Goal: Information Seeking & Learning: Find specific fact

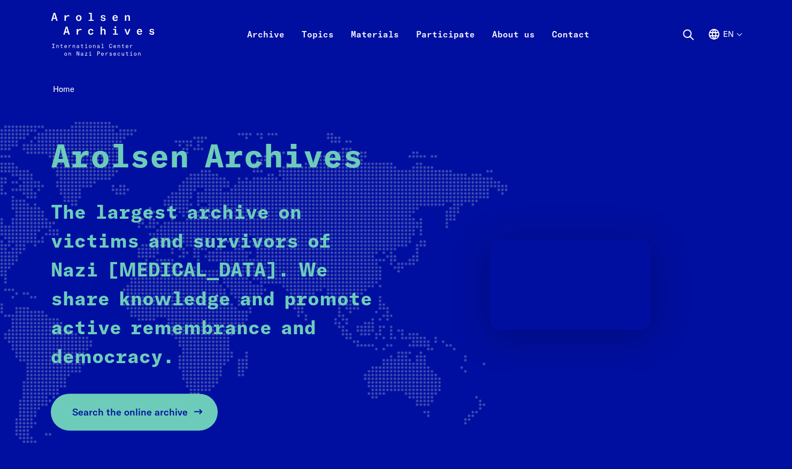
click at [170, 413] on span "Search the online archive" at bounding box center [130, 412] width 116 height 14
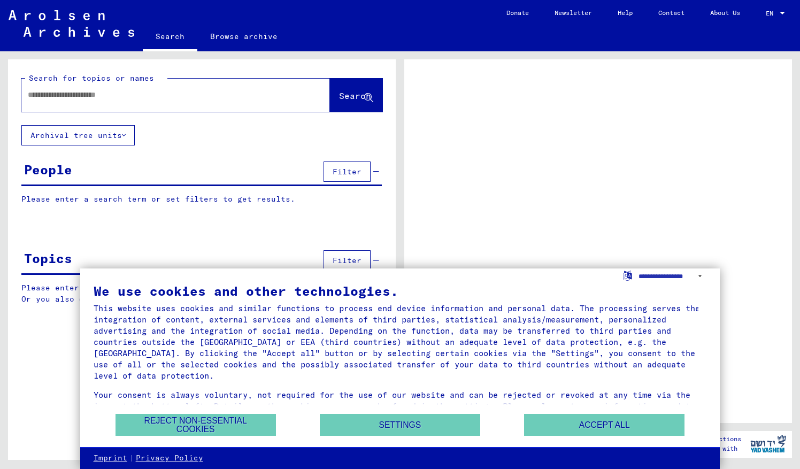
click at [123, 97] on input "text" at bounding box center [166, 94] width 276 height 11
click at [573, 434] on button "Accept all" at bounding box center [604, 425] width 160 height 22
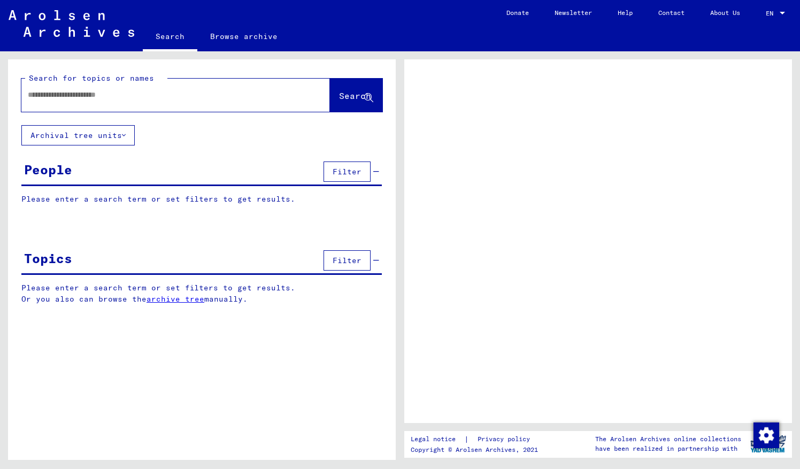
click at [145, 113] on div "Search for topics or names Search" at bounding box center [202, 92] width 388 height 66
click at [140, 97] on input "text" at bounding box center [166, 94] width 276 height 11
type input "**********"
click at [351, 98] on span "Search" at bounding box center [355, 95] width 32 height 11
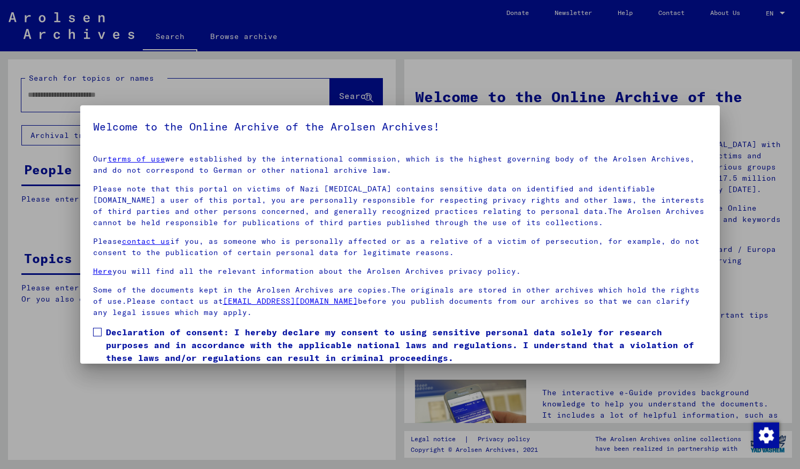
scroll to position [39, 0]
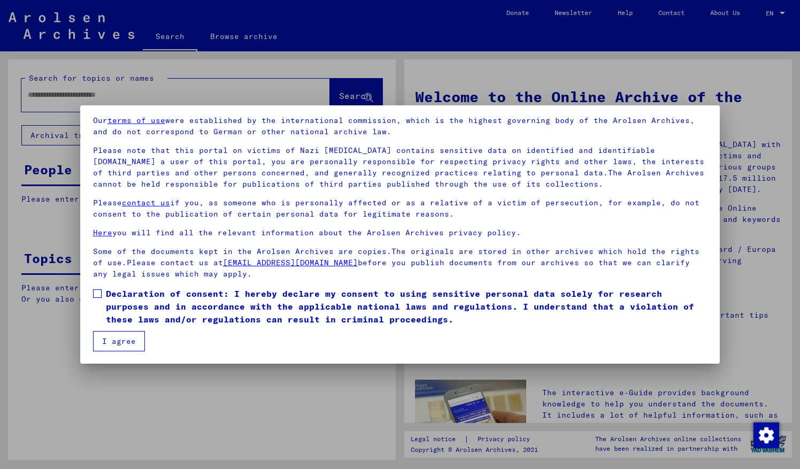
click at [99, 291] on span at bounding box center [97, 293] width 9 height 9
click at [114, 336] on button "I agree" at bounding box center [119, 341] width 52 height 20
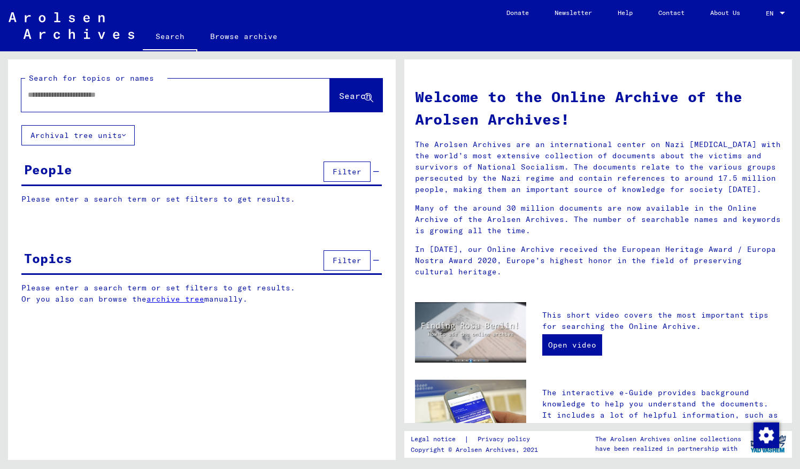
click at [90, 102] on div at bounding box center [159, 95] width 276 height 24
click at [89, 97] on input "text" at bounding box center [163, 94] width 270 height 11
type input "**********"
click at [339, 97] on span "Search" at bounding box center [355, 95] width 32 height 11
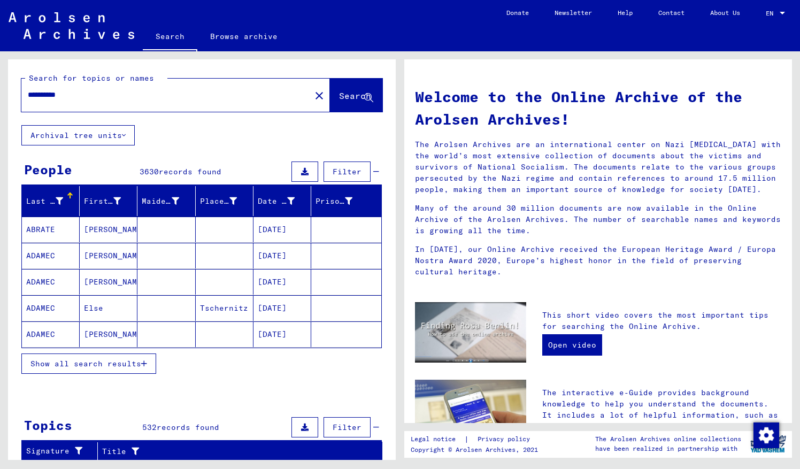
click at [130, 363] on span "Show all search results" at bounding box center [85, 364] width 111 height 10
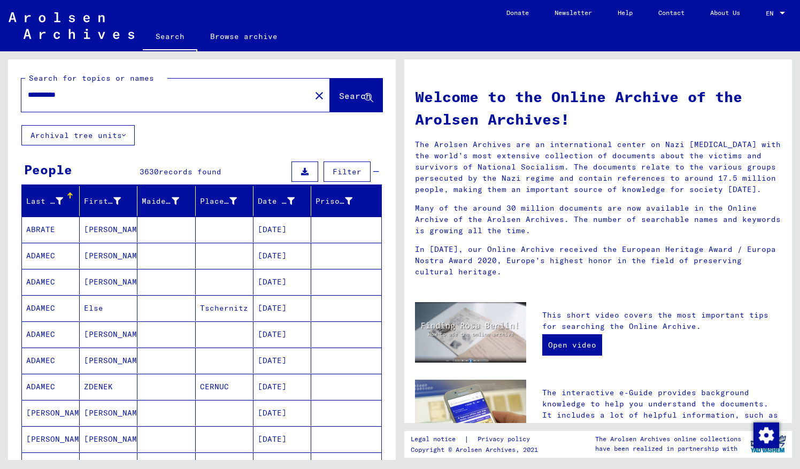
drag, startPoint x: 216, startPoint y: 301, endPoint x: 232, endPoint y: 313, distance: 19.8
click at [232, 313] on mat-cell "Tschernitz" at bounding box center [225, 308] width 58 height 26
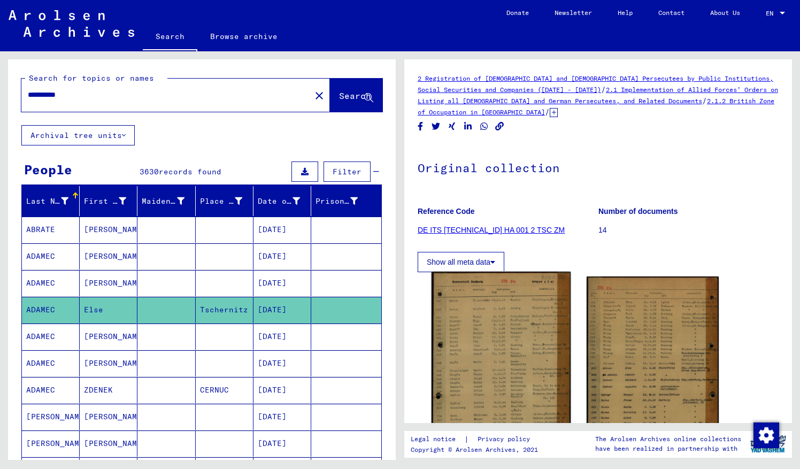
click at [513, 350] on img at bounding box center [501, 369] width 139 height 195
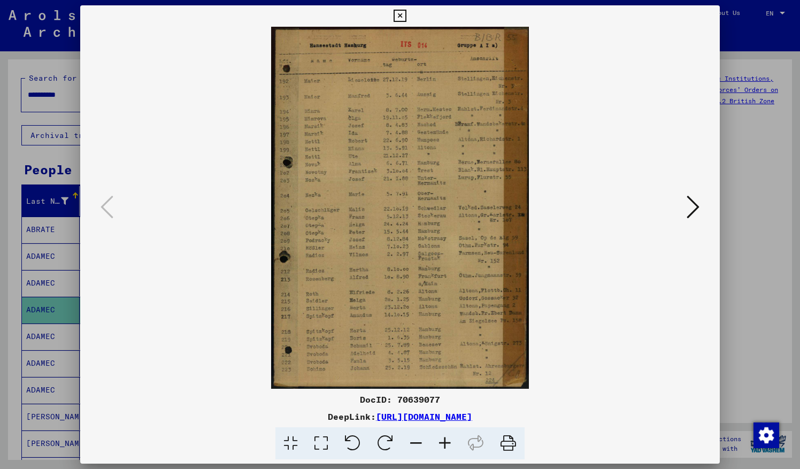
click at [445, 444] on icon at bounding box center [445, 443] width 29 height 33
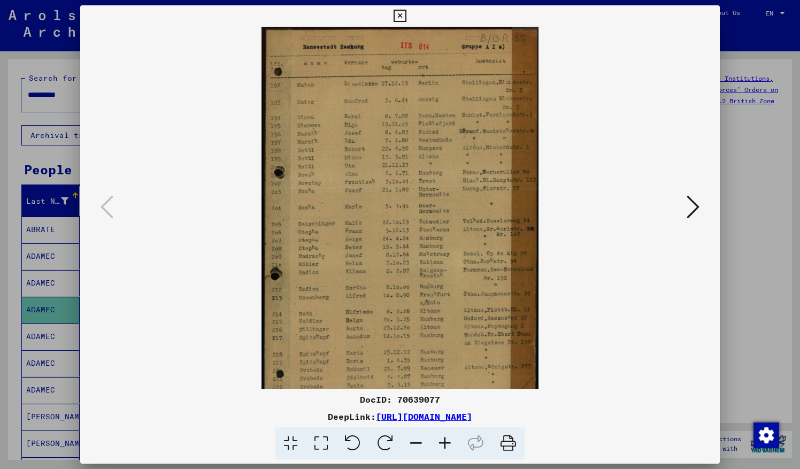
click at [445, 444] on icon at bounding box center [445, 443] width 29 height 33
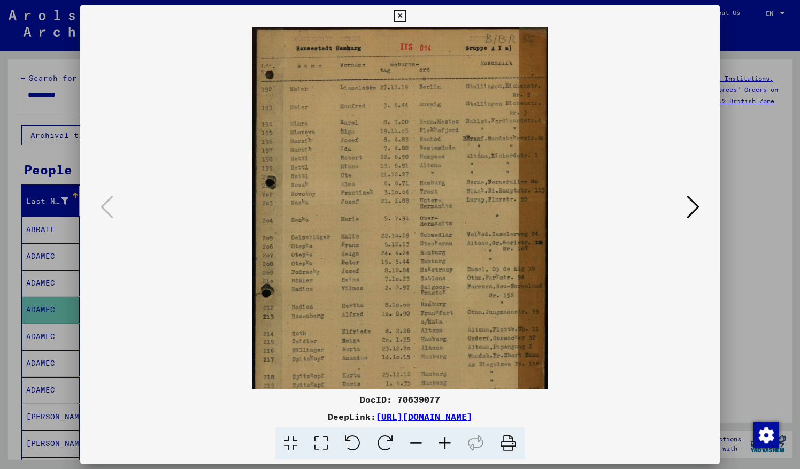
click at [445, 444] on icon at bounding box center [445, 443] width 29 height 33
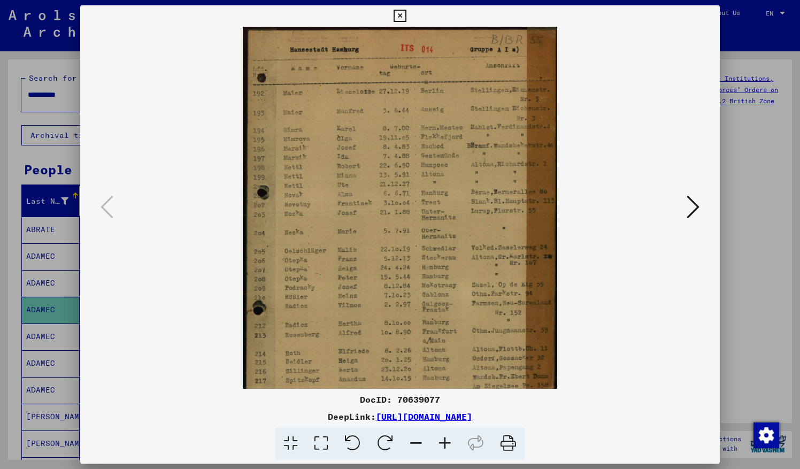
click at [445, 444] on icon at bounding box center [445, 443] width 29 height 33
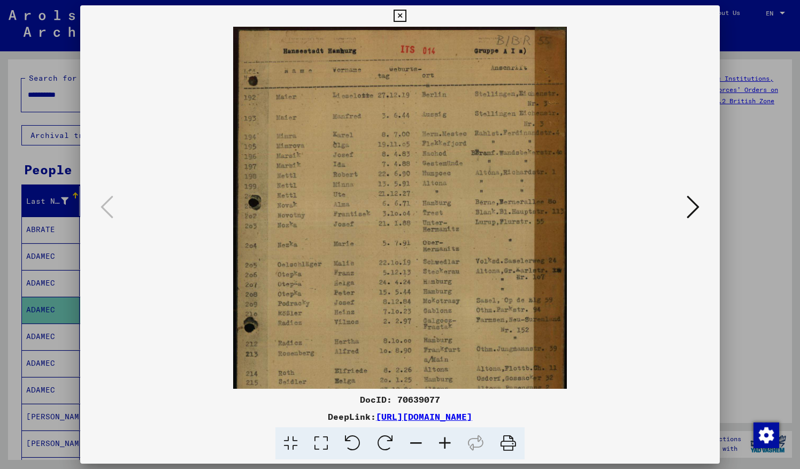
click at [445, 444] on icon at bounding box center [445, 443] width 29 height 33
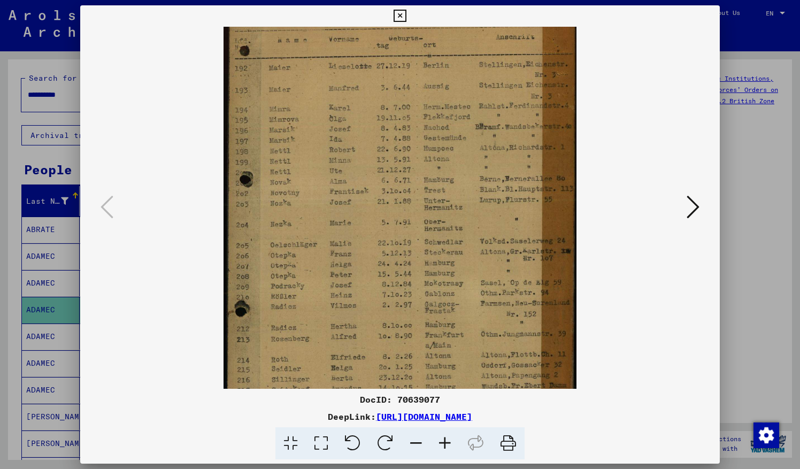
scroll to position [34, 0]
drag, startPoint x: 373, startPoint y: 302, endPoint x: 369, endPoint y: 276, distance: 26.0
click at [369, 276] on img at bounding box center [400, 241] width 353 height 496
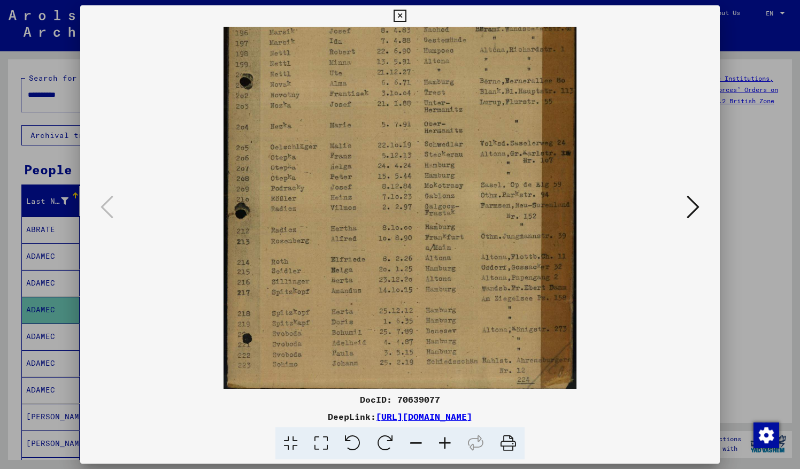
scroll to position [134, 0]
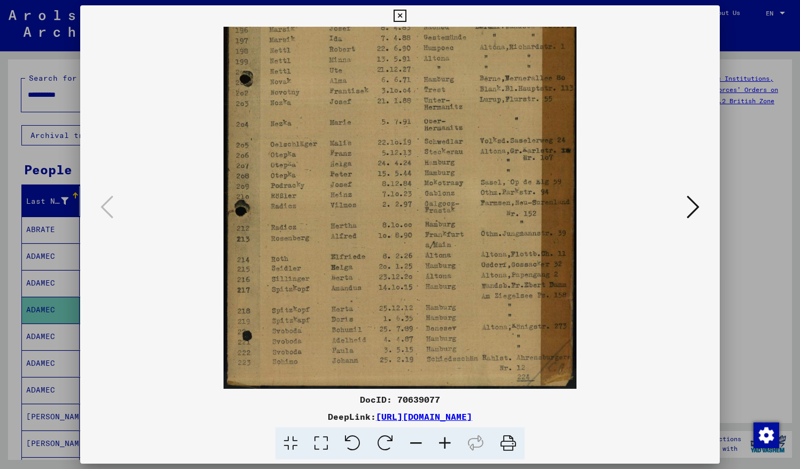
drag, startPoint x: 368, startPoint y: 318, endPoint x: 350, endPoint y: 226, distance: 93.7
click at [350, 226] on img at bounding box center [400, 141] width 353 height 496
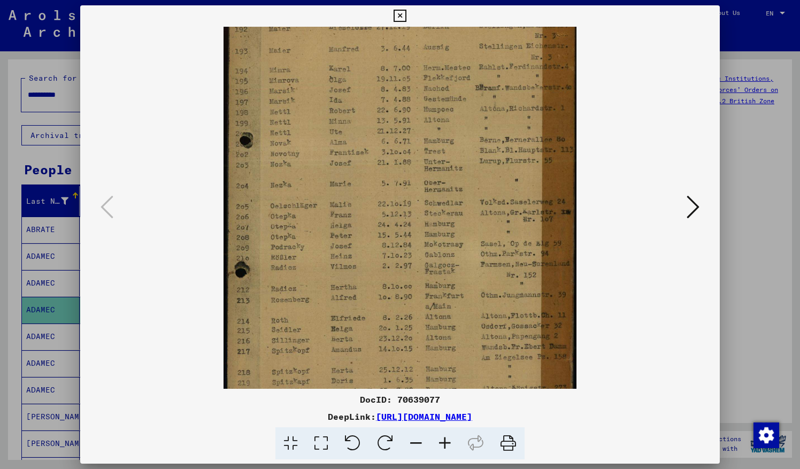
scroll to position [60, 0]
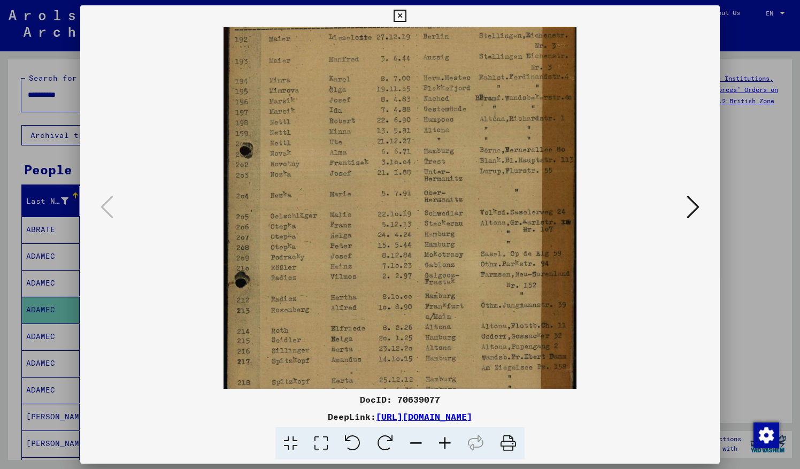
drag, startPoint x: 401, startPoint y: 303, endPoint x: 418, endPoint y: 387, distance: 85.7
click at [418, 387] on img at bounding box center [400, 213] width 353 height 496
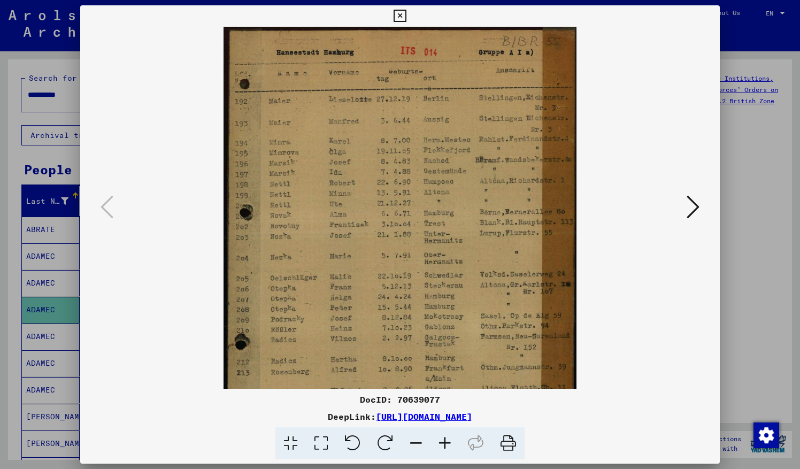
drag, startPoint x: 417, startPoint y: 194, endPoint x: 428, endPoint y: 282, distance: 88.9
click at [428, 282] on img at bounding box center [400, 275] width 353 height 496
click at [696, 209] on icon at bounding box center [693, 207] width 13 height 26
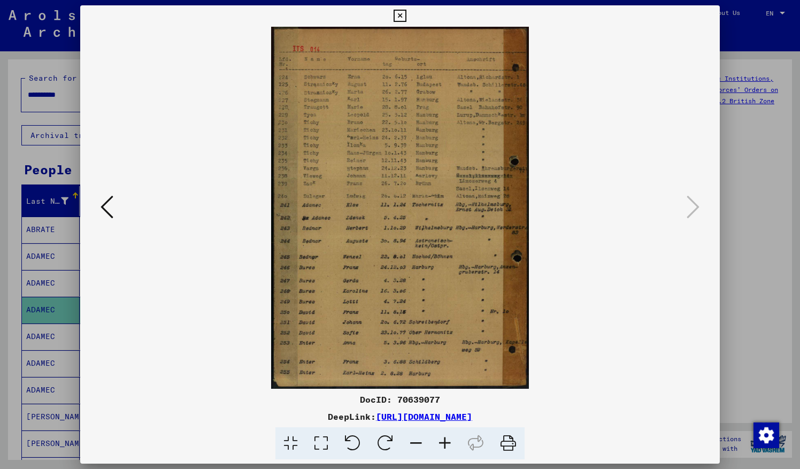
click at [446, 446] on icon at bounding box center [445, 443] width 29 height 33
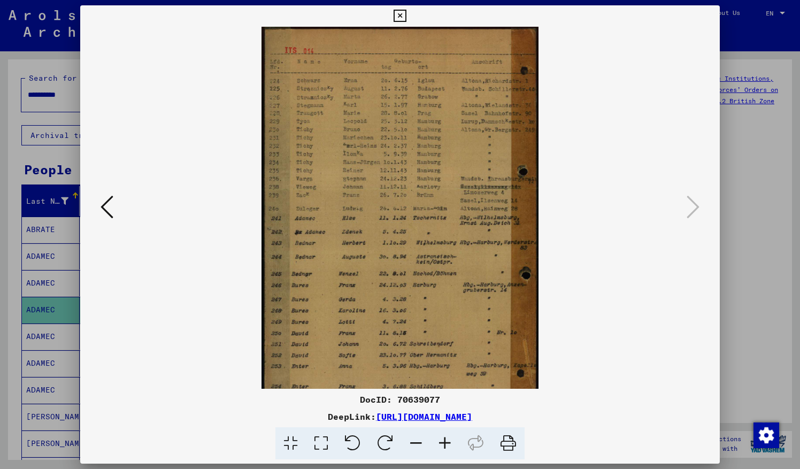
click at [446, 446] on icon at bounding box center [445, 443] width 29 height 33
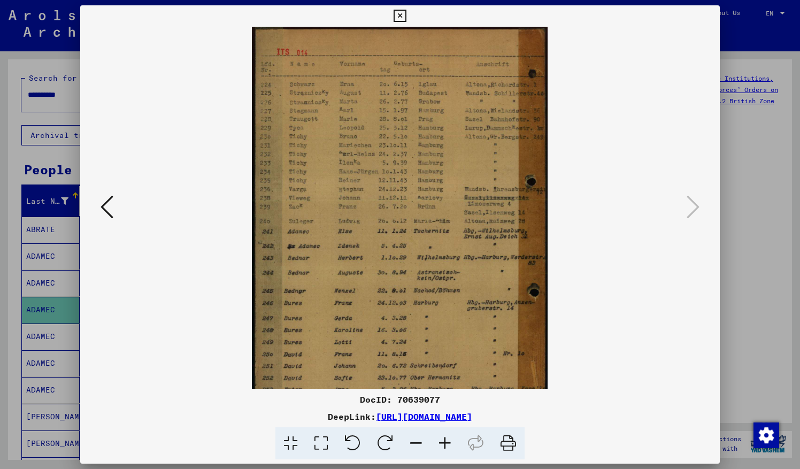
click at [446, 446] on icon at bounding box center [445, 443] width 29 height 33
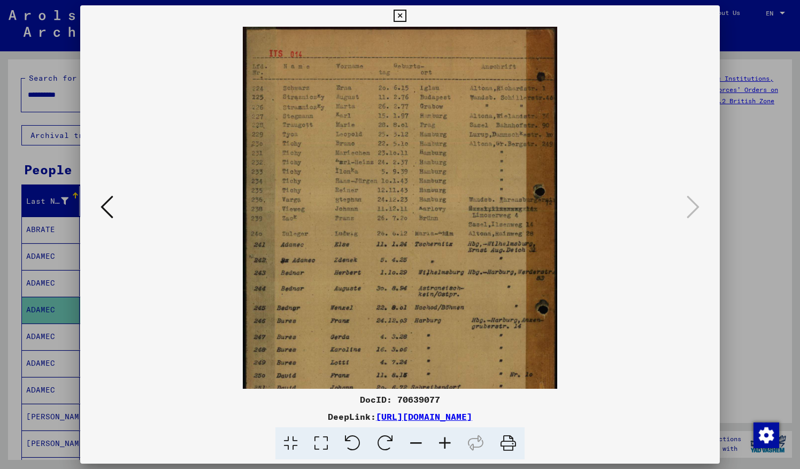
click at [446, 446] on icon at bounding box center [445, 443] width 29 height 33
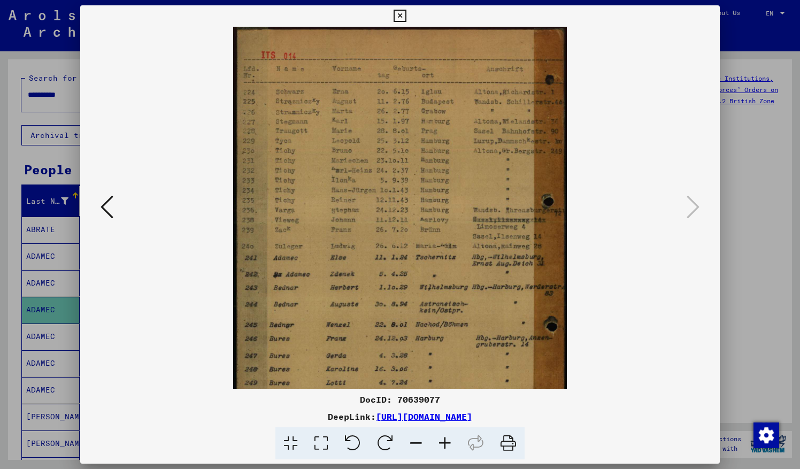
click at [446, 446] on icon at bounding box center [445, 443] width 29 height 33
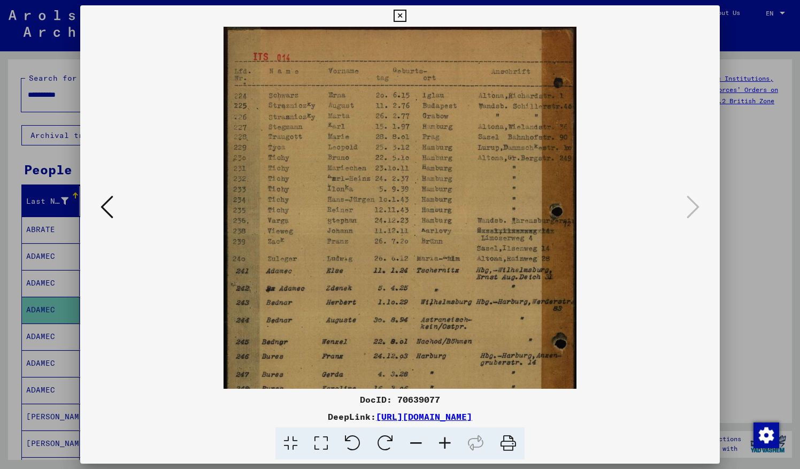
click at [446, 446] on icon at bounding box center [445, 443] width 29 height 33
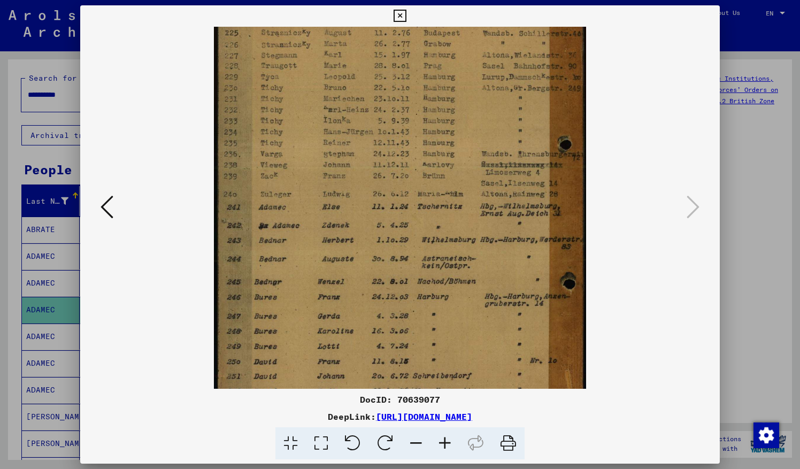
drag, startPoint x: 406, startPoint y: 260, endPoint x: 408, endPoint y: 183, distance: 77.6
click at [408, 183] on img at bounding box center [400, 211] width 372 height 522
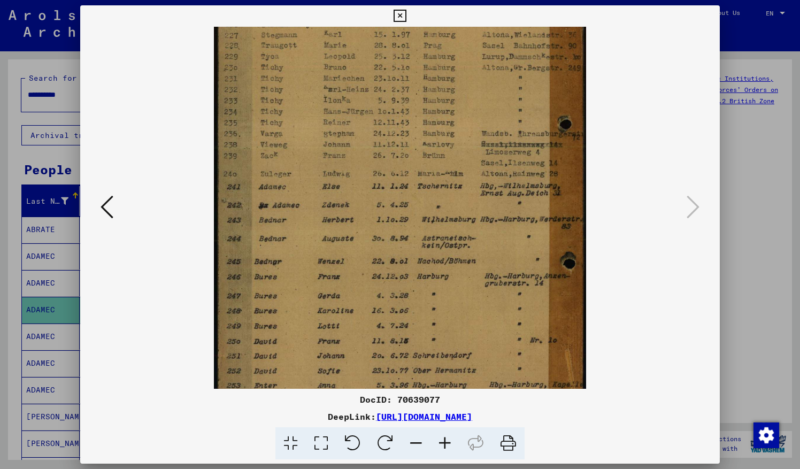
scroll to position [101, 0]
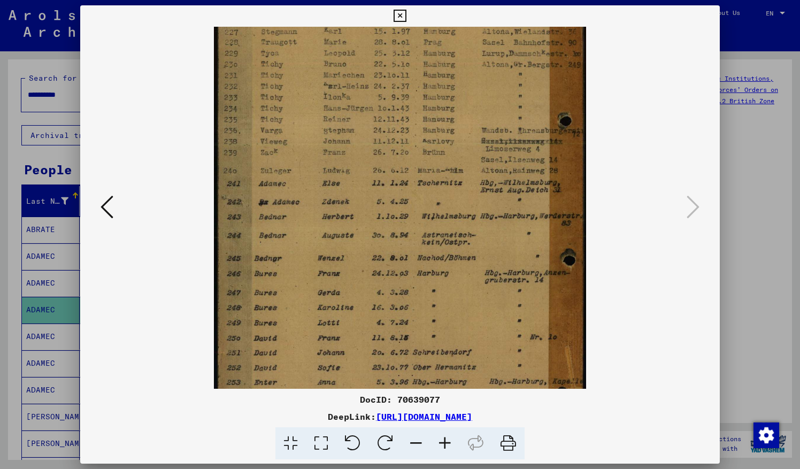
drag, startPoint x: 417, startPoint y: 294, endPoint x: 416, endPoint y: 276, distance: 18.3
click at [416, 276] on img at bounding box center [400, 187] width 372 height 522
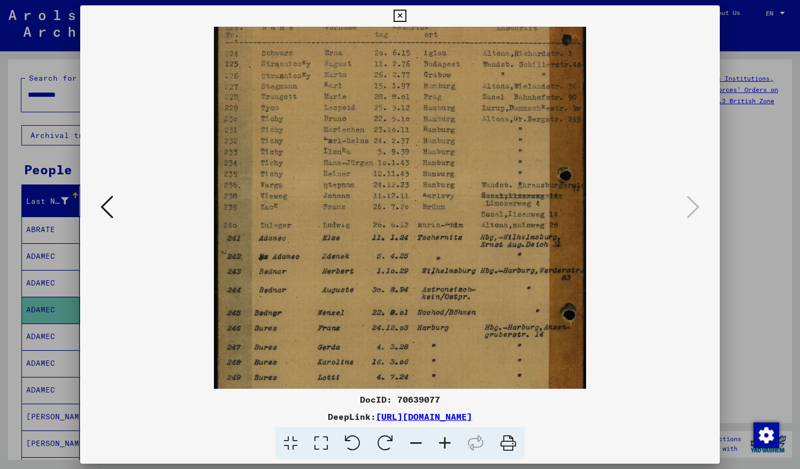
scroll to position [47, 0]
drag, startPoint x: 545, startPoint y: 195, endPoint x: 528, endPoint y: 271, distance: 77.3
click at [528, 271] on img at bounding box center [400, 241] width 372 height 522
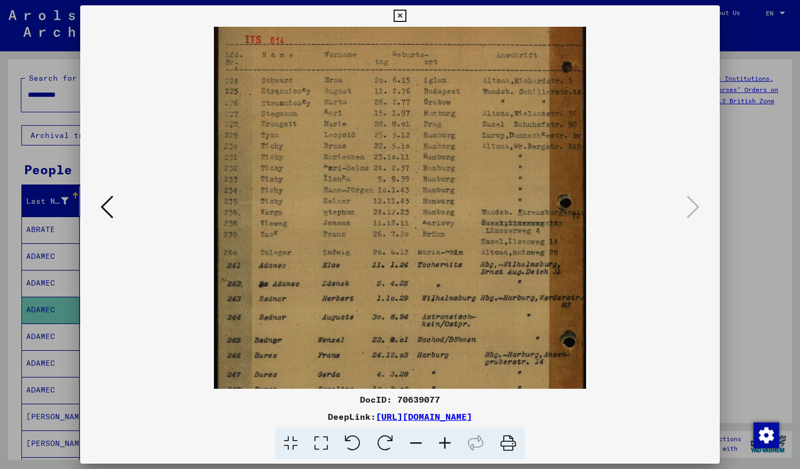
scroll to position [18, 0]
drag, startPoint x: 482, startPoint y: 236, endPoint x: 578, endPoint y: 267, distance: 100.8
click at [578, 267] on img at bounding box center [400, 270] width 372 height 522
click at [402, 18] on icon at bounding box center [400, 16] width 12 height 13
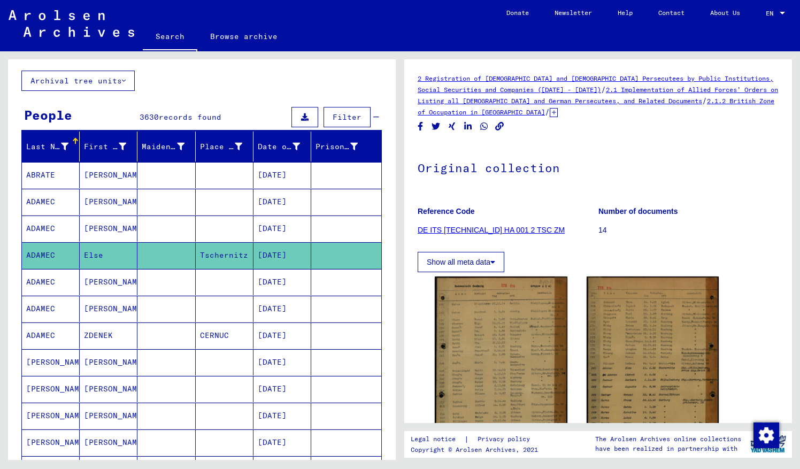
scroll to position [39, 0]
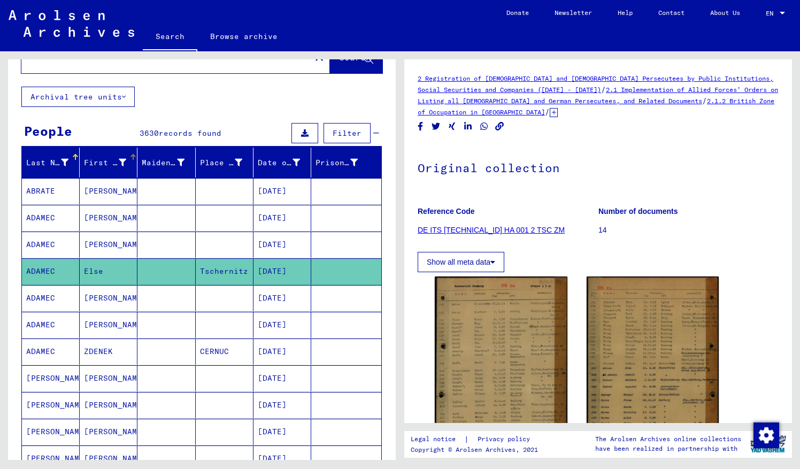
click at [35, 162] on div "Last Name" at bounding box center [47, 162] width 42 height 11
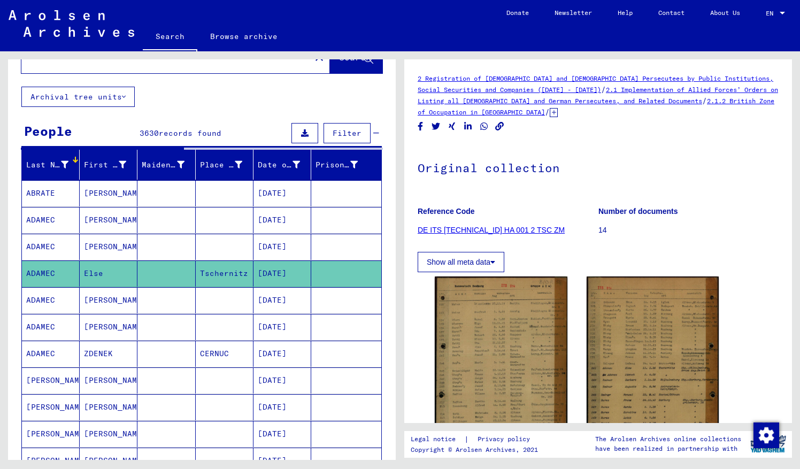
click at [61, 159] on div at bounding box center [64, 164] width 7 height 11
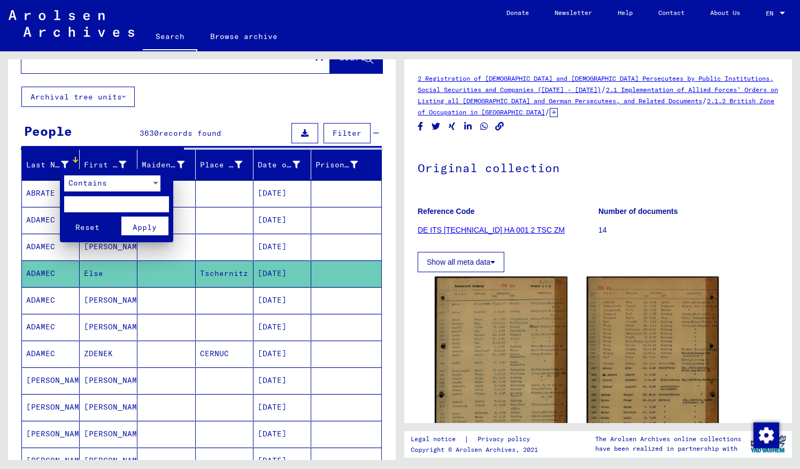
click at [82, 203] on input "text" at bounding box center [116, 204] width 105 height 16
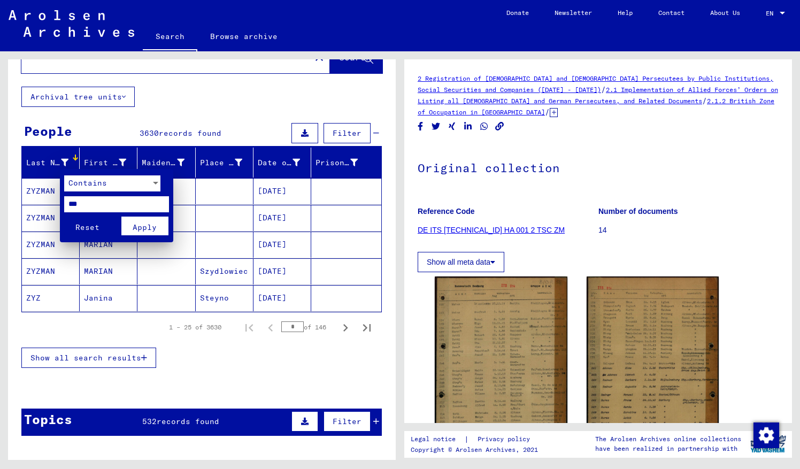
type input "***"
click at [147, 225] on span "Apply" at bounding box center [145, 227] width 24 height 10
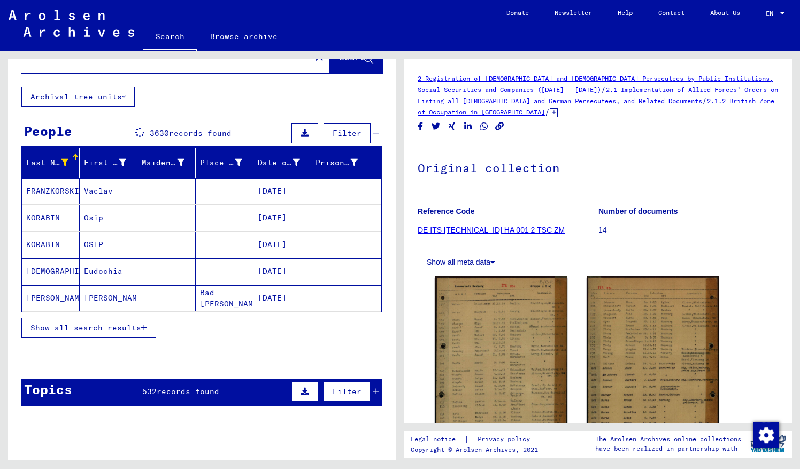
click at [129, 323] on span "Show all search results" at bounding box center [85, 328] width 111 height 10
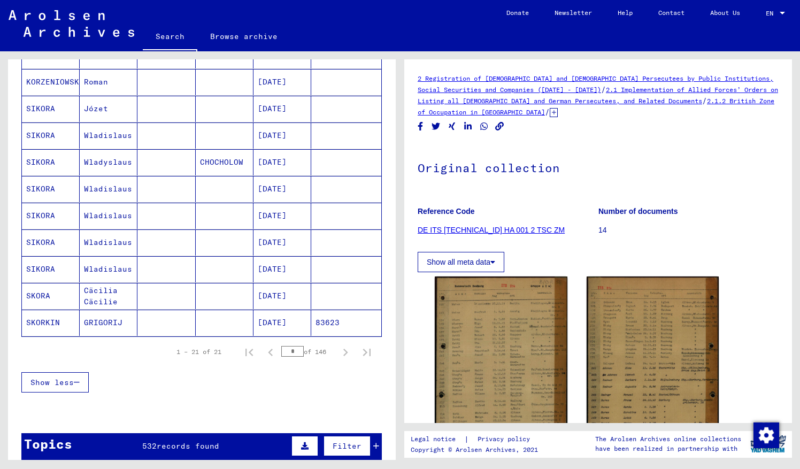
scroll to position [443, 0]
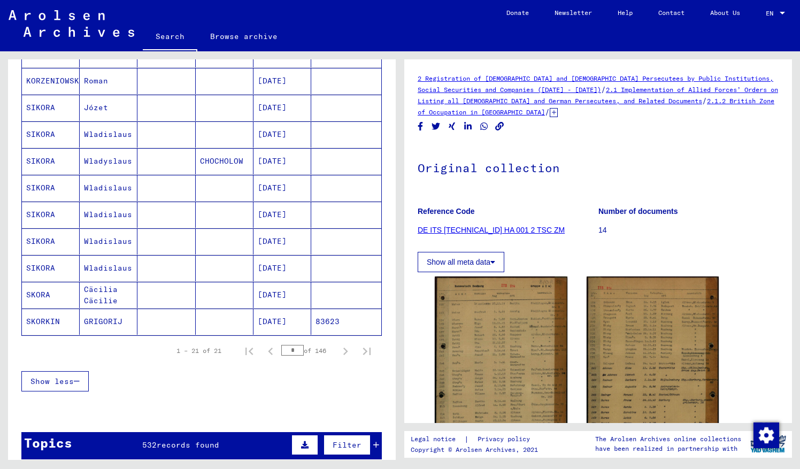
click at [383, 334] on div "Last Name First Name Maiden Name Place of Birth Date of Birth Prisoner # FRANZK…" at bounding box center [202, 74] width 388 height 662
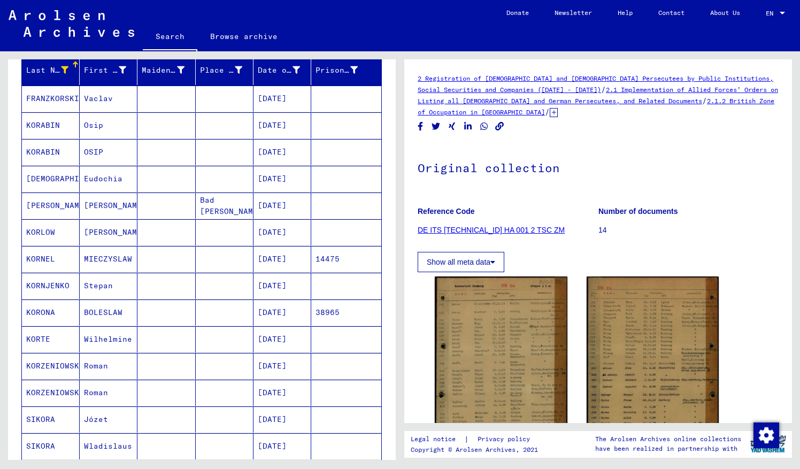
scroll to position [132, 0]
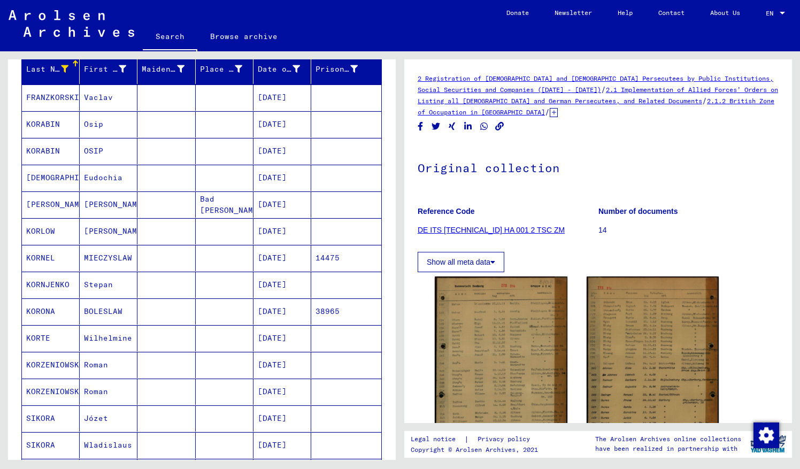
drag, startPoint x: 396, startPoint y: 237, endPoint x: 394, endPoint y: 227, distance: 10.4
click at [394, 227] on div "**********" at bounding box center [200, 255] width 400 height 409
click at [101, 204] on mat-cell "[PERSON_NAME]" at bounding box center [109, 204] width 58 height 26
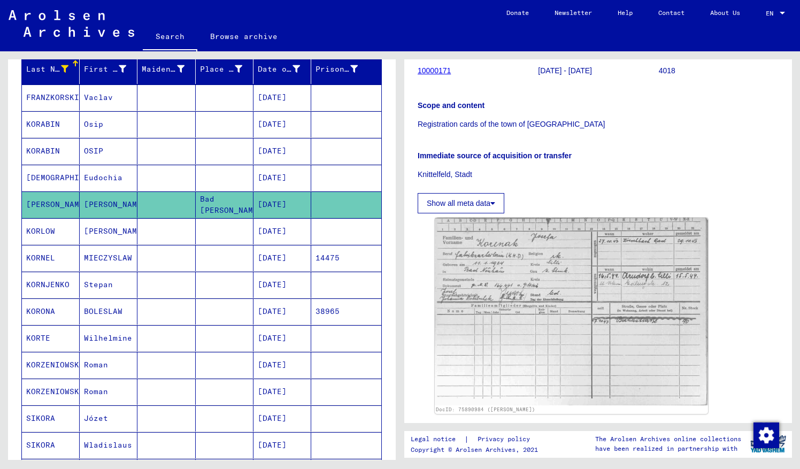
scroll to position [200, 0]
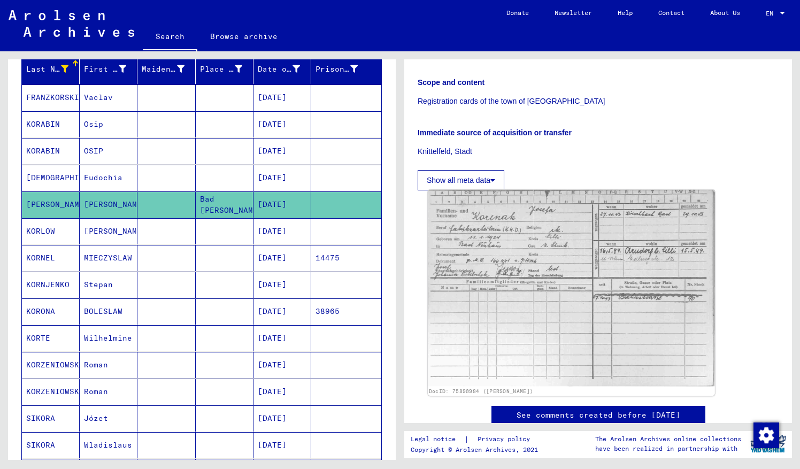
click at [494, 233] on img at bounding box center [571, 288] width 287 height 197
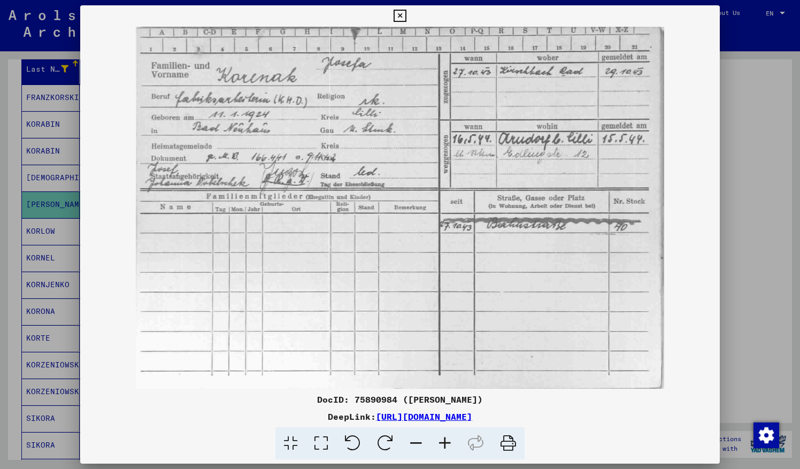
click at [405, 14] on icon at bounding box center [400, 16] width 12 height 13
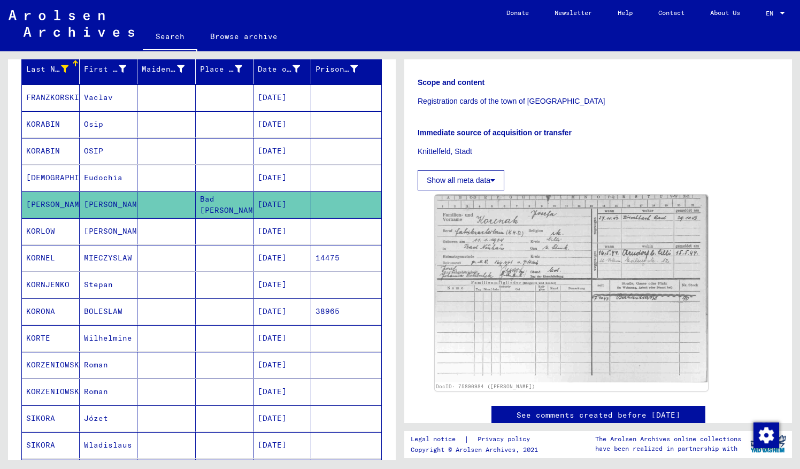
click at [106, 257] on mat-cell "MIECZYSLAW" at bounding box center [109, 258] width 58 height 26
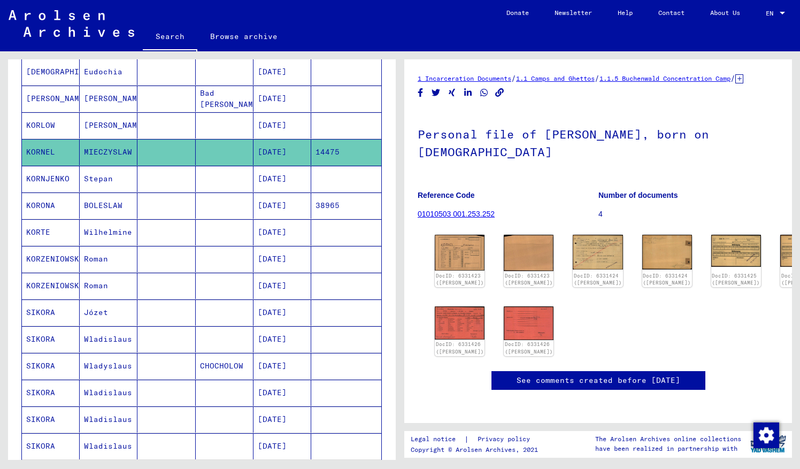
scroll to position [242, 0]
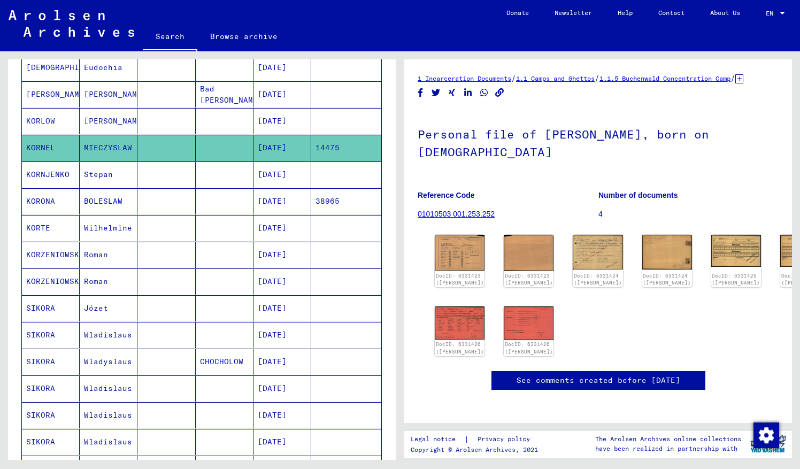
click at [118, 225] on mat-cell "Wilhelmine" at bounding box center [109, 228] width 58 height 26
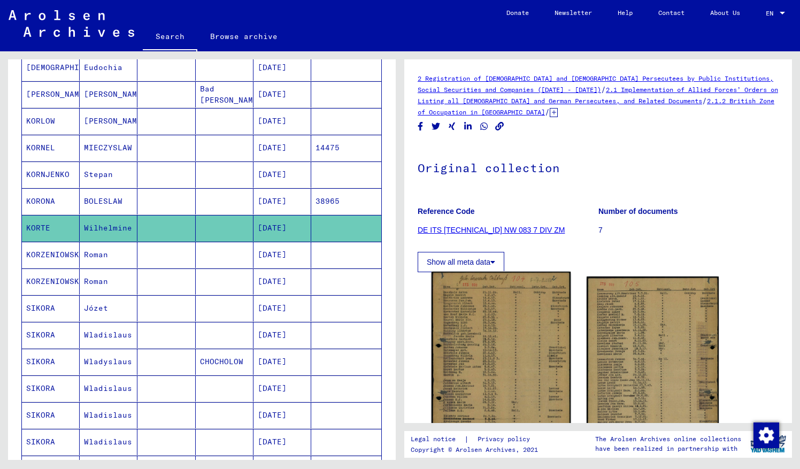
click at [517, 353] on img at bounding box center [501, 369] width 139 height 195
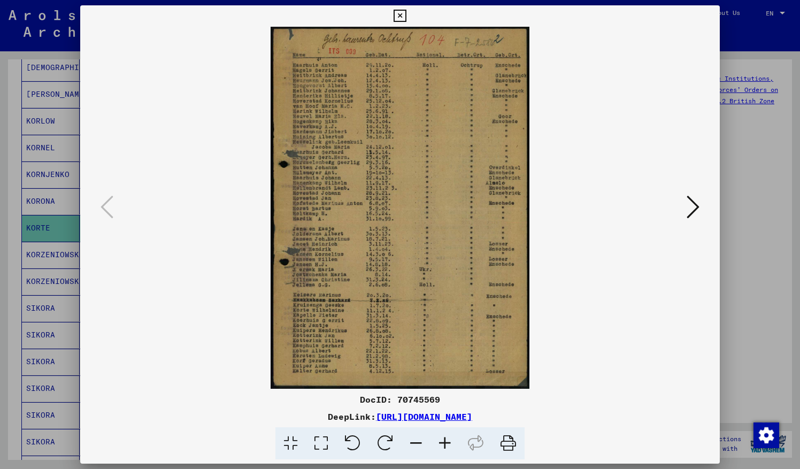
click at [452, 443] on icon at bounding box center [445, 443] width 29 height 33
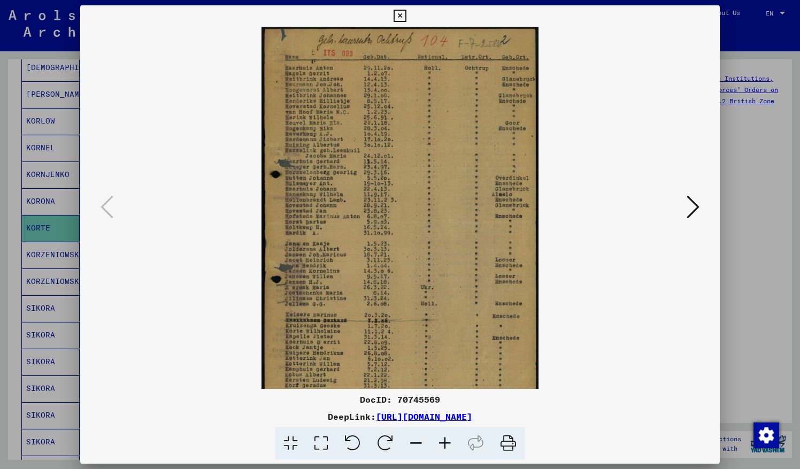
click at [452, 443] on icon at bounding box center [445, 443] width 29 height 33
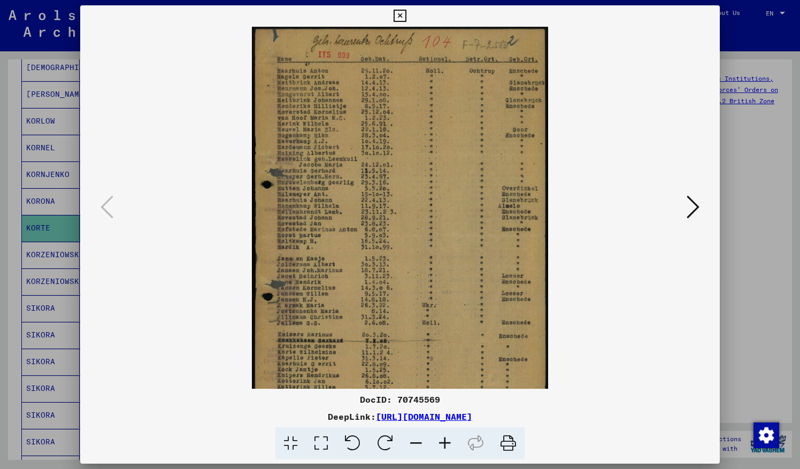
click at [452, 443] on icon at bounding box center [445, 443] width 29 height 33
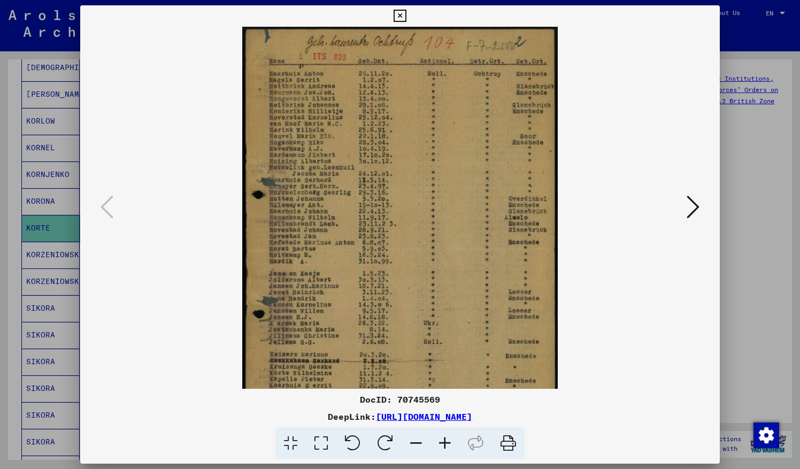
click at [452, 443] on icon at bounding box center [445, 443] width 29 height 33
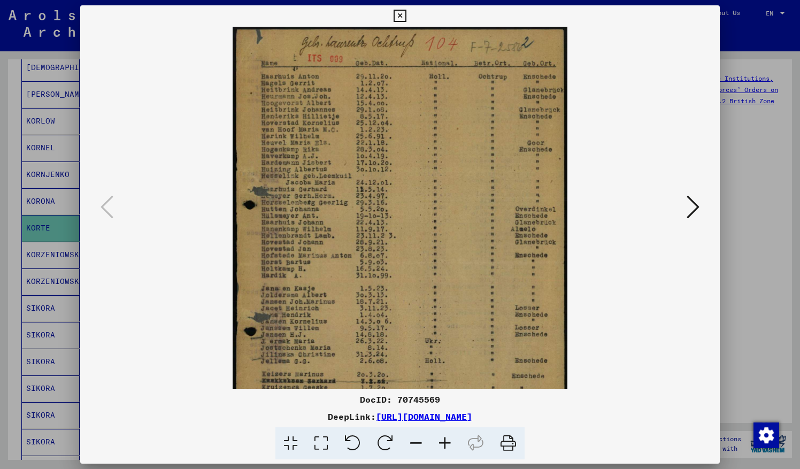
click at [452, 443] on icon at bounding box center [445, 443] width 29 height 33
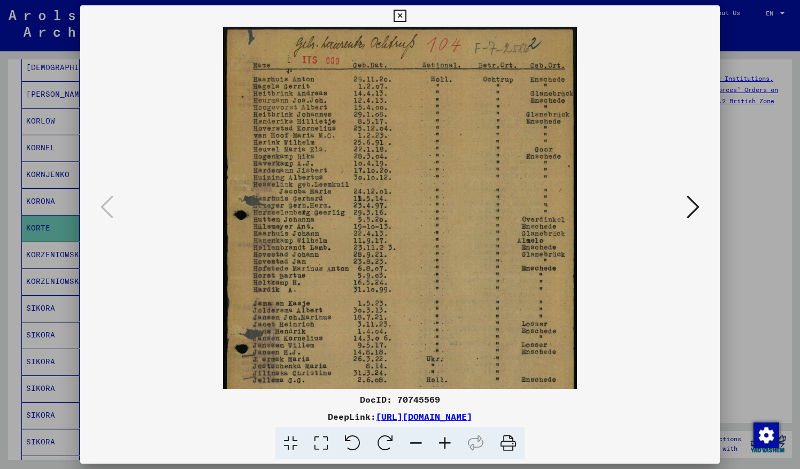
click at [452, 443] on icon at bounding box center [445, 443] width 29 height 33
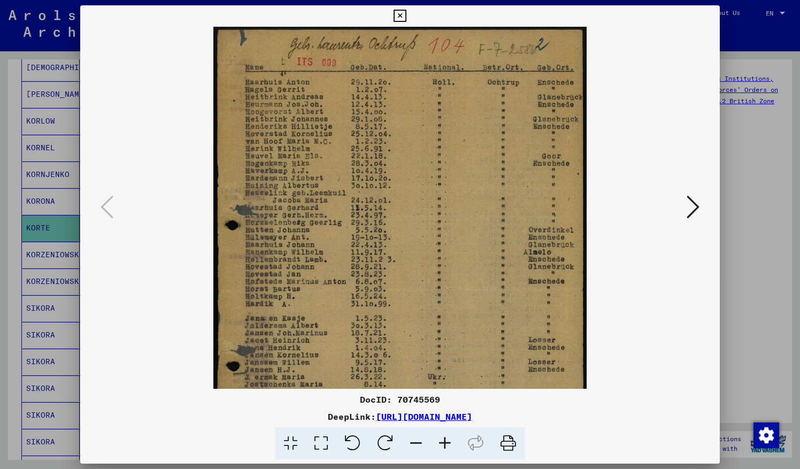
click at [452, 443] on icon at bounding box center [445, 443] width 29 height 33
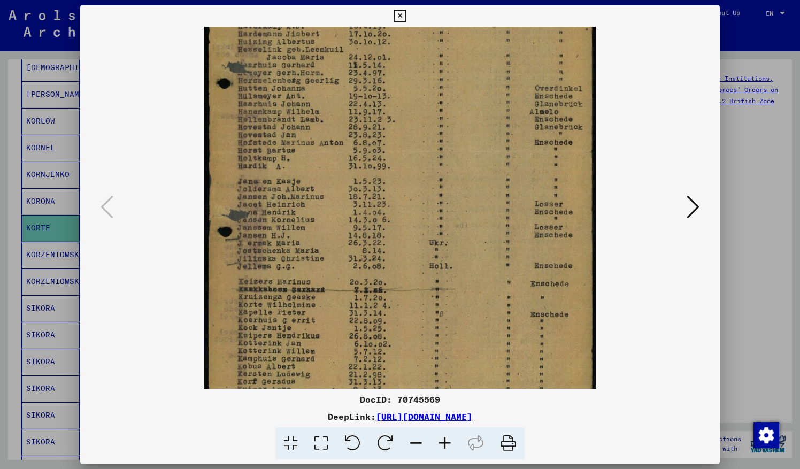
drag, startPoint x: 415, startPoint y: 320, endPoint x: 410, endPoint y: 170, distance: 149.8
click at [410, 170] on img at bounding box center [400, 149] width 392 height 549
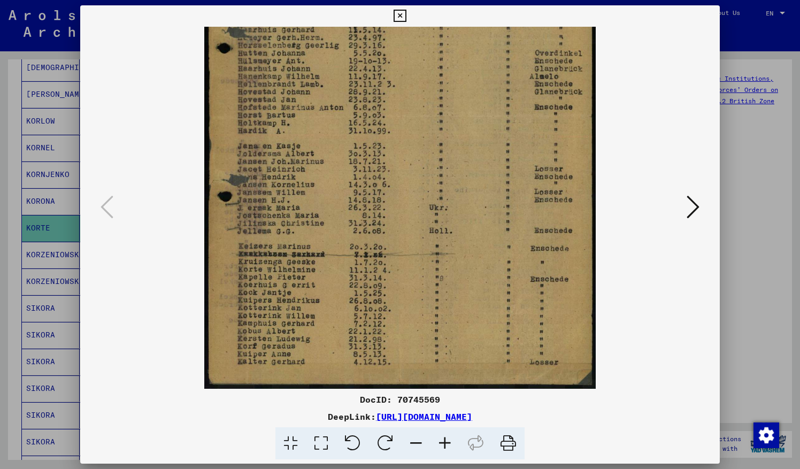
drag, startPoint x: 416, startPoint y: 283, endPoint x: 413, endPoint y: 209, distance: 74.9
click at [413, 209] on img at bounding box center [400, 114] width 392 height 549
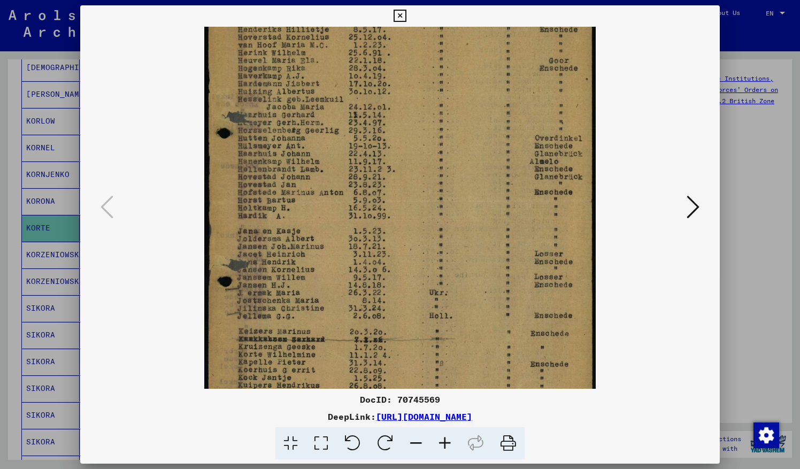
scroll to position [101, 0]
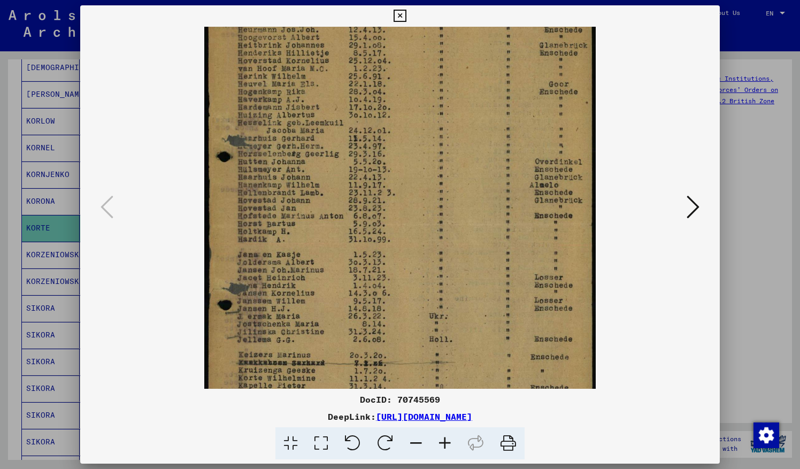
drag, startPoint x: 381, startPoint y: 235, endPoint x: 385, endPoint y: 356, distance: 121.5
click at [385, 356] on img at bounding box center [400, 222] width 392 height 549
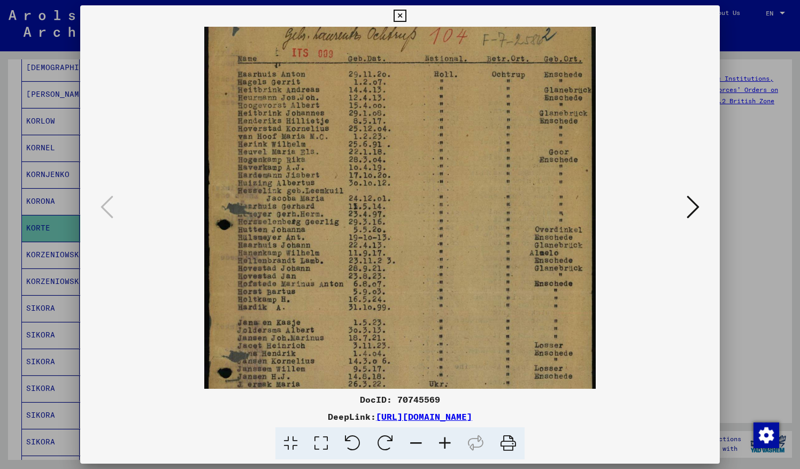
scroll to position [0, 0]
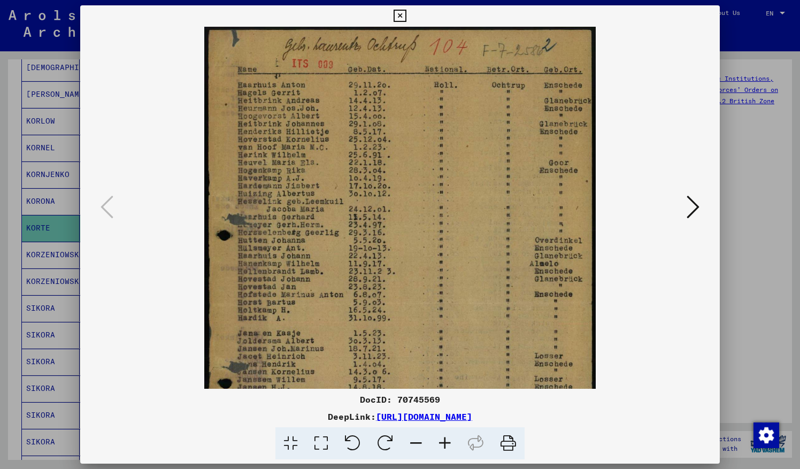
drag, startPoint x: 371, startPoint y: 191, endPoint x: 371, endPoint y: 302, distance: 110.7
click at [371, 302] on img at bounding box center [400, 301] width 392 height 549
drag, startPoint x: 368, startPoint y: 189, endPoint x: 379, endPoint y: 280, distance: 92.0
click at [379, 280] on img at bounding box center [400, 301] width 392 height 549
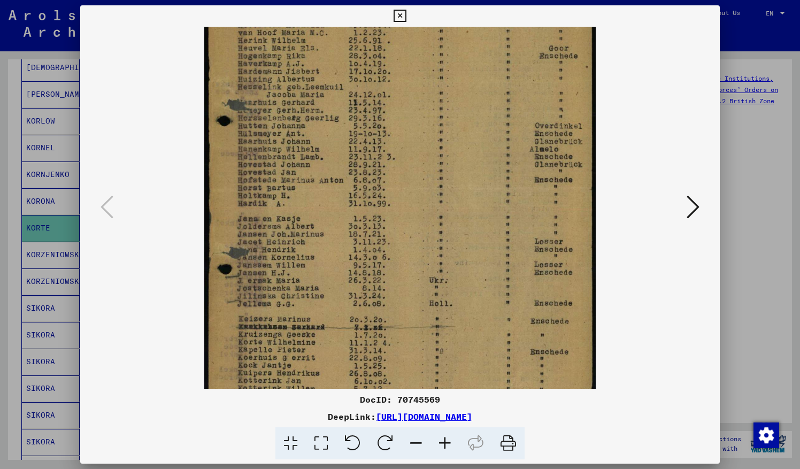
scroll to position [137, 0]
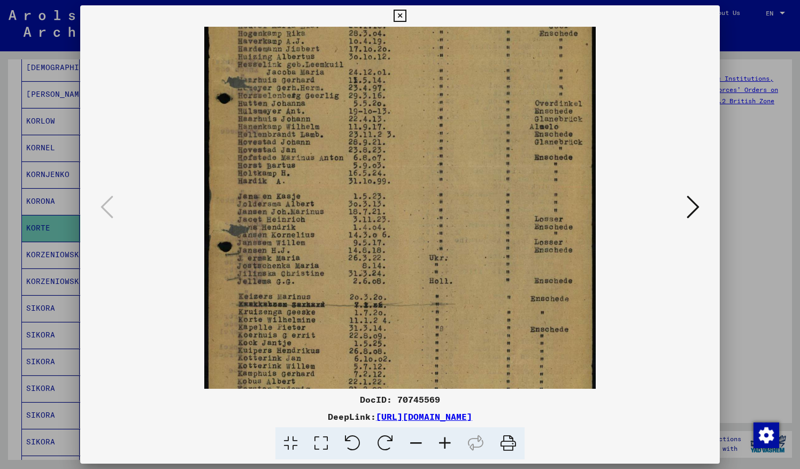
drag, startPoint x: 368, startPoint y: 253, endPoint x: 367, endPoint y: 121, distance: 132.1
click at [367, 121] on img at bounding box center [400, 164] width 392 height 549
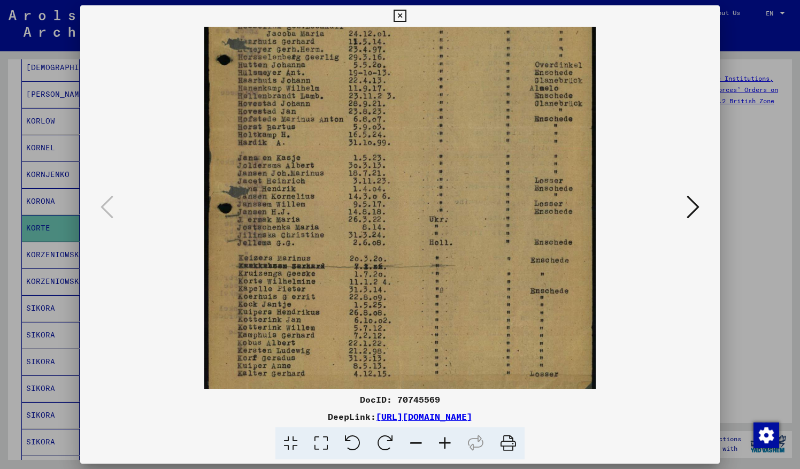
scroll to position [187, 0]
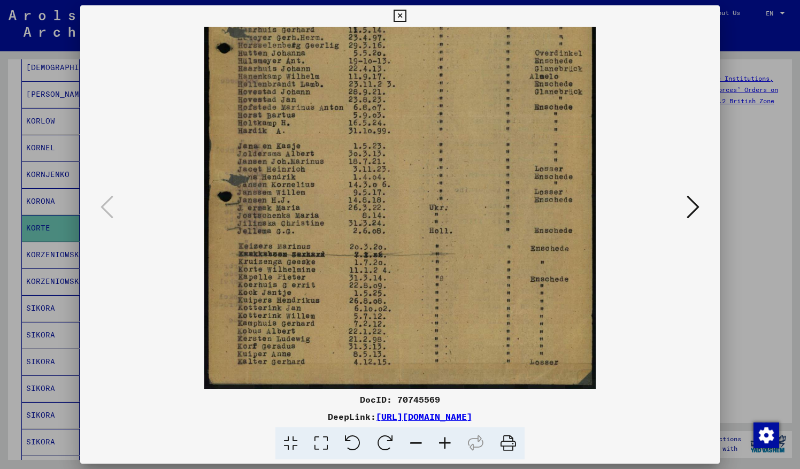
drag, startPoint x: 367, startPoint y: 249, endPoint x: 363, endPoint y: 137, distance: 112.4
click at [363, 137] on img at bounding box center [400, 114] width 392 height 549
click at [694, 205] on icon at bounding box center [693, 207] width 13 height 26
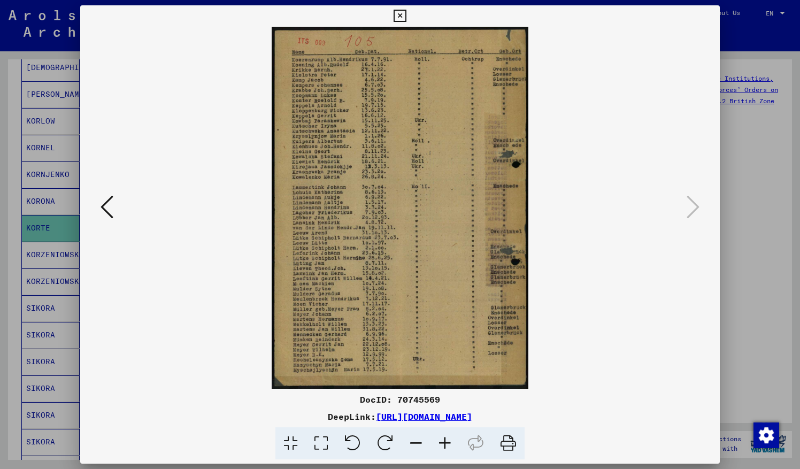
scroll to position [0, 0]
click at [447, 440] on icon at bounding box center [445, 443] width 29 height 33
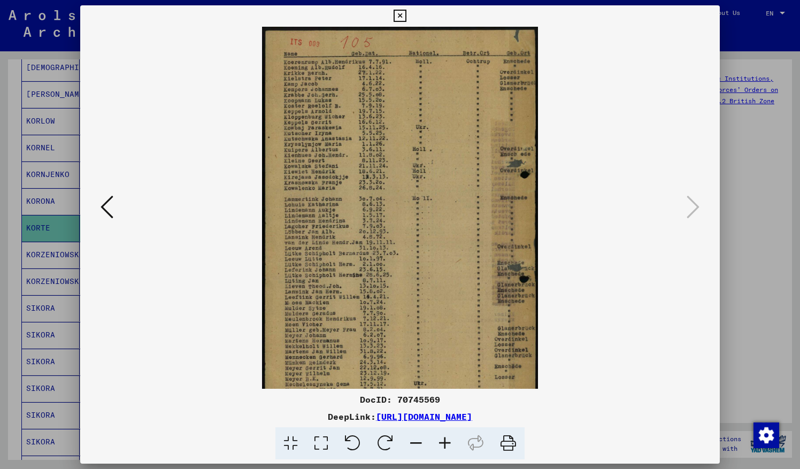
click at [447, 440] on icon at bounding box center [445, 443] width 29 height 33
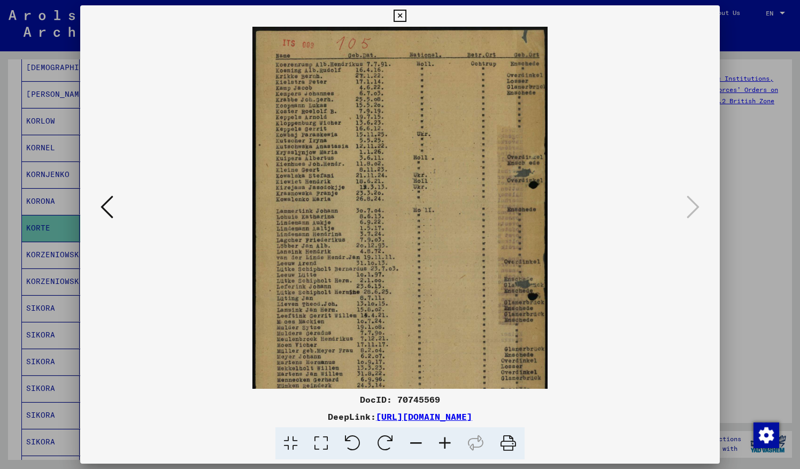
click at [447, 440] on icon at bounding box center [445, 443] width 29 height 33
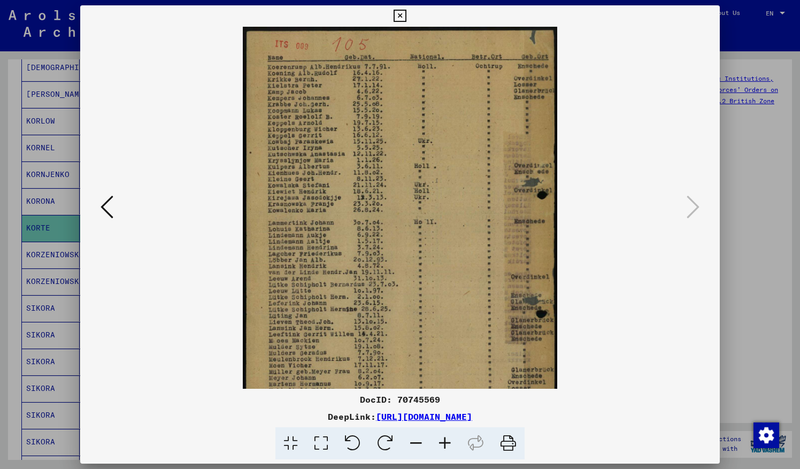
click at [447, 440] on icon at bounding box center [445, 443] width 29 height 33
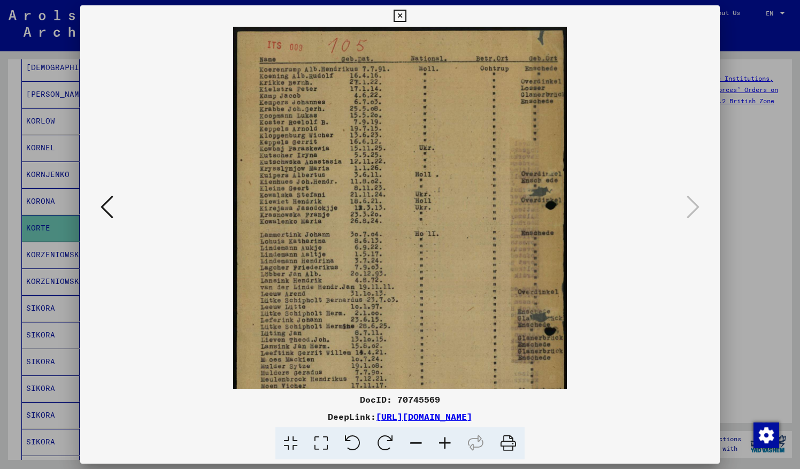
click at [447, 440] on icon at bounding box center [445, 443] width 29 height 33
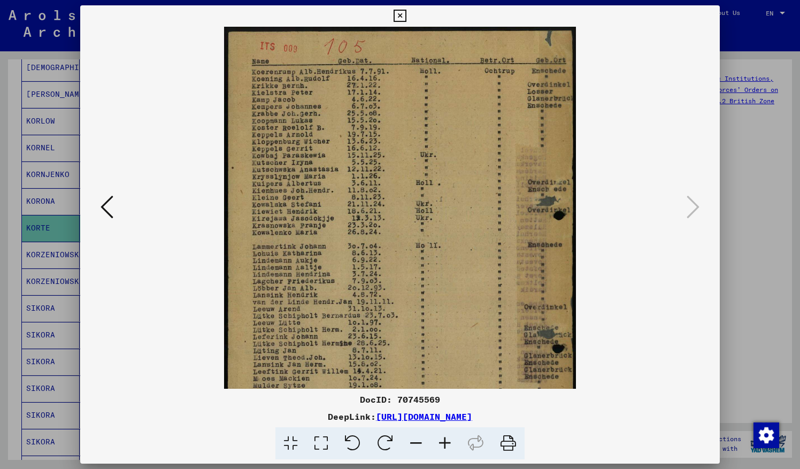
click at [447, 440] on icon at bounding box center [445, 443] width 29 height 33
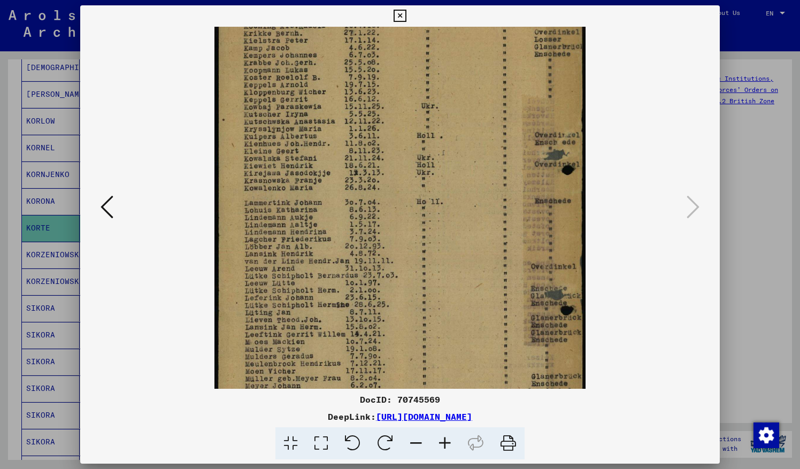
scroll to position [58, 0]
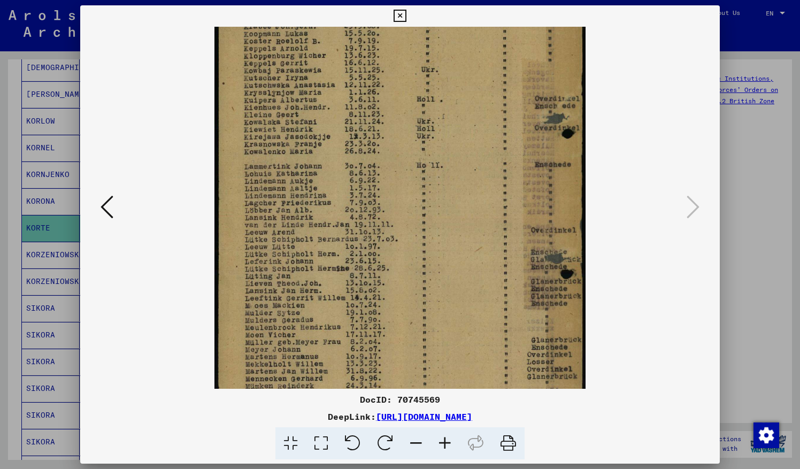
drag, startPoint x: 374, startPoint y: 231, endPoint x: 373, endPoint y: 146, distance: 85.0
click at [373, 146] on img at bounding box center [399, 196] width 371 height 522
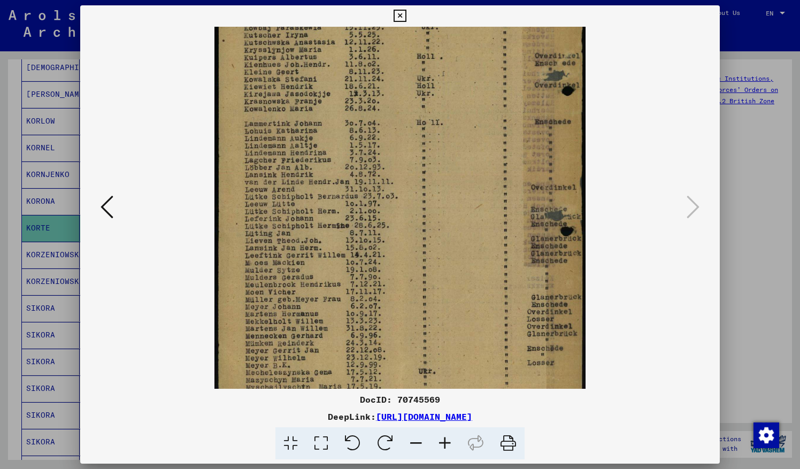
scroll to position [134, 0]
drag, startPoint x: 382, startPoint y: 281, endPoint x: 381, endPoint y: 252, distance: 28.9
click at [381, 252] on img at bounding box center [399, 154] width 371 height 522
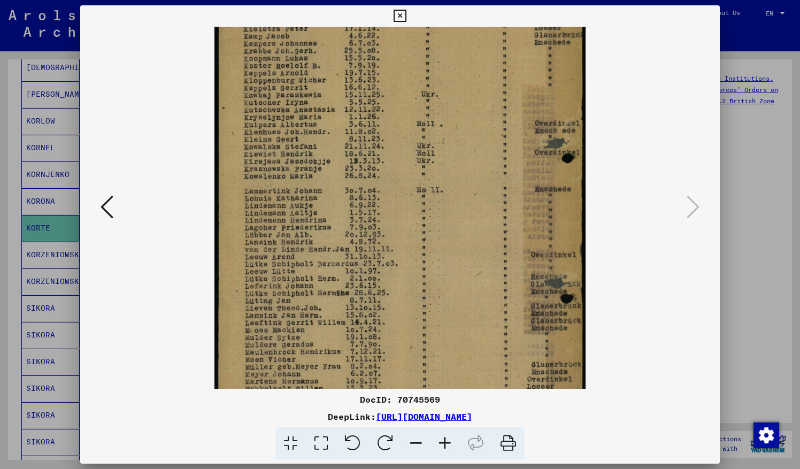
scroll to position [65, 0]
drag, startPoint x: 373, startPoint y: 201, endPoint x: 379, endPoint y: 276, distance: 75.6
click at [379, 276] on img at bounding box center [399, 222] width 371 height 522
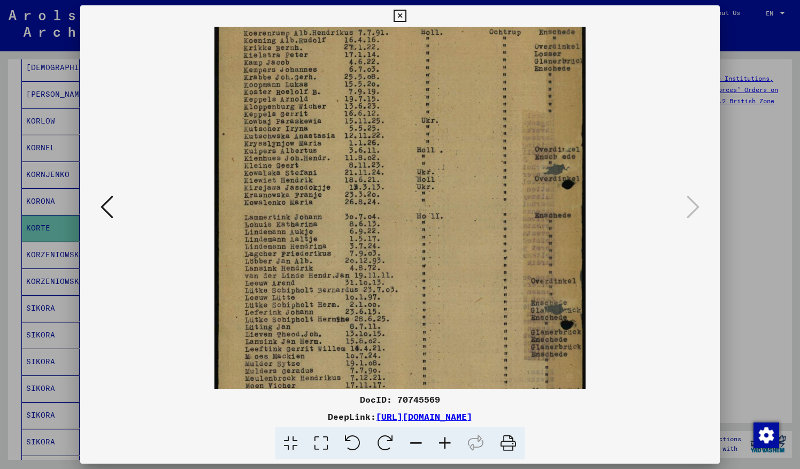
scroll to position [40, 0]
drag, startPoint x: 361, startPoint y: 144, endPoint x: 366, endPoint y: 171, distance: 27.2
click at [366, 171] on img at bounding box center [399, 248] width 371 height 522
click at [274, 88] on img at bounding box center [399, 248] width 371 height 522
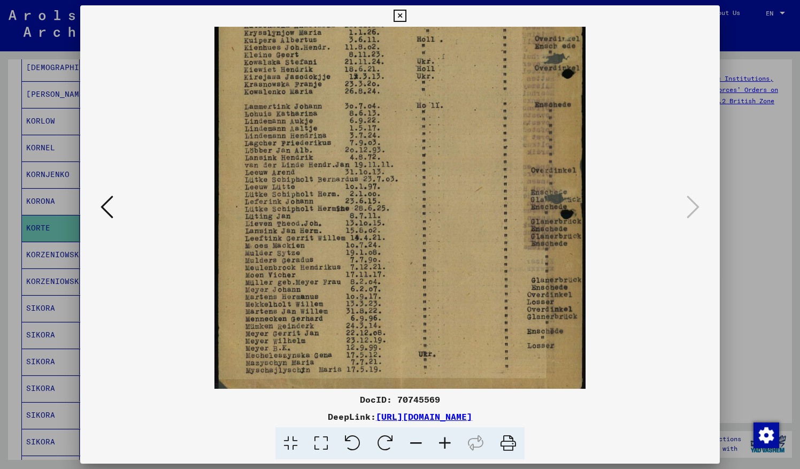
scroll to position [160, 0]
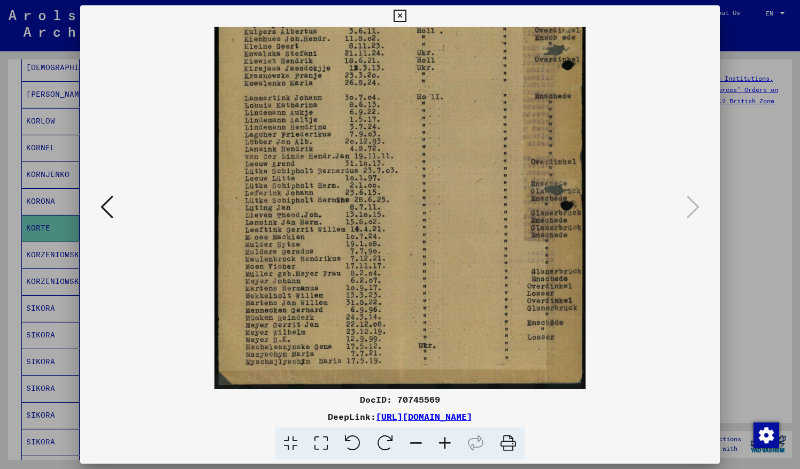
drag, startPoint x: 301, startPoint y: 235, endPoint x: 294, endPoint y: 99, distance: 136.0
click at [294, 99] on img at bounding box center [399, 127] width 371 height 522
click at [108, 212] on icon at bounding box center [107, 207] width 13 height 26
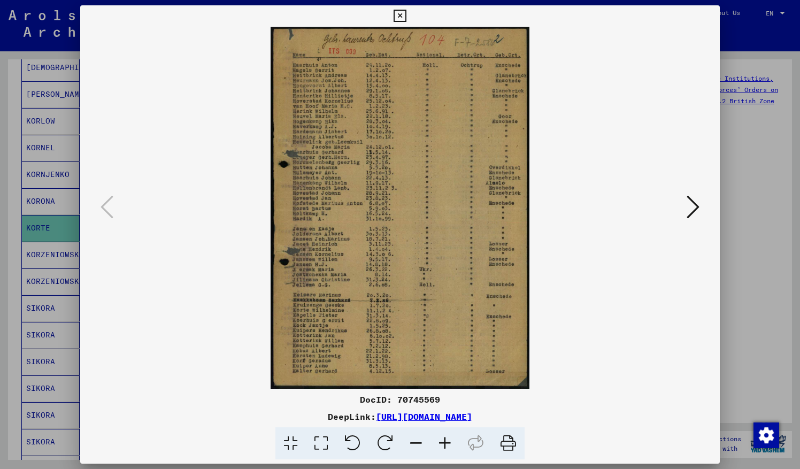
click at [446, 443] on icon at bounding box center [445, 443] width 29 height 33
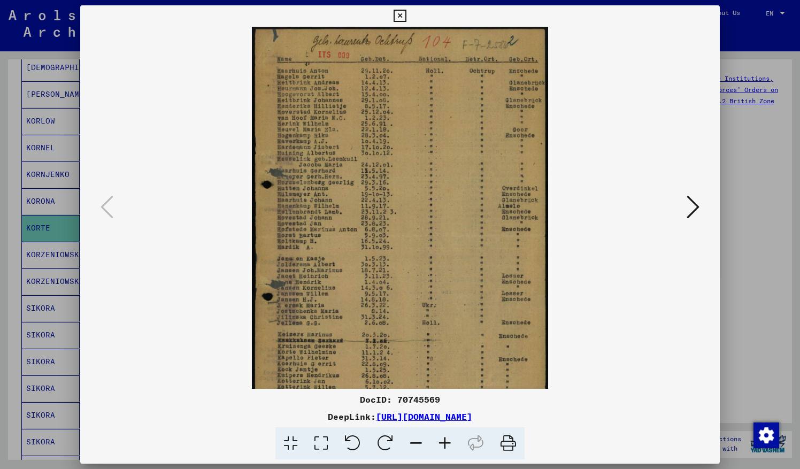
click at [446, 443] on icon at bounding box center [445, 443] width 29 height 33
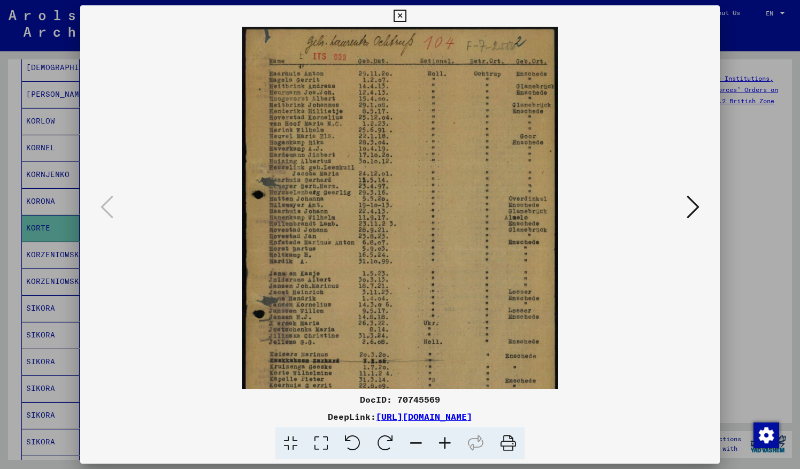
click at [446, 443] on icon at bounding box center [445, 443] width 29 height 33
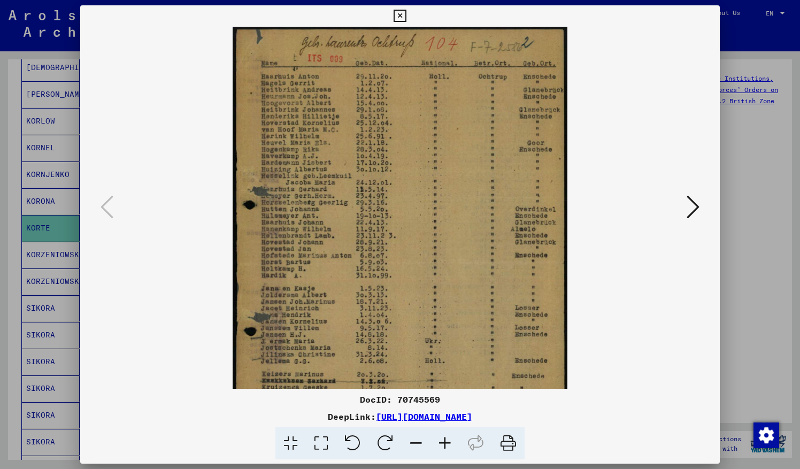
click at [446, 443] on icon at bounding box center [445, 443] width 29 height 33
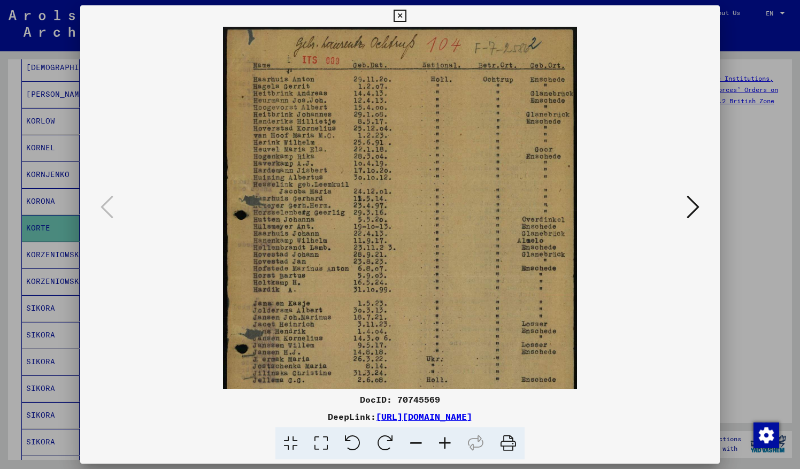
click at [446, 443] on icon at bounding box center [445, 443] width 29 height 33
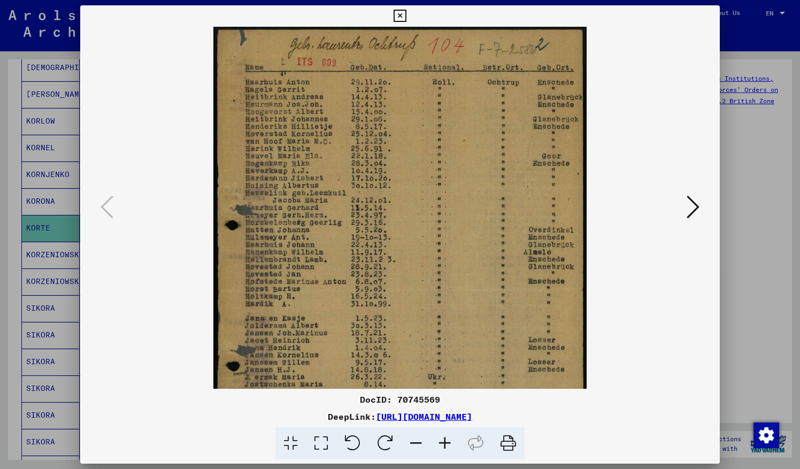
click at [446, 443] on icon at bounding box center [445, 443] width 29 height 33
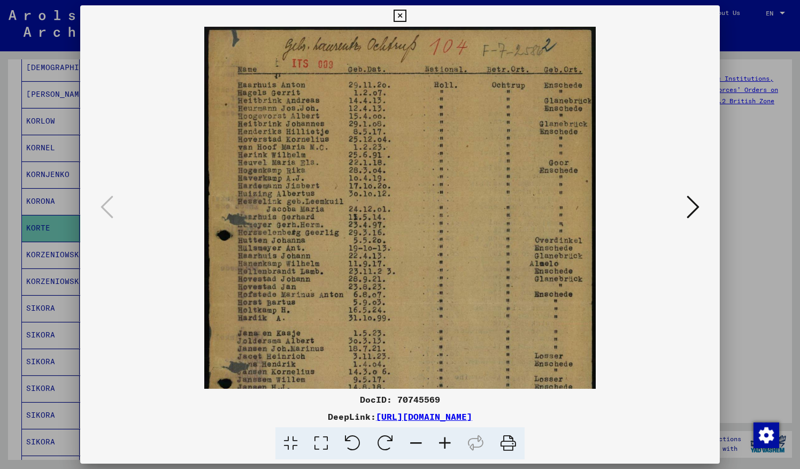
click at [446, 443] on icon at bounding box center [445, 443] width 29 height 33
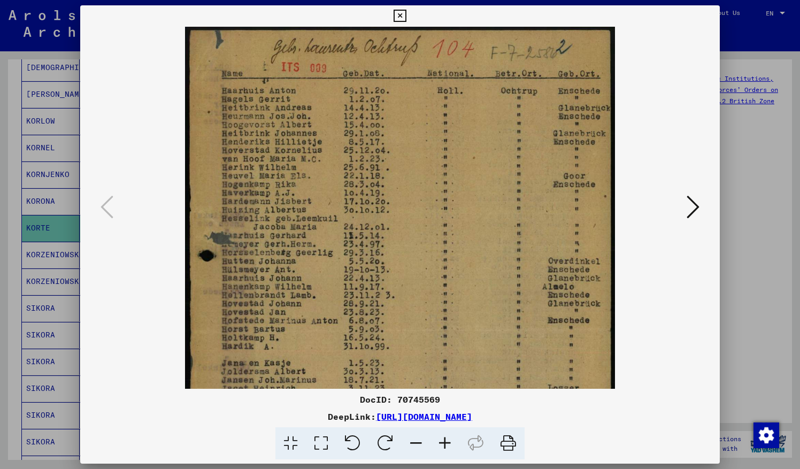
click at [446, 443] on icon at bounding box center [445, 443] width 29 height 33
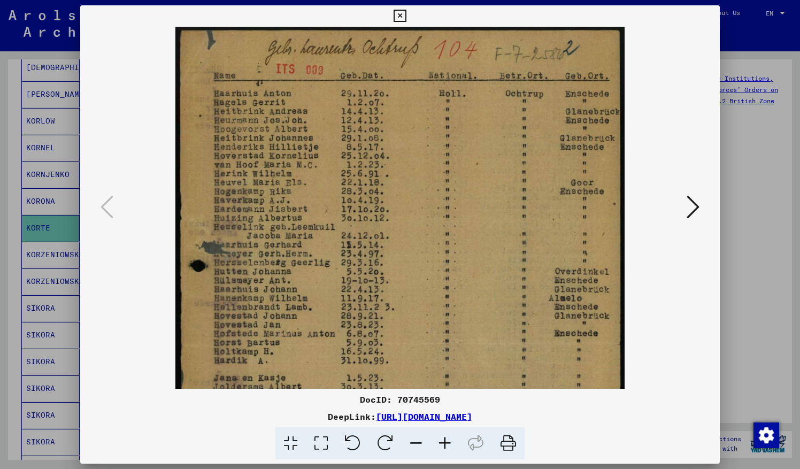
click at [446, 443] on icon at bounding box center [445, 443] width 29 height 33
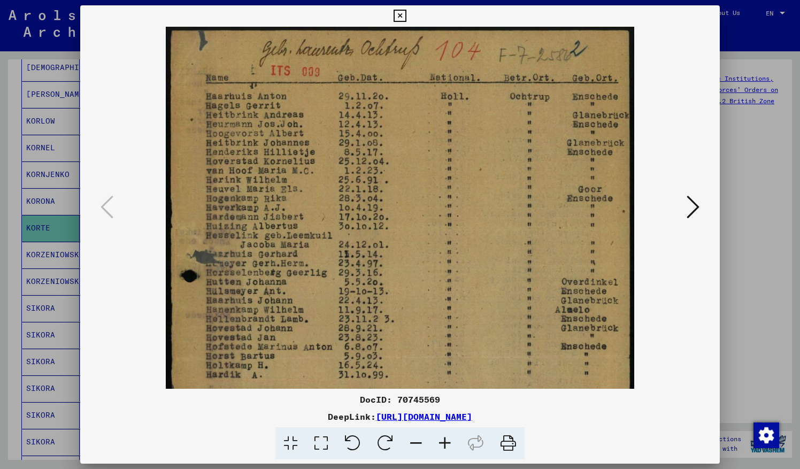
click at [446, 443] on icon at bounding box center [445, 443] width 29 height 33
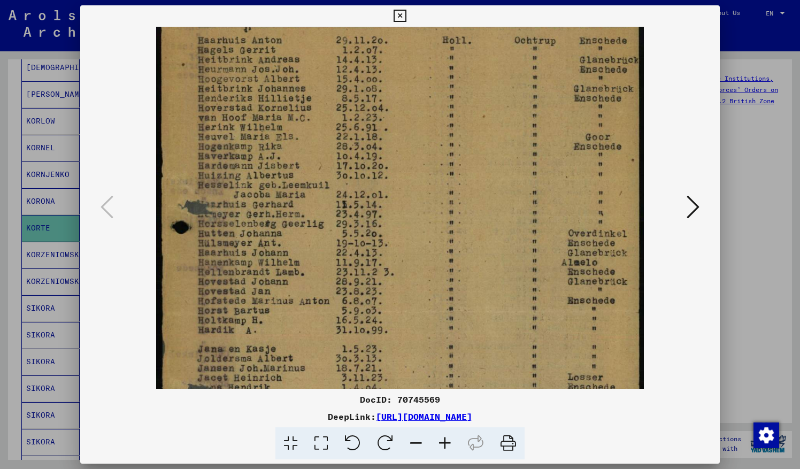
drag, startPoint x: 369, startPoint y: 309, endPoint x: 365, endPoint y: 253, distance: 55.3
click at [365, 253] on img at bounding box center [399, 309] width 487 height 683
click at [365, 253] on img at bounding box center [399, 308] width 487 height 683
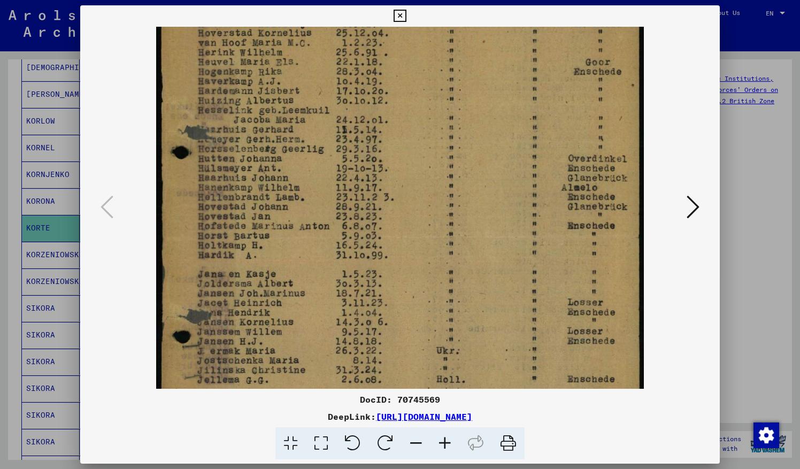
drag, startPoint x: 374, startPoint y: 312, endPoint x: 373, endPoint y: 246, distance: 65.8
click at [373, 246] on img at bounding box center [399, 234] width 487 height 683
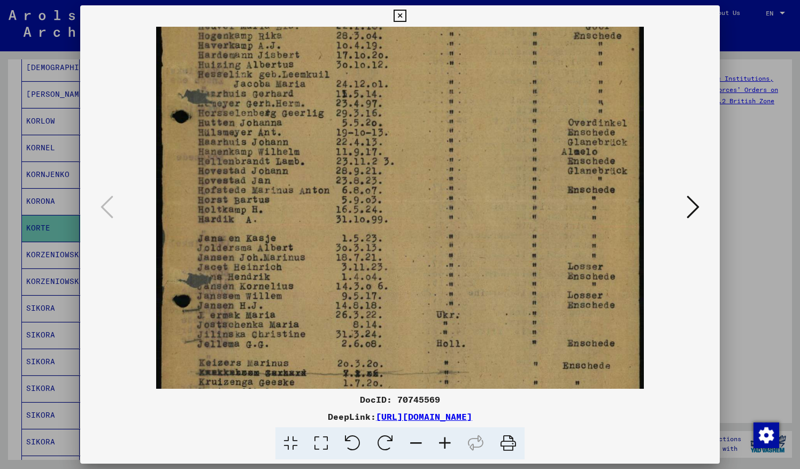
drag, startPoint x: 374, startPoint y: 313, endPoint x: 372, endPoint y: 280, distance: 32.7
click at [372, 280] on img at bounding box center [399, 198] width 487 height 683
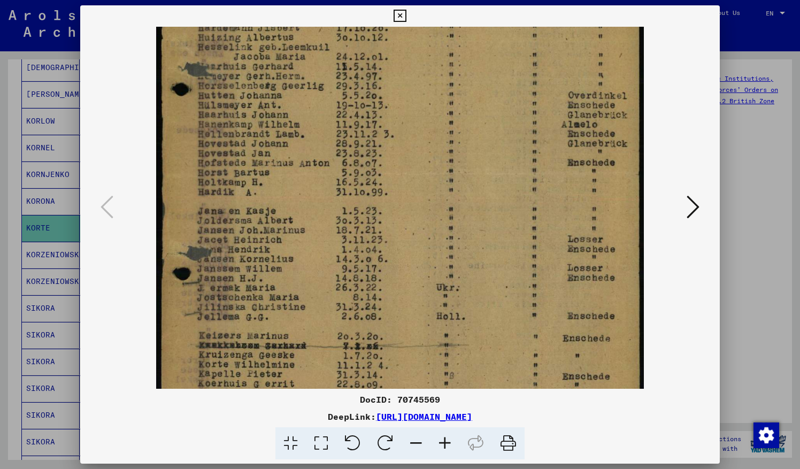
drag, startPoint x: 372, startPoint y: 329, endPoint x: 372, endPoint y: 301, distance: 28.3
click at [372, 301] on img at bounding box center [399, 171] width 487 height 683
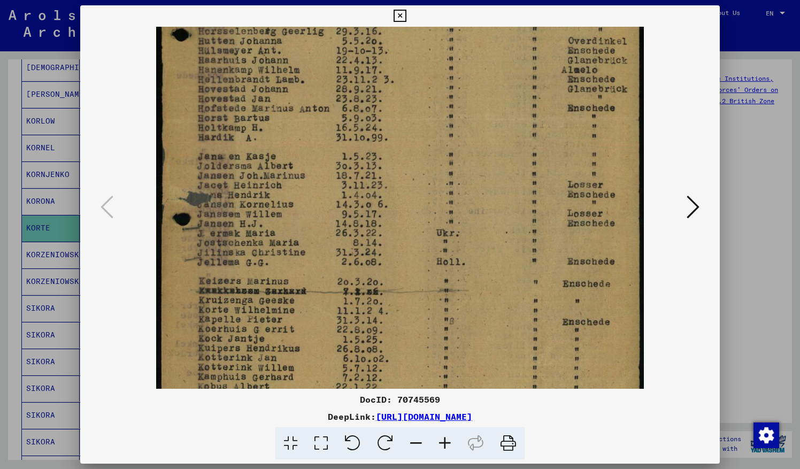
drag, startPoint x: 373, startPoint y: 323, endPoint x: 373, endPoint y: 270, distance: 52.9
click at [373, 270] on img at bounding box center [399, 116] width 487 height 683
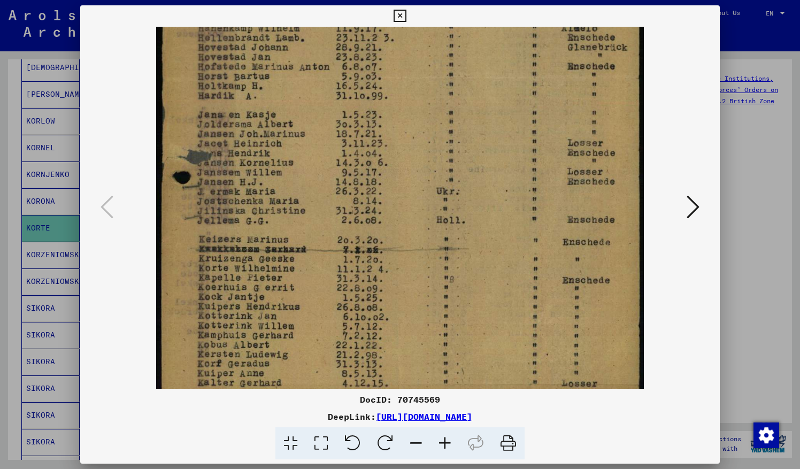
drag, startPoint x: 378, startPoint y: 301, endPoint x: 380, endPoint y: 285, distance: 15.7
click at [380, 285] on img at bounding box center [399, 75] width 487 height 683
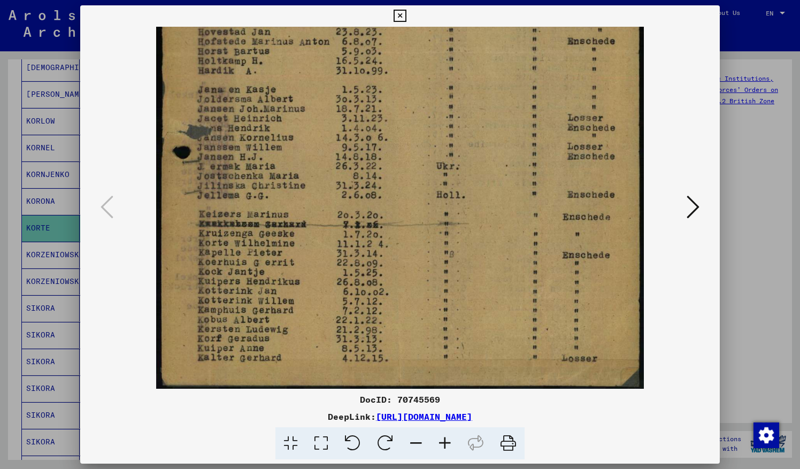
scroll to position [321, 0]
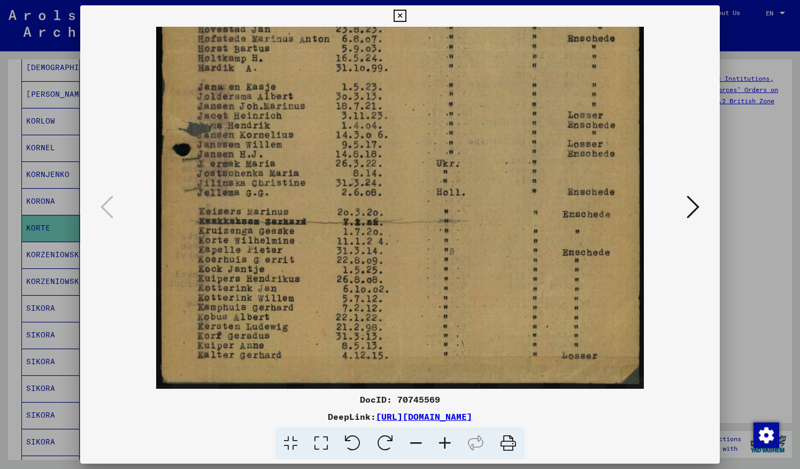
drag, startPoint x: 379, startPoint y: 326, endPoint x: 378, endPoint y: 301, distance: 25.7
click at [378, 301] on img at bounding box center [399, 47] width 487 height 683
click at [399, 9] on button at bounding box center [399, 15] width 19 height 21
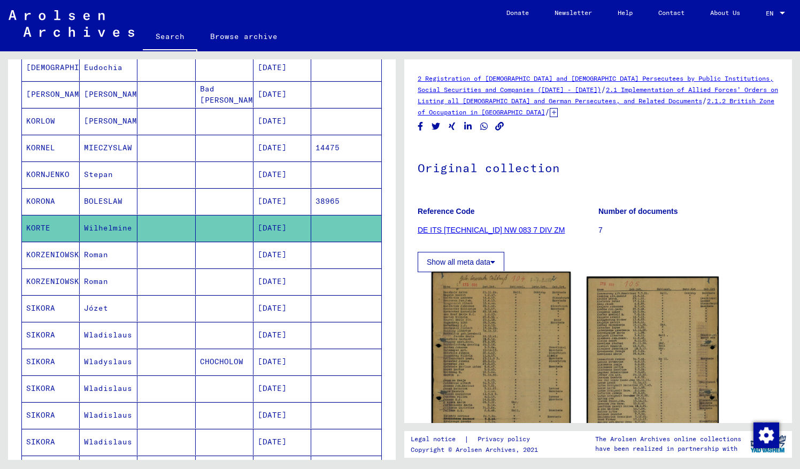
click at [514, 362] on img at bounding box center [501, 369] width 139 height 195
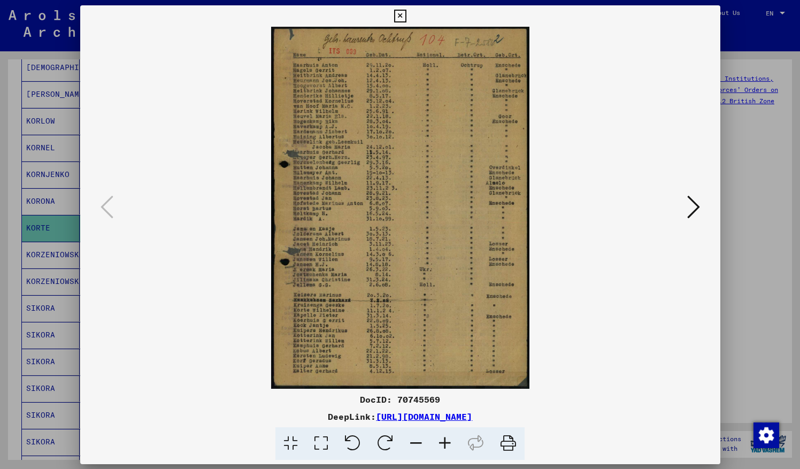
click at [514, 362] on img at bounding box center [400, 208] width 567 height 362
click at [444, 439] on icon at bounding box center [445, 443] width 29 height 33
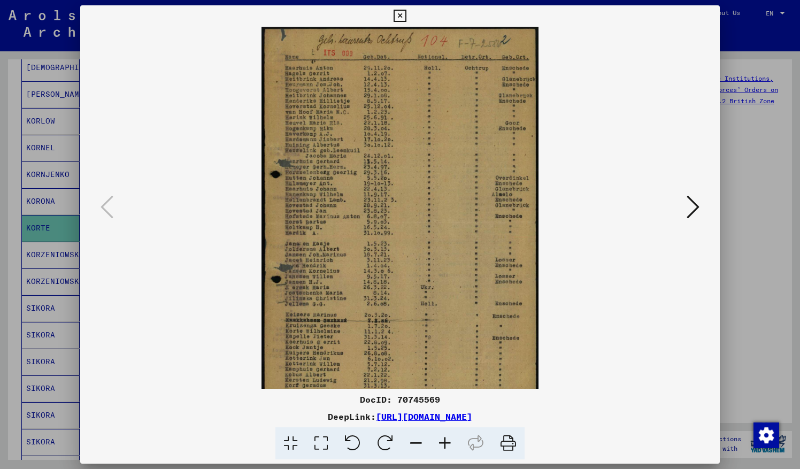
click at [444, 439] on icon at bounding box center [445, 443] width 29 height 33
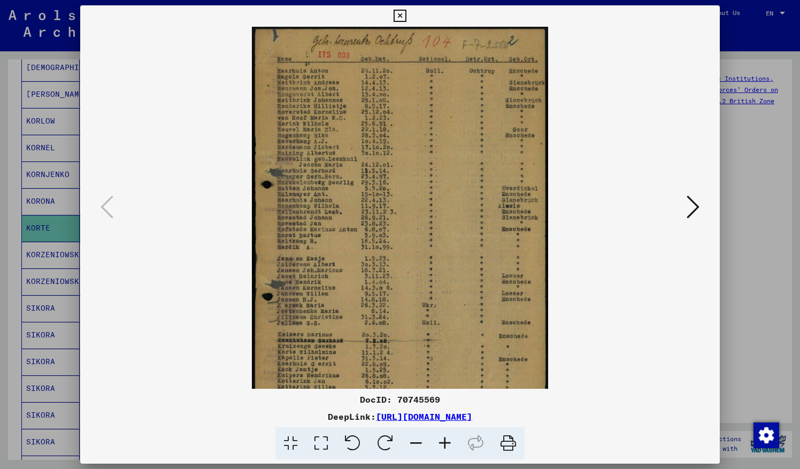
click at [444, 439] on icon at bounding box center [445, 443] width 29 height 33
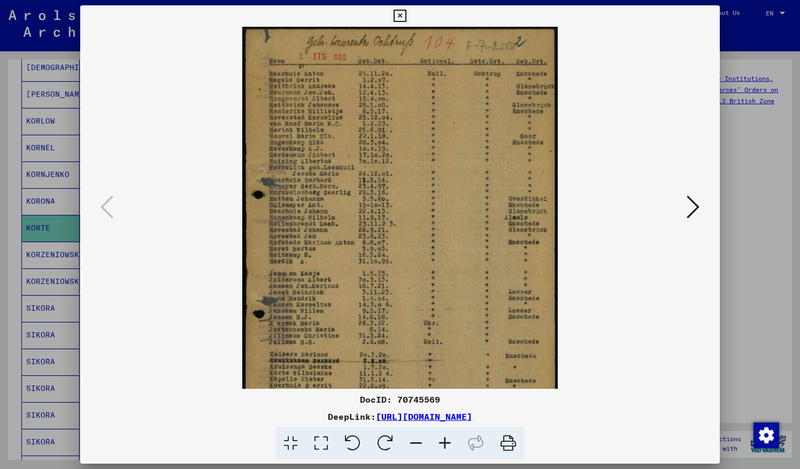
click at [444, 439] on icon at bounding box center [445, 443] width 29 height 33
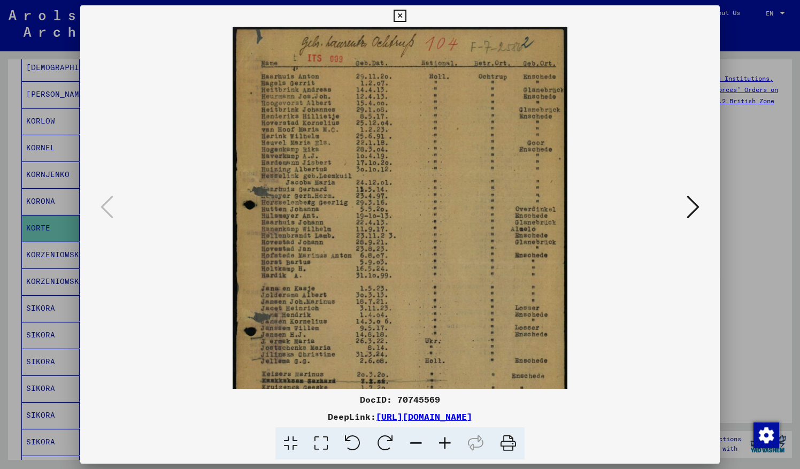
click at [444, 439] on icon at bounding box center [445, 443] width 29 height 33
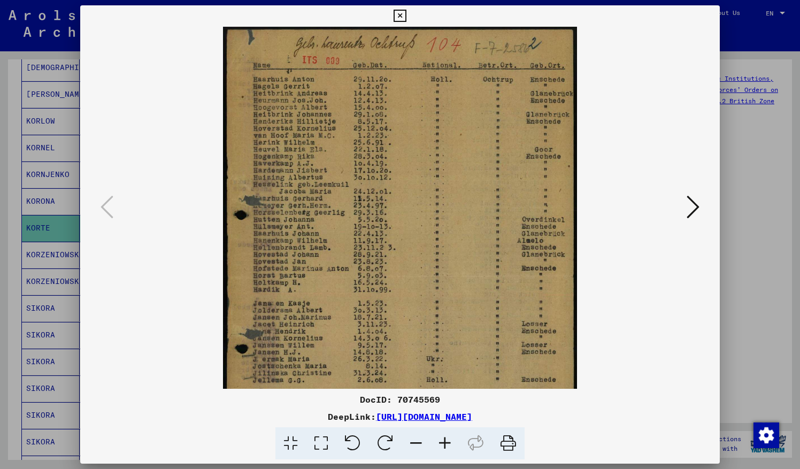
click at [444, 439] on icon at bounding box center [445, 443] width 29 height 33
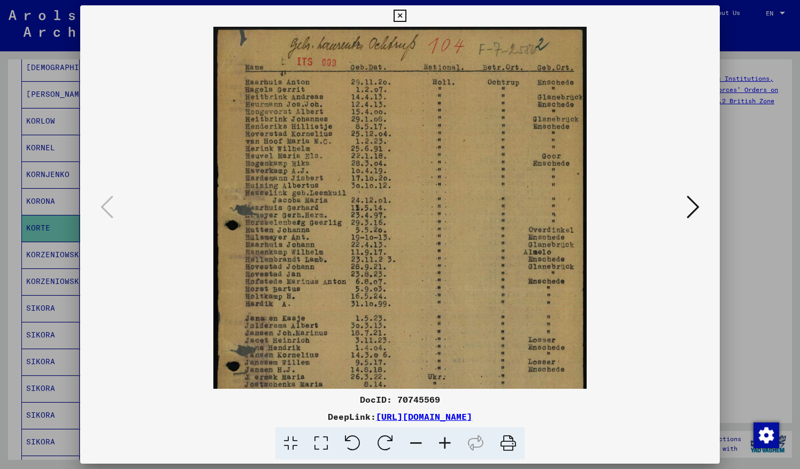
click at [444, 439] on icon at bounding box center [445, 443] width 29 height 33
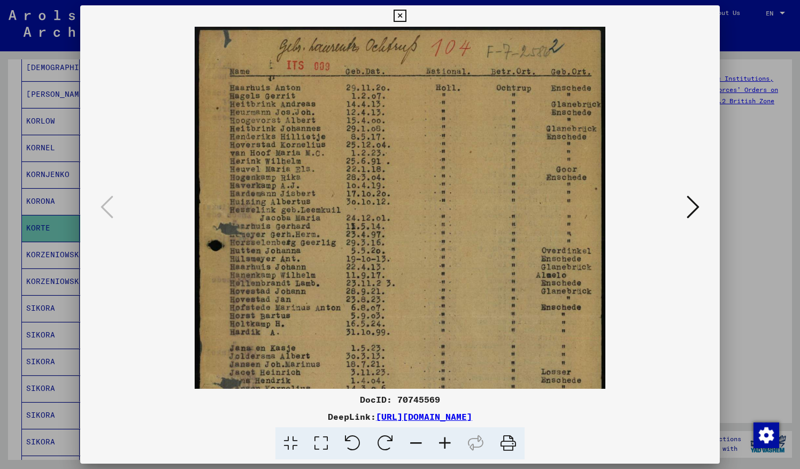
drag, startPoint x: 290, startPoint y: 187, endPoint x: 302, endPoint y: 218, distance: 33.2
click at [302, 218] on img at bounding box center [400, 315] width 411 height 576
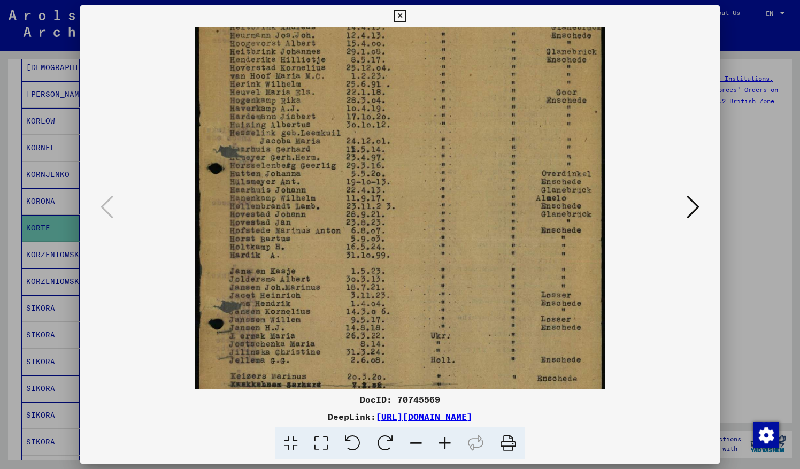
drag, startPoint x: 301, startPoint y: 290, endPoint x: 304, endPoint y: 216, distance: 74.4
click at [304, 216] on img at bounding box center [400, 238] width 411 height 576
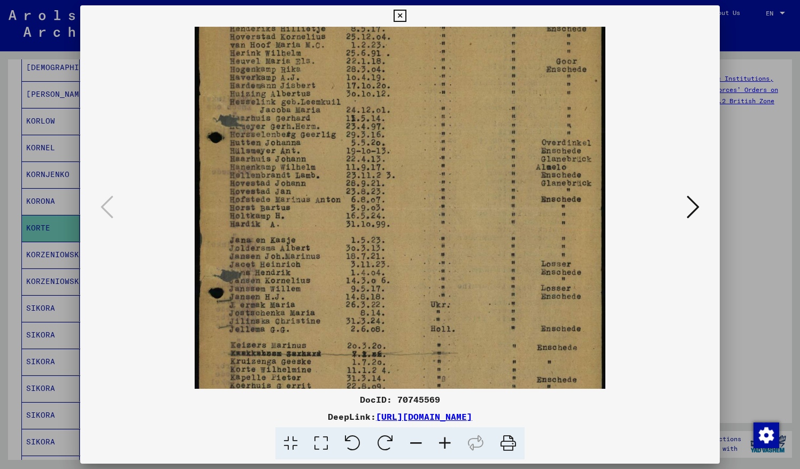
drag, startPoint x: 302, startPoint y: 264, endPoint x: 302, endPoint y: 239, distance: 25.1
click at [302, 239] on img at bounding box center [400, 207] width 411 height 576
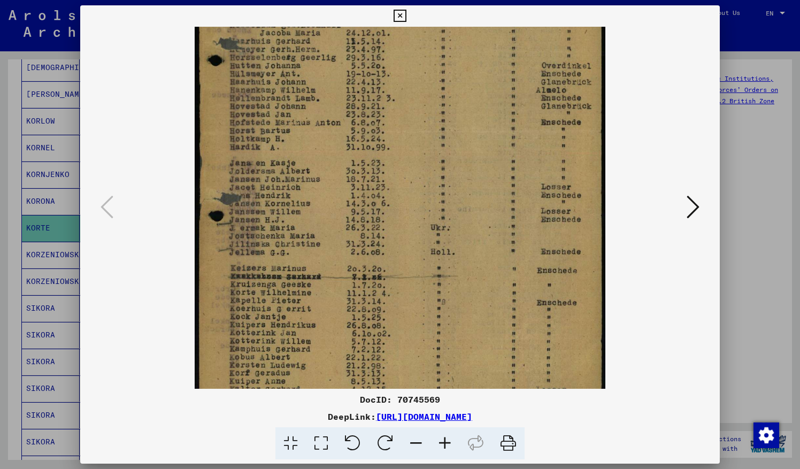
scroll to position [214, 0]
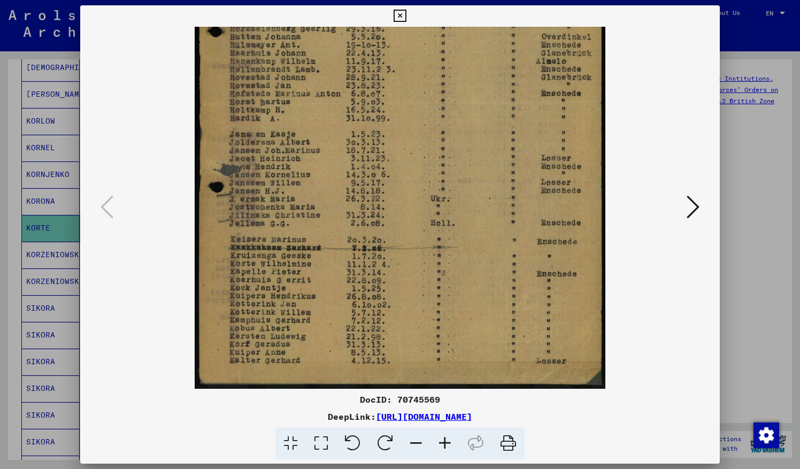
drag, startPoint x: 291, startPoint y: 323, endPoint x: 309, endPoint y: 193, distance: 131.1
click at [309, 193] on img at bounding box center [400, 101] width 411 height 576
click at [264, 260] on img at bounding box center [400, 101] width 411 height 576
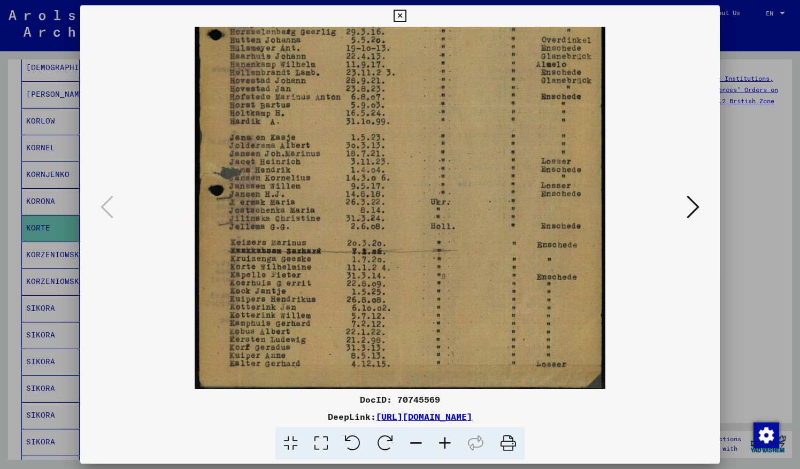
scroll to position [211, 0]
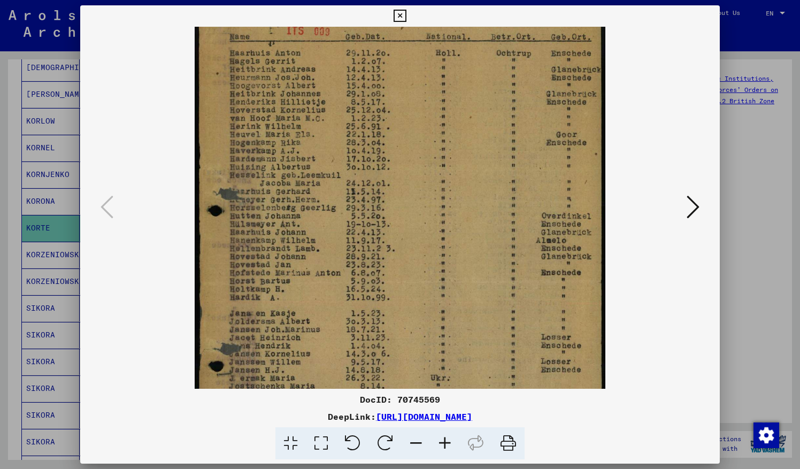
drag, startPoint x: 537, startPoint y: 243, endPoint x: 544, endPoint y: 425, distance: 182.5
click at [544, 425] on div "DocID: 70745569 DeepLink: [URL][DOMAIN_NAME]" at bounding box center [400, 232] width 640 height 455
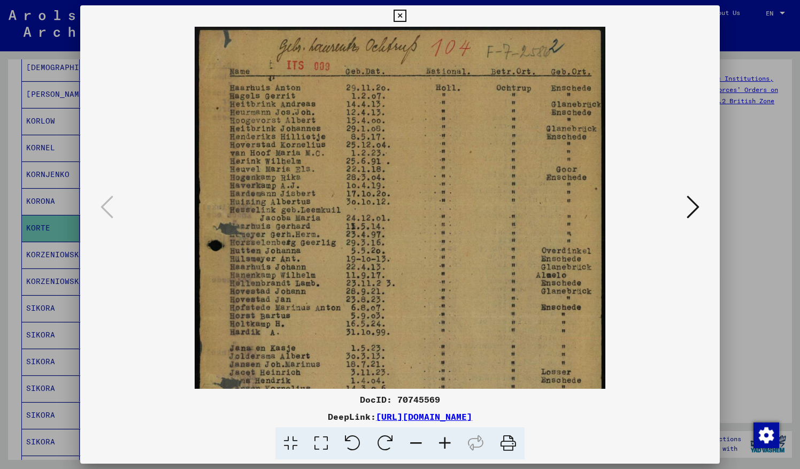
drag, startPoint x: 533, startPoint y: 228, endPoint x: 543, endPoint y: 382, distance: 154.4
click at [542, 387] on img at bounding box center [400, 315] width 411 height 576
click at [401, 13] on icon at bounding box center [400, 16] width 12 height 13
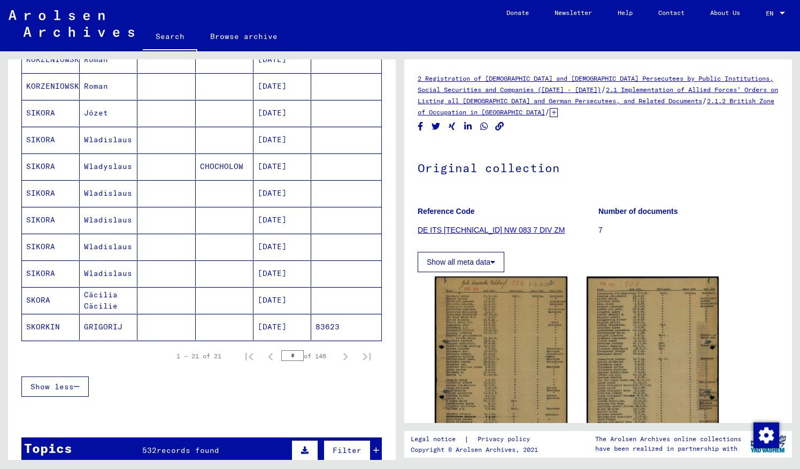
scroll to position [434, 0]
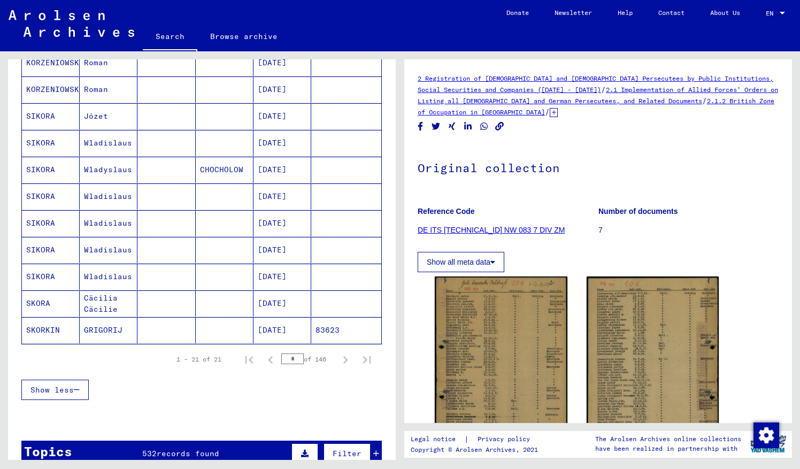
click at [297, 354] on div "* of 146" at bounding box center [307, 359] width 53 height 10
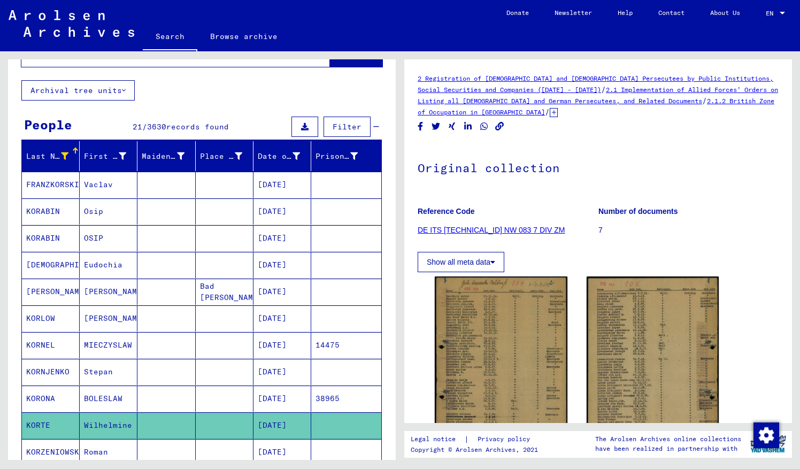
scroll to position [33, 0]
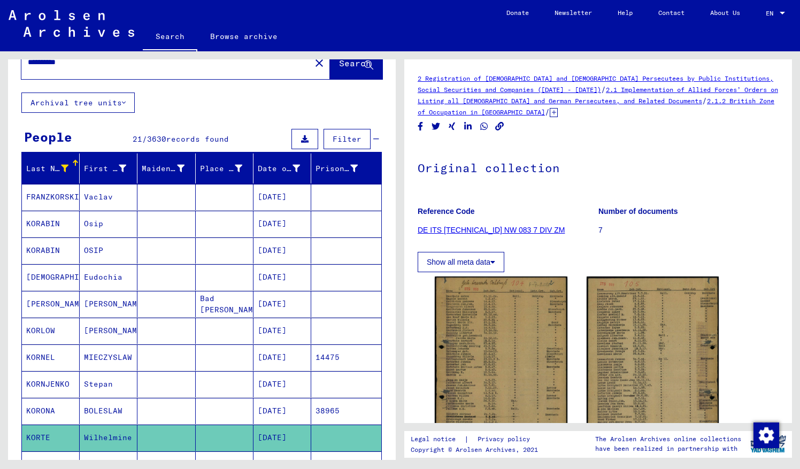
click at [61, 167] on icon at bounding box center [64, 168] width 7 height 7
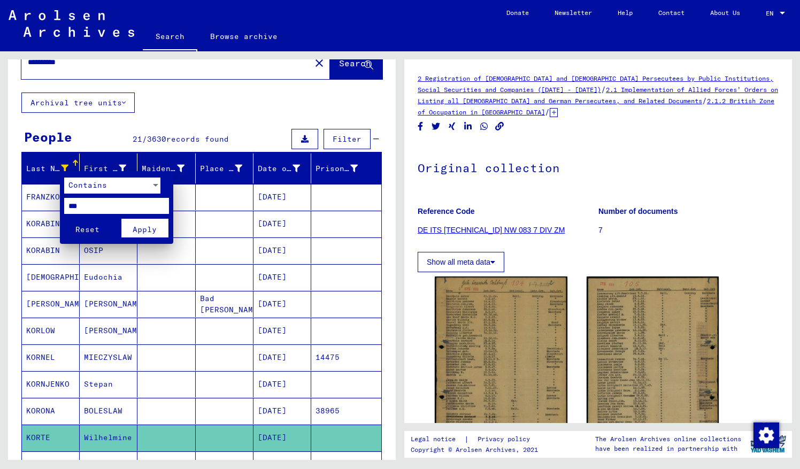
click at [83, 208] on input "***" at bounding box center [116, 206] width 105 height 16
type input "*"
click at [90, 230] on span "Reset" at bounding box center [87, 230] width 24 height 10
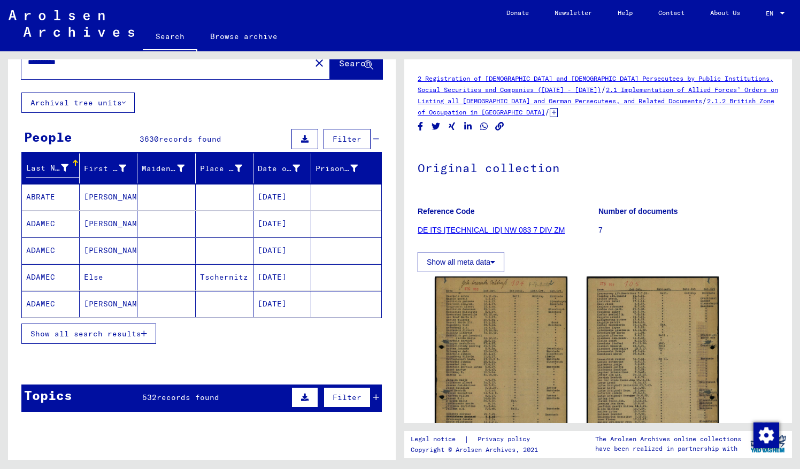
click at [111, 332] on span "Show all search results" at bounding box center [85, 334] width 111 height 10
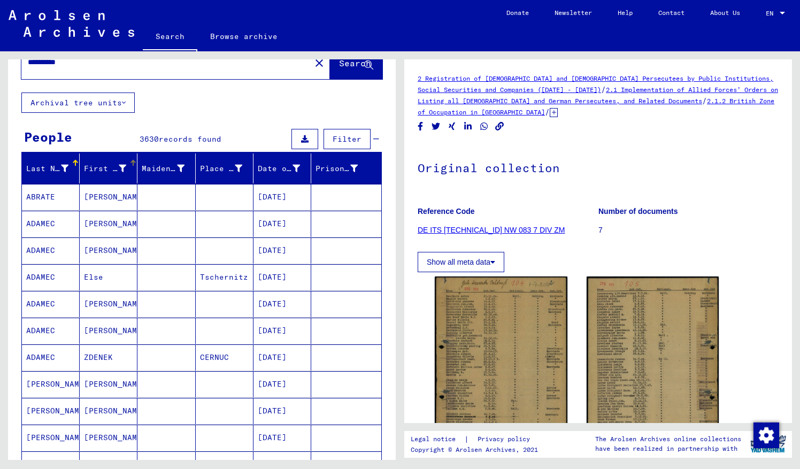
click at [95, 168] on div "First Name" at bounding box center [105, 168] width 42 height 11
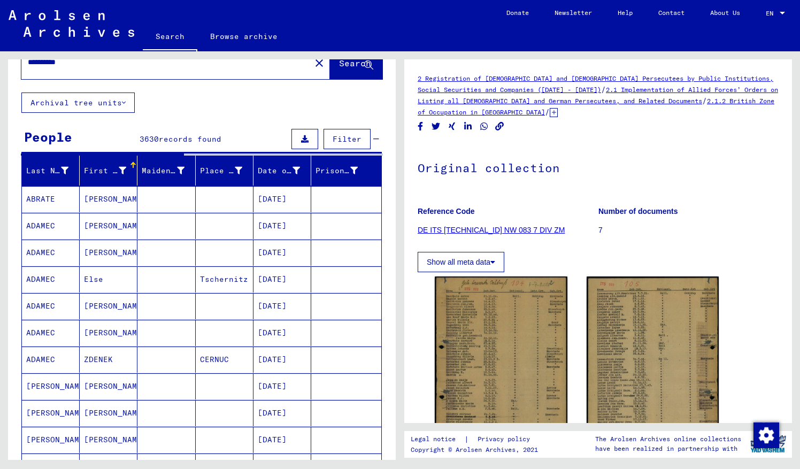
click at [119, 165] on div at bounding box center [122, 170] width 7 height 11
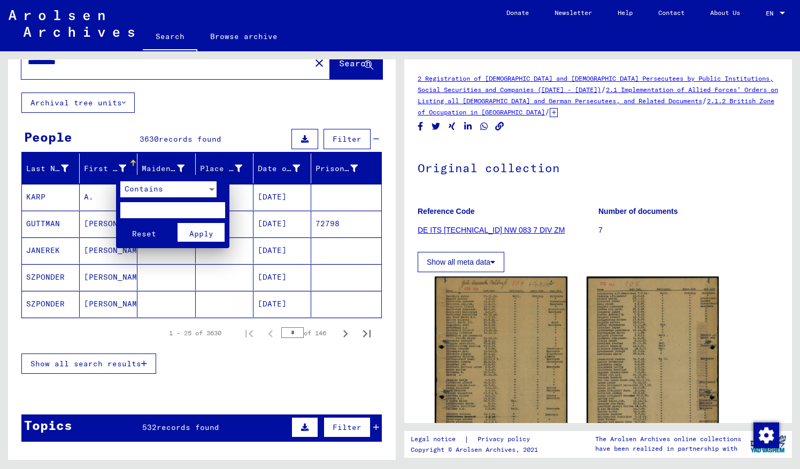
click at [130, 211] on input "text" at bounding box center [172, 210] width 105 height 16
type input "****"
click at [198, 232] on span "Apply" at bounding box center [201, 234] width 24 height 10
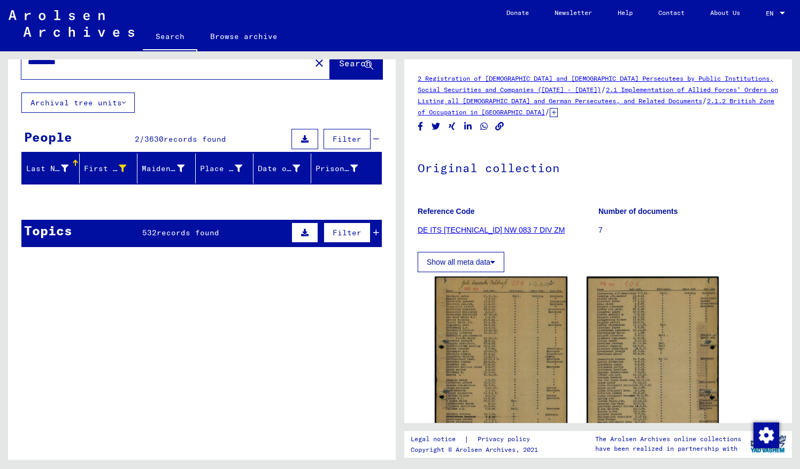
click at [140, 137] on span "/" at bounding box center [142, 139] width 5 height 10
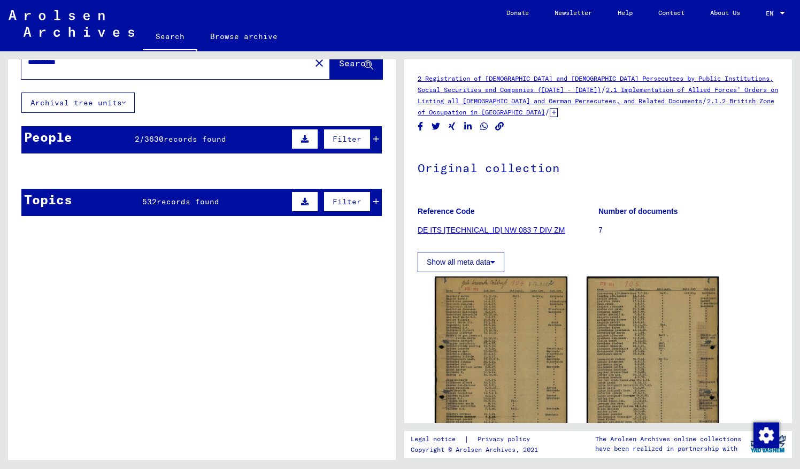
click at [140, 137] on span "/" at bounding box center [142, 139] width 5 height 10
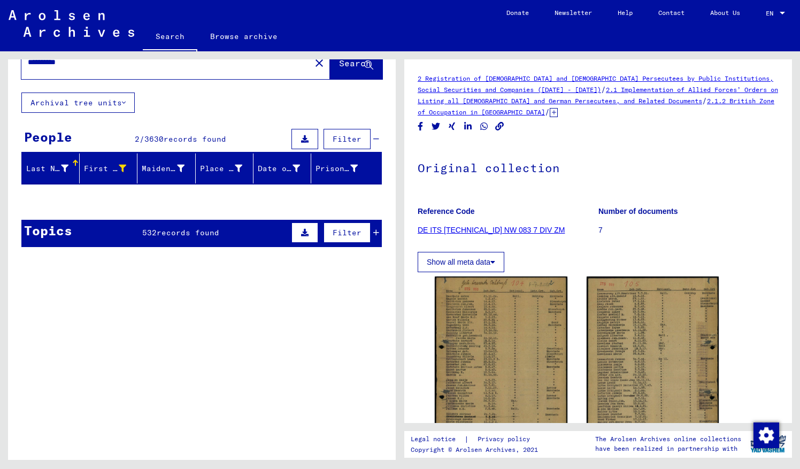
click at [63, 167] on icon at bounding box center [64, 168] width 7 height 7
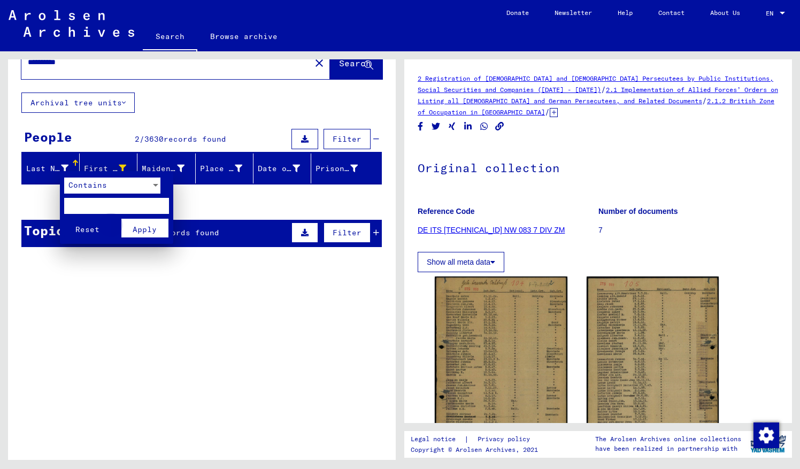
click at [146, 230] on span "Apply" at bounding box center [145, 230] width 24 height 10
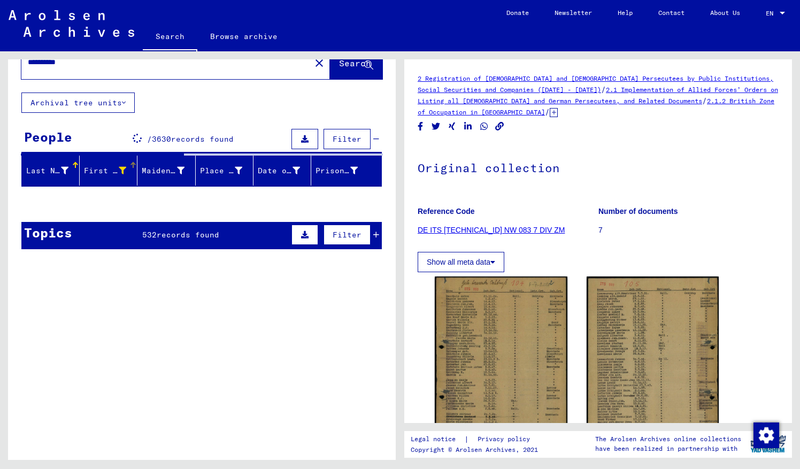
click at [120, 167] on icon at bounding box center [122, 170] width 7 height 7
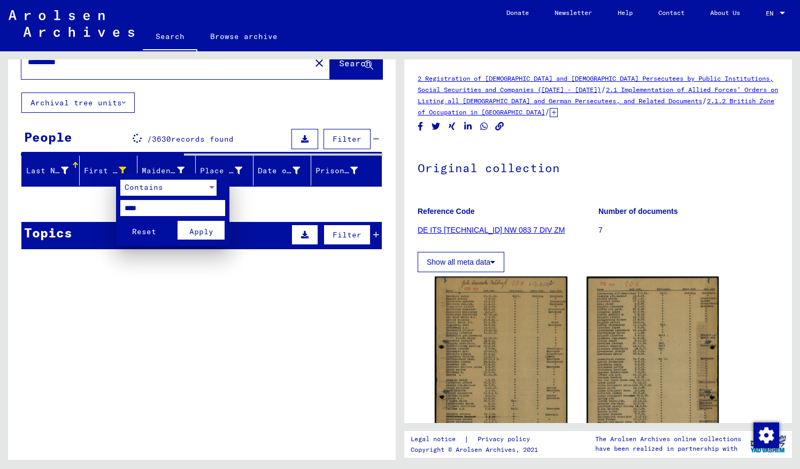
click at [104, 168] on div at bounding box center [400, 234] width 800 height 469
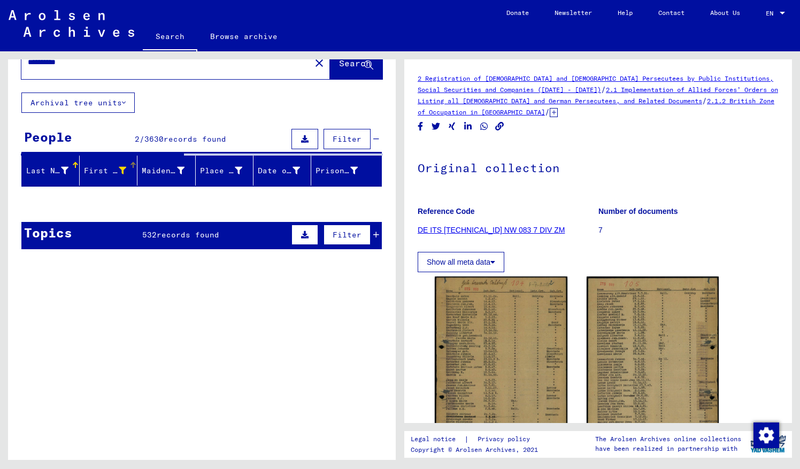
click at [98, 170] on div "First Name" at bounding box center [105, 170] width 42 height 11
click at [119, 167] on icon at bounding box center [122, 170] width 7 height 7
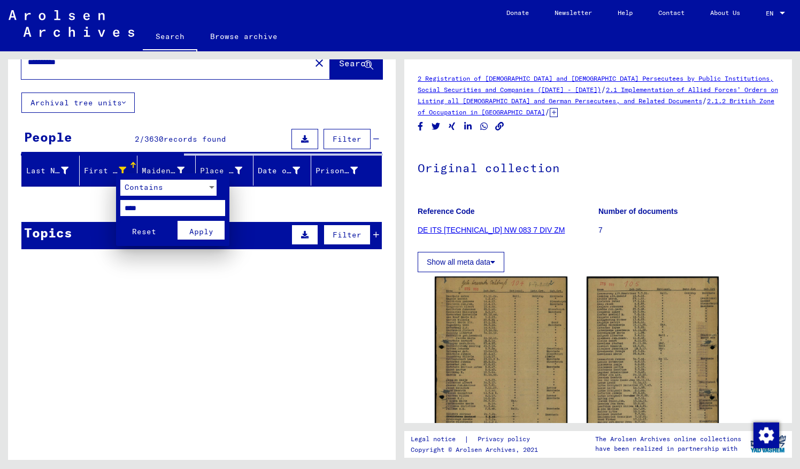
drag, startPoint x: 160, startPoint y: 206, endPoint x: 80, endPoint y: 204, distance: 80.3
click at [80, 204] on div "Contains **** Reset Apply" at bounding box center [400, 234] width 800 height 469
click at [136, 224] on button "Reset" at bounding box center [143, 230] width 47 height 19
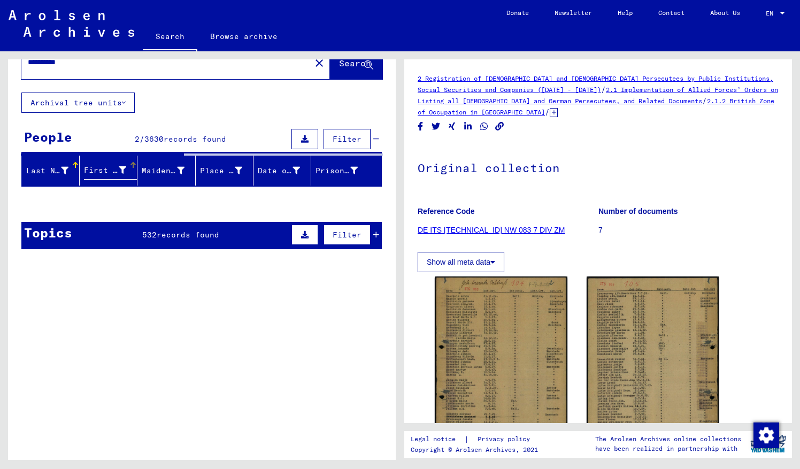
click at [98, 165] on div "First Name" at bounding box center [105, 170] width 42 height 11
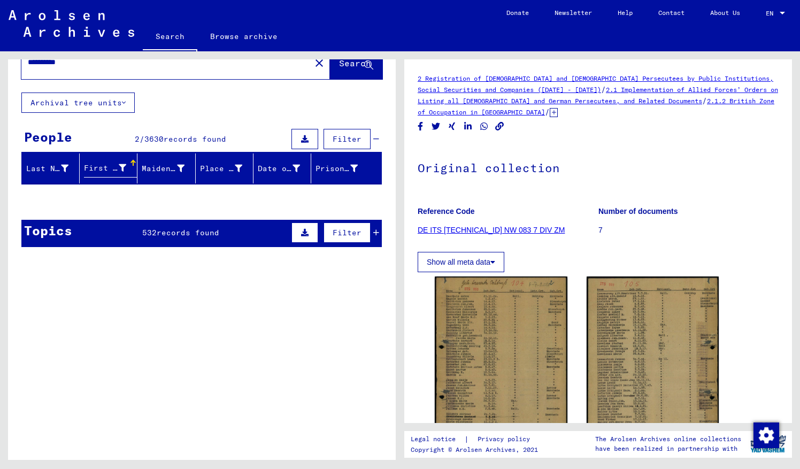
scroll to position [0, 0]
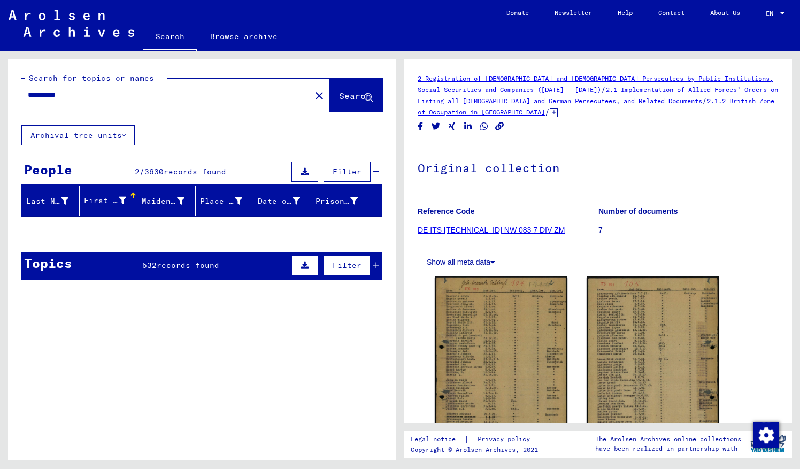
click at [148, 98] on input "**********" at bounding box center [166, 94] width 276 height 11
click at [133, 193] on div at bounding box center [134, 194] width 3 height 3
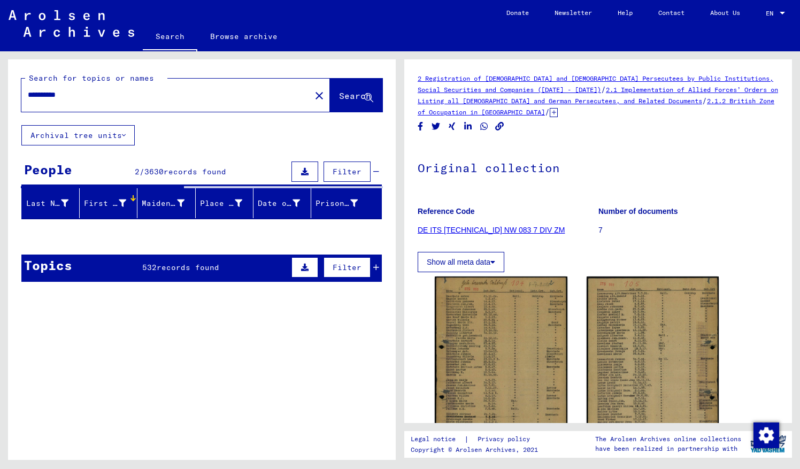
click at [198, 105] on div "**********" at bounding box center [162, 95] width 283 height 24
click at [339, 96] on span "Search" at bounding box center [355, 95] width 32 height 11
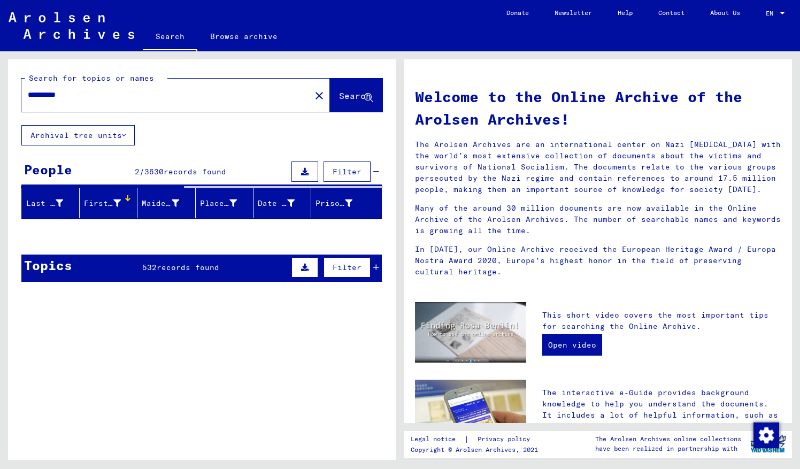
click at [189, 175] on div "2 / 3630 records found" at bounding box center [180, 171] width 91 height 11
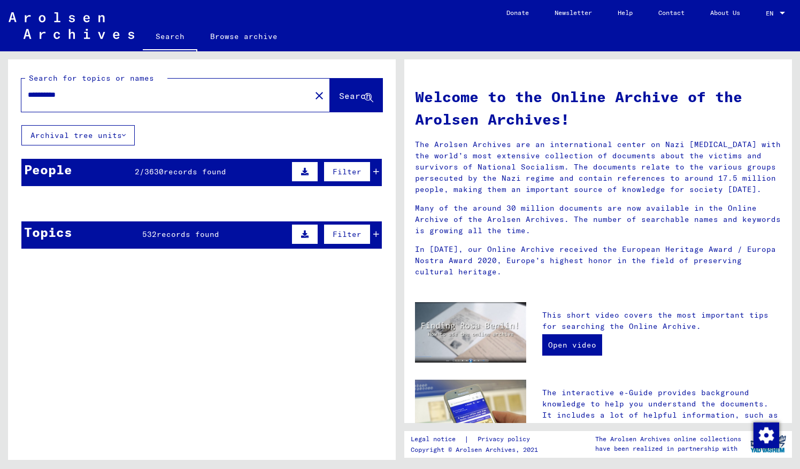
click at [135, 171] on span "2" at bounding box center [137, 172] width 5 height 10
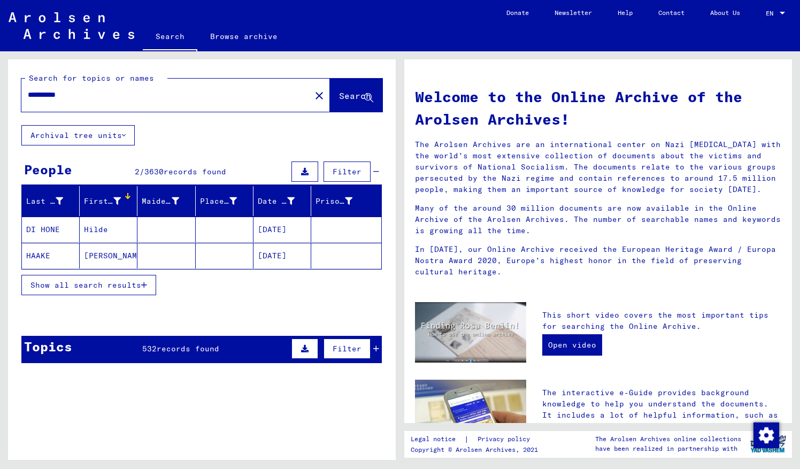
click at [105, 248] on mat-cell "[PERSON_NAME]" at bounding box center [109, 256] width 58 height 26
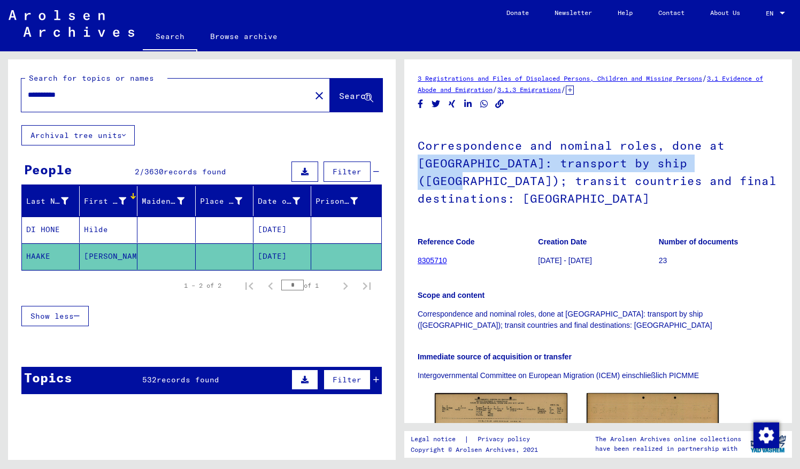
drag, startPoint x: 780, startPoint y: 139, endPoint x: 779, endPoint y: 161, distance: 22.5
click at [779, 161] on yv-its-full-details "3 Registrations and Files of Displaced Persons, Children and Missing Persons / …" at bounding box center [598, 306] width 388 height 467
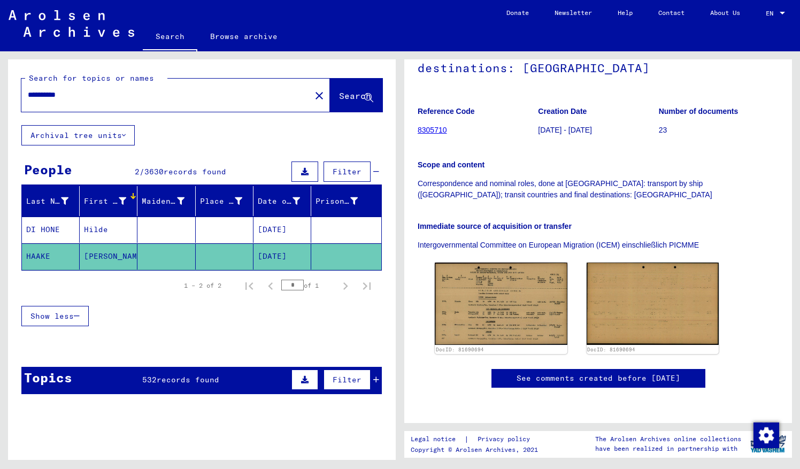
scroll to position [143, 0]
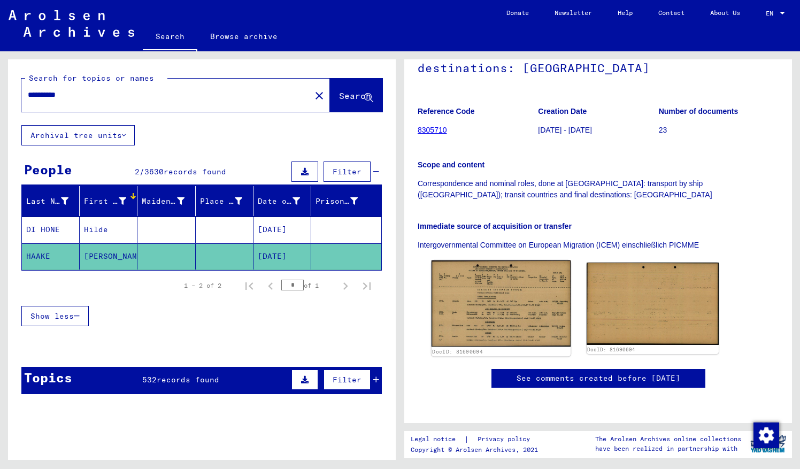
click at [501, 285] on img at bounding box center [501, 303] width 139 height 87
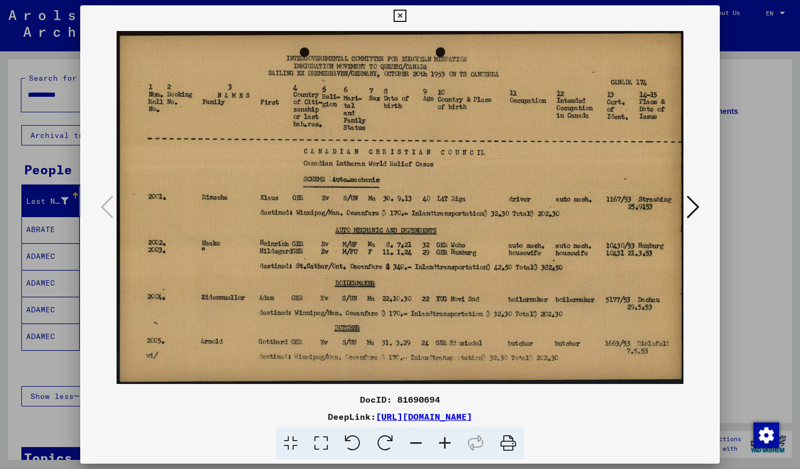
click at [696, 201] on icon at bounding box center [693, 207] width 13 height 26
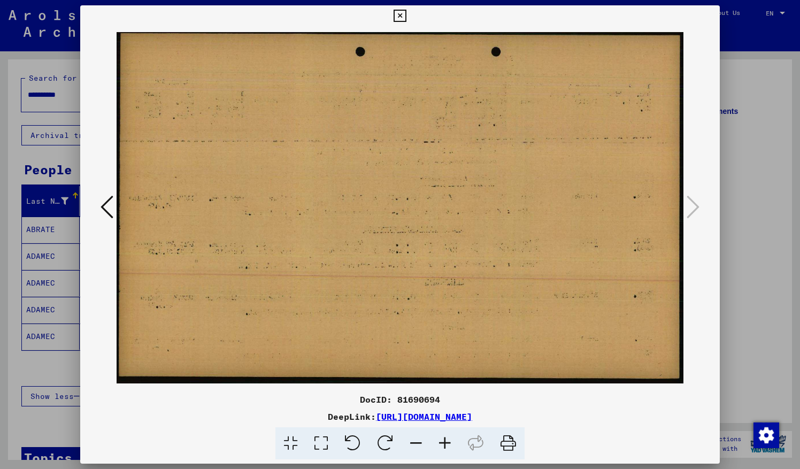
click at [399, 10] on icon at bounding box center [400, 16] width 12 height 13
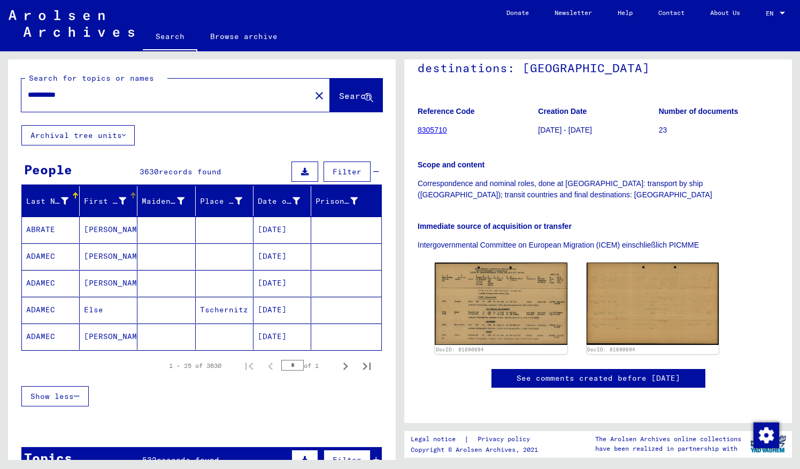
click at [119, 198] on icon at bounding box center [122, 200] width 7 height 7
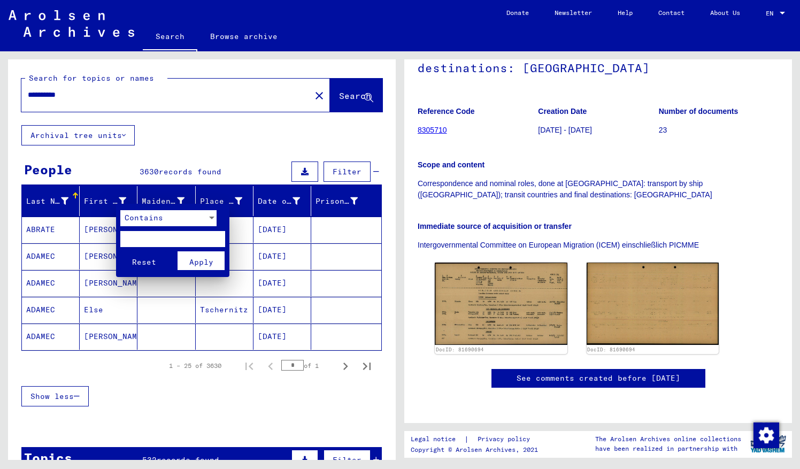
click at [145, 243] on input "text" at bounding box center [172, 239] width 105 height 16
type input "****"
click at [208, 259] on span "Apply" at bounding box center [201, 262] width 24 height 10
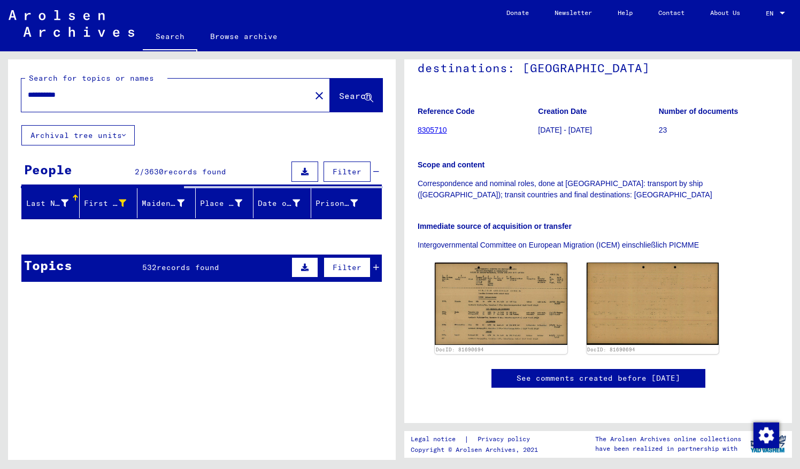
click at [135, 169] on span "2" at bounding box center [137, 172] width 5 height 10
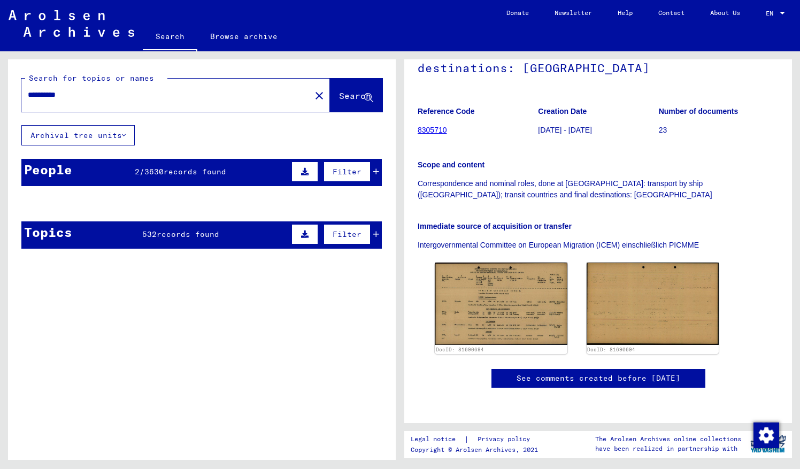
click at [135, 169] on span "2" at bounding box center [137, 172] width 5 height 10
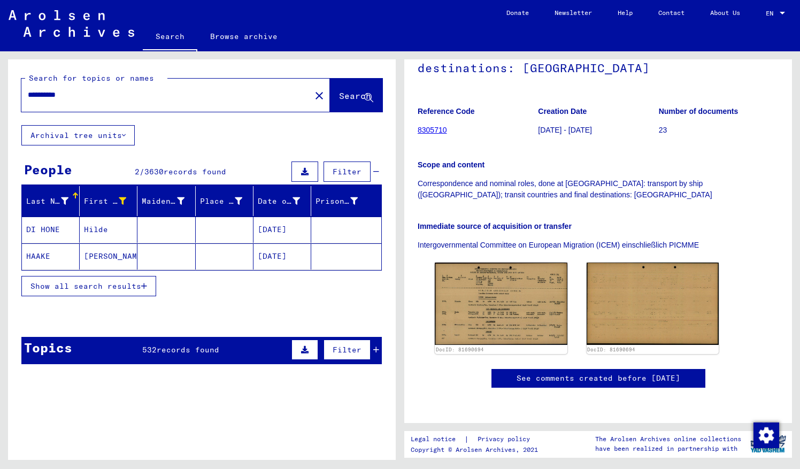
click at [53, 225] on mat-cell "DI HONE" at bounding box center [51, 230] width 58 height 26
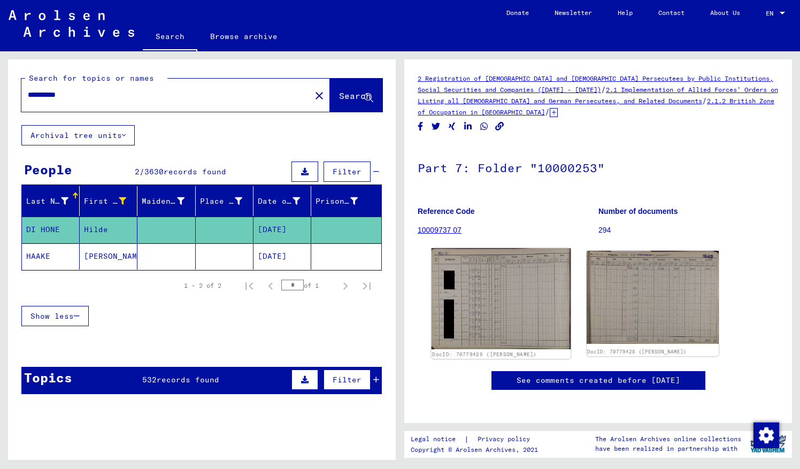
click at [475, 307] on img at bounding box center [501, 298] width 139 height 101
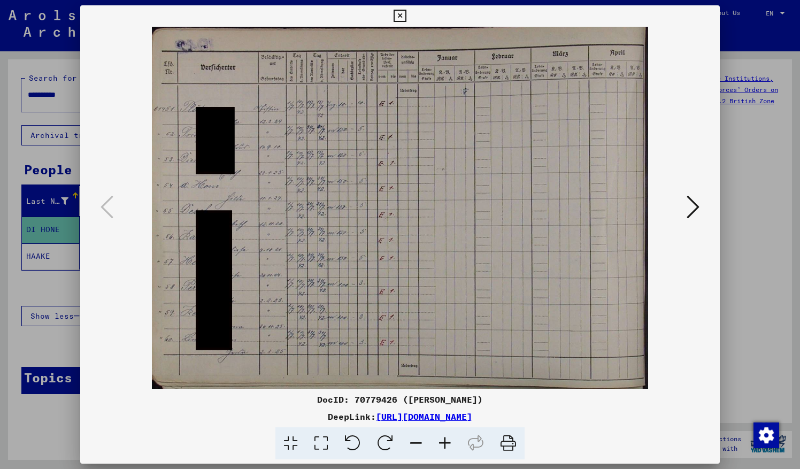
click at [448, 443] on icon at bounding box center [445, 443] width 29 height 33
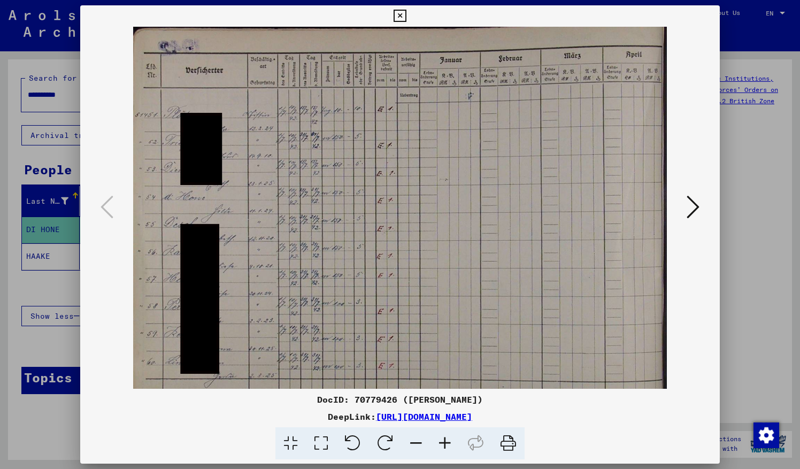
click at [448, 443] on icon at bounding box center [445, 443] width 29 height 33
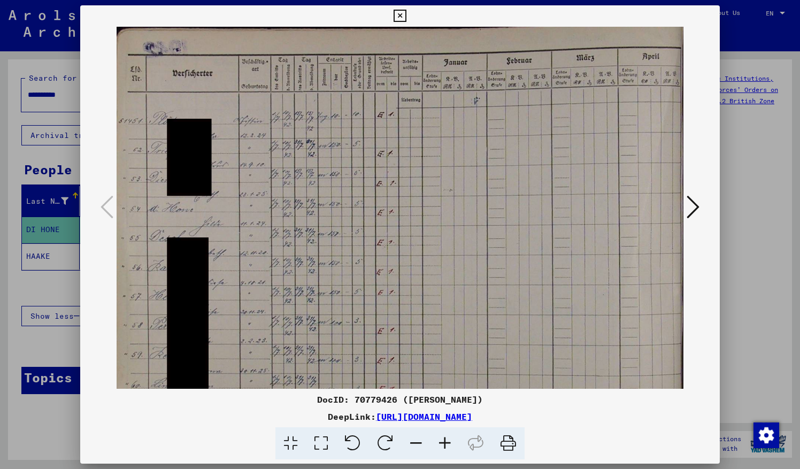
click at [448, 443] on icon at bounding box center [445, 443] width 29 height 33
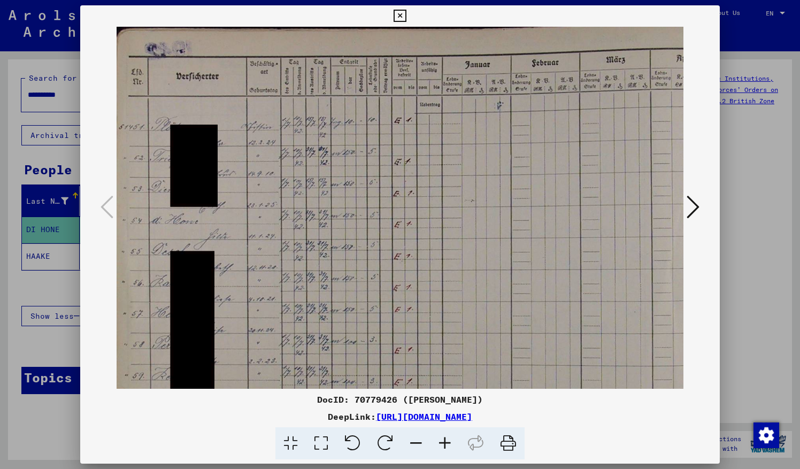
click at [448, 443] on icon at bounding box center [445, 443] width 29 height 33
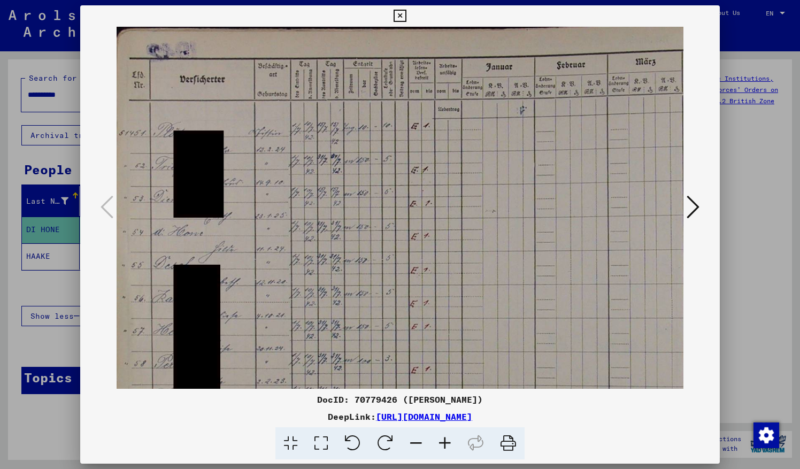
click at [448, 443] on icon at bounding box center [445, 443] width 29 height 33
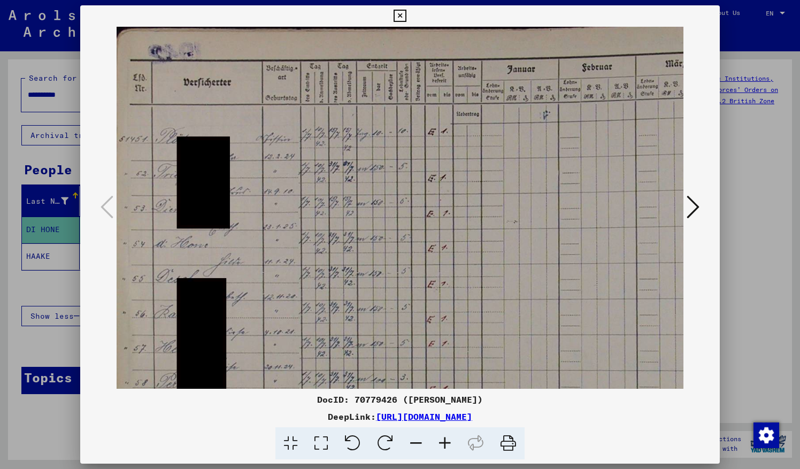
click at [448, 443] on icon at bounding box center [445, 443] width 29 height 33
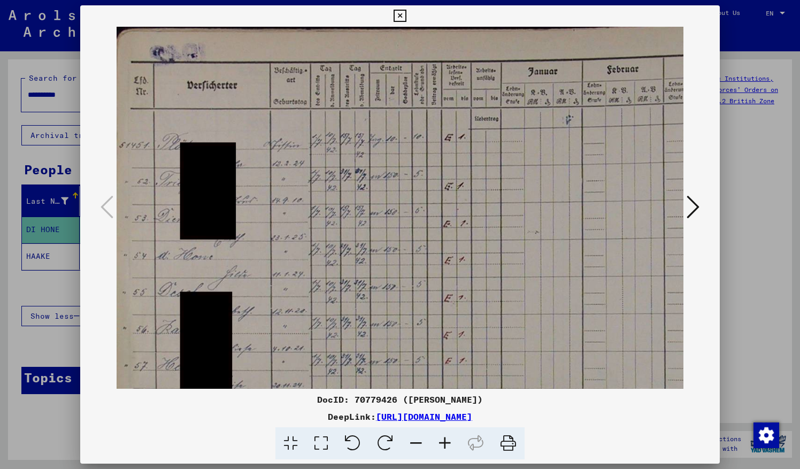
click at [448, 443] on icon at bounding box center [445, 443] width 29 height 33
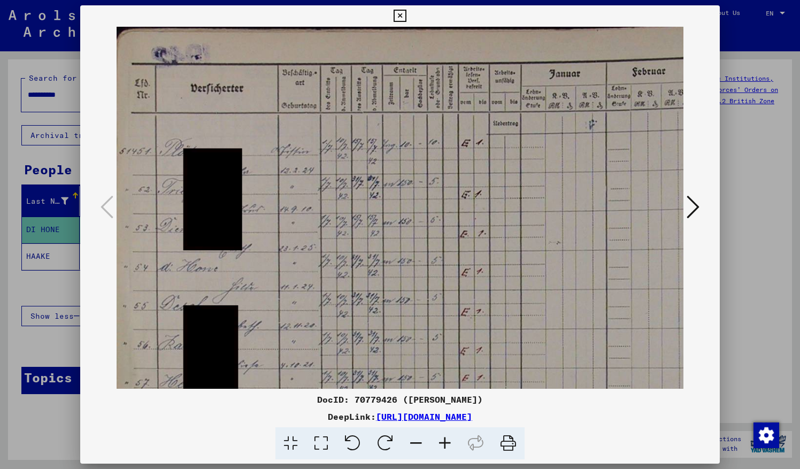
click at [448, 443] on icon at bounding box center [445, 443] width 29 height 33
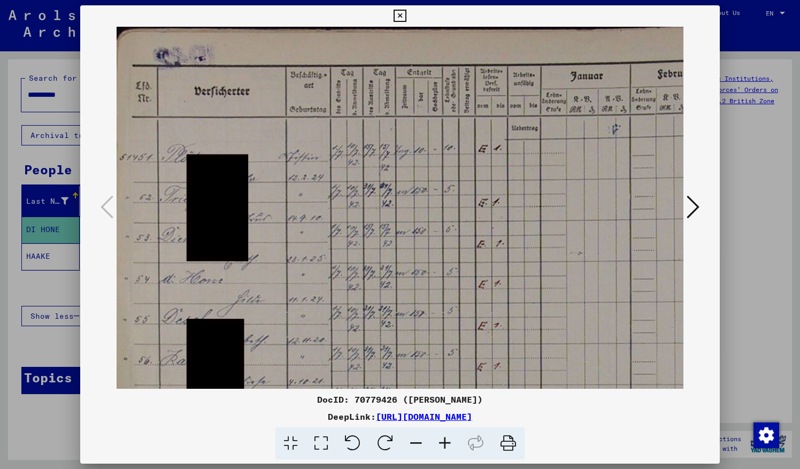
click at [257, 303] on img at bounding box center [512, 315] width 790 height 576
click at [447, 447] on icon at bounding box center [445, 443] width 29 height 33
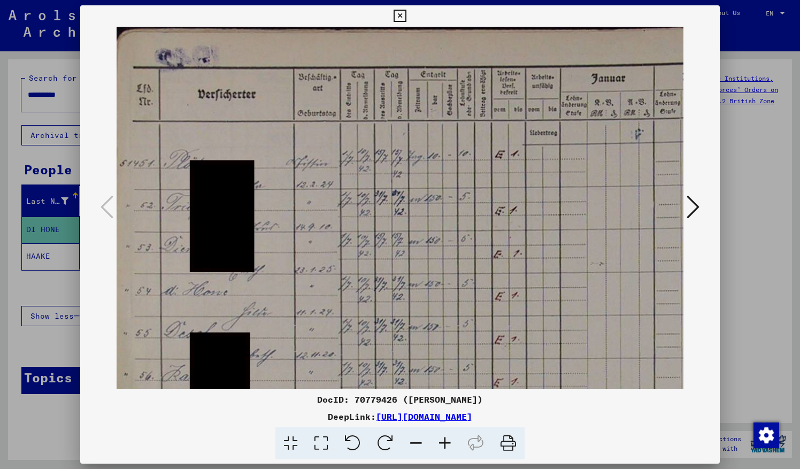
click at [447, 447] on icon at bounding box center [445, 443] width 29 height 33
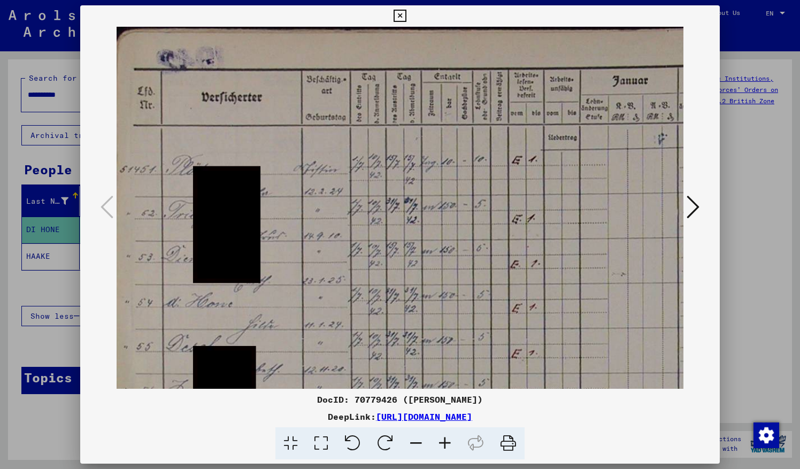
click at [447, 447] on icon at bounding box center [445, 443] width 29 height 33
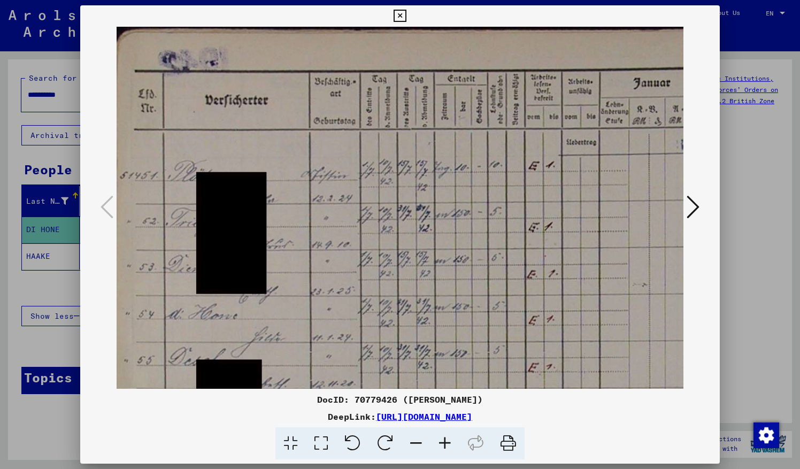
click at [447, 447] on icon at bounding box center [445, 443] width 29 height 33
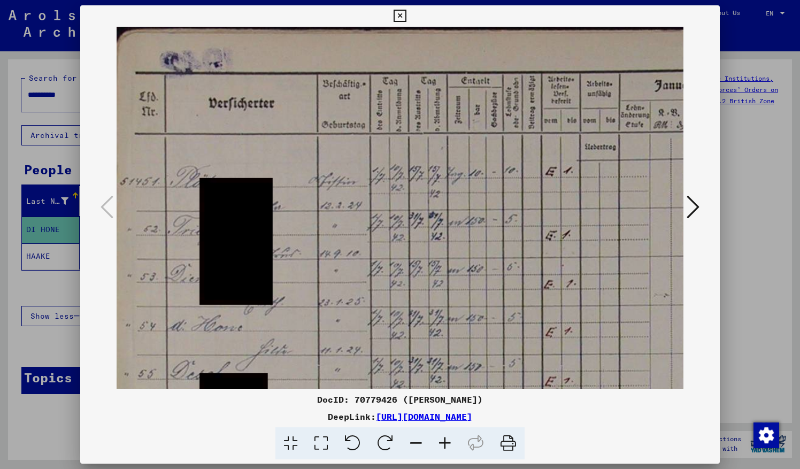
click at [447, 447] on icon at bounding box center [445, 443] width 29 height 33
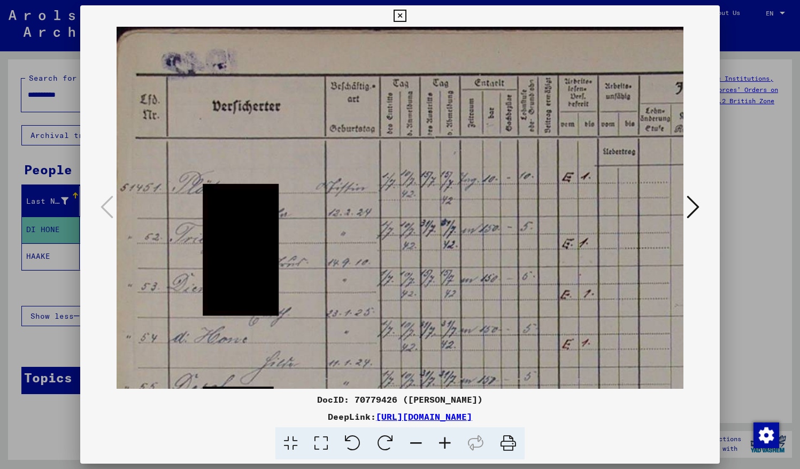
click at [402, 10] on icon at bounding box center [400, 16] width 12 height 13
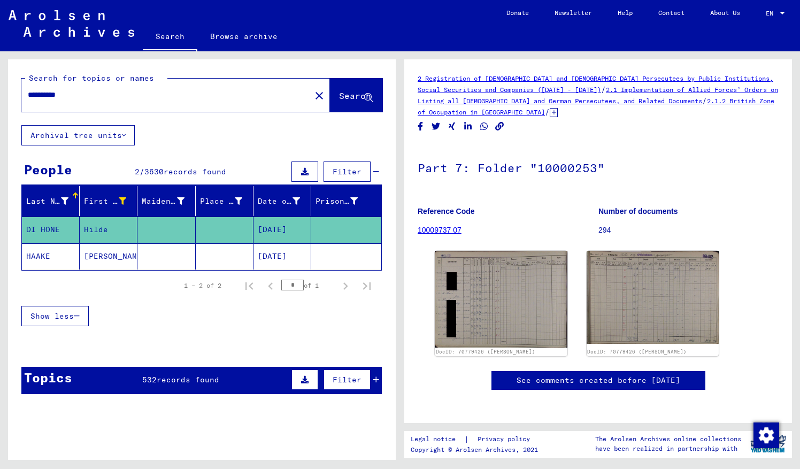
click at [99, 253] on mat-cell "[PERSON_NAME]" at bounding box center [109, 256] width 58 height 26
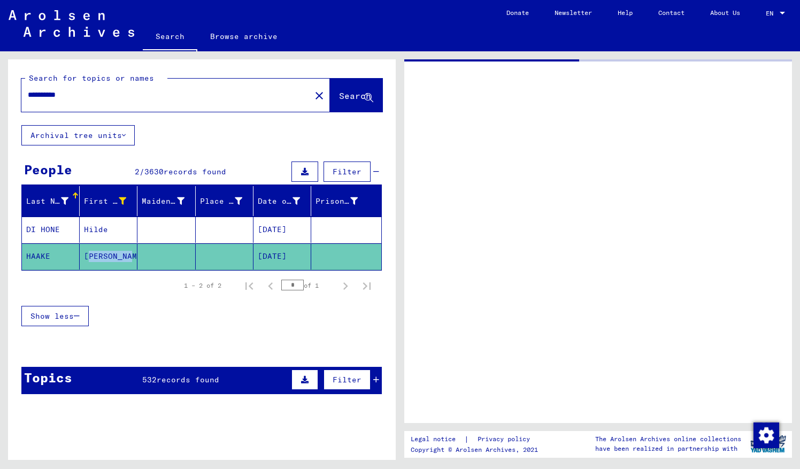
click at [99, 253] on mat-cell "[PERSON_NAME]" at bounding box center [109, 256] width 58 height 26
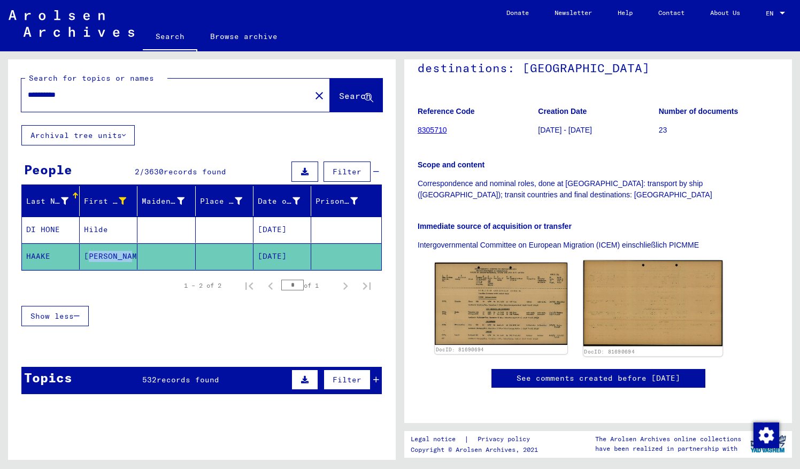
scroll to position [163, 0]
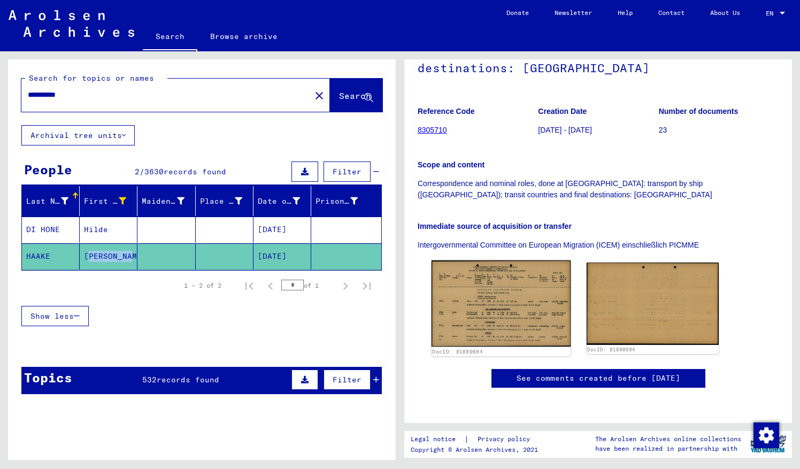
click at [509, 270] on img at bounding box center [501, 303] width 139 height 87
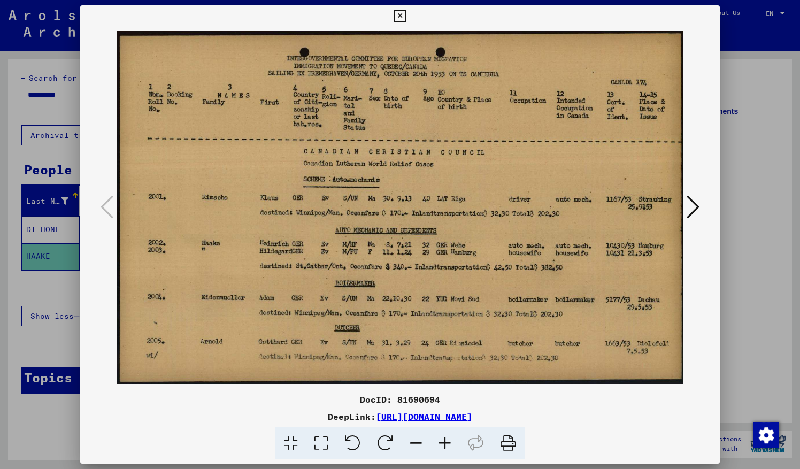
click at [403, 14] on icon at bounding box center [400, 16] width 12 height 13
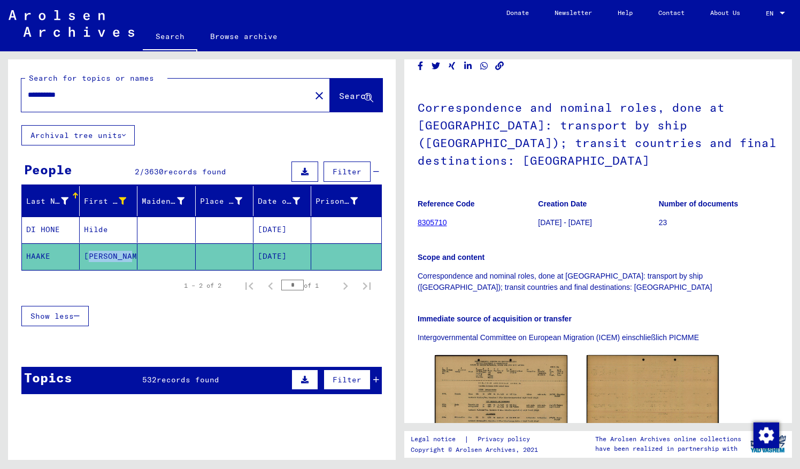
scroll to position [0, 0]
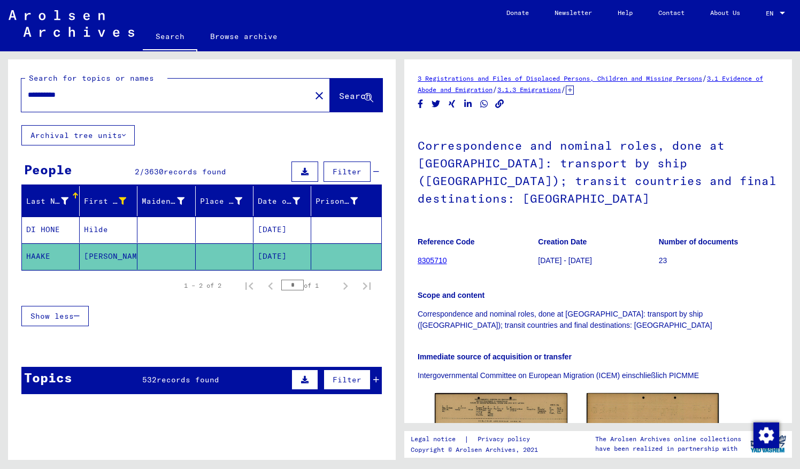
drag, startPoint x: 91, startPoint y: 90, endPoint x: -2, endPoint y: 81, distance: 93.5
click at [0, 81] on html "**********" at bounding box center [400, 234] width 800 height 469
click at [119, 198] on icon at bounding box center [122, 200] width 7 height 7
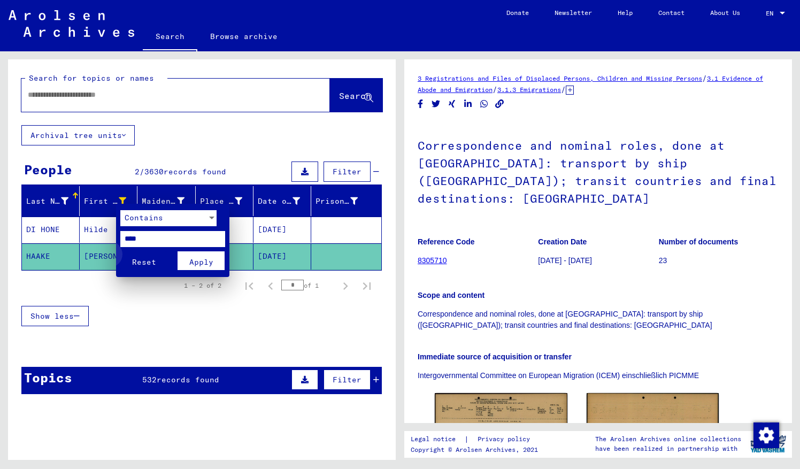
click at [144, 260] on span "Reset" at bounding box center [144, 262] width 24 height 10
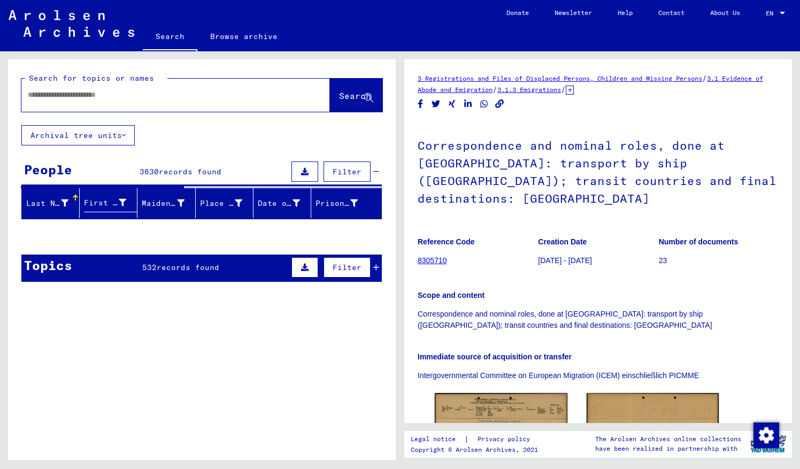
click at [89, 98] on input "text" at bounding box center [166, 94] width 276 height 11
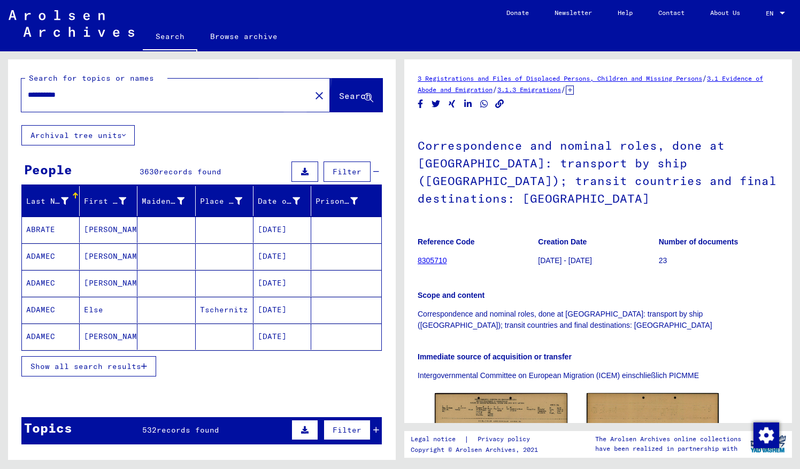
click at [331, 90] on button "Search" at bounding box center [356, 95] width 52 height 33
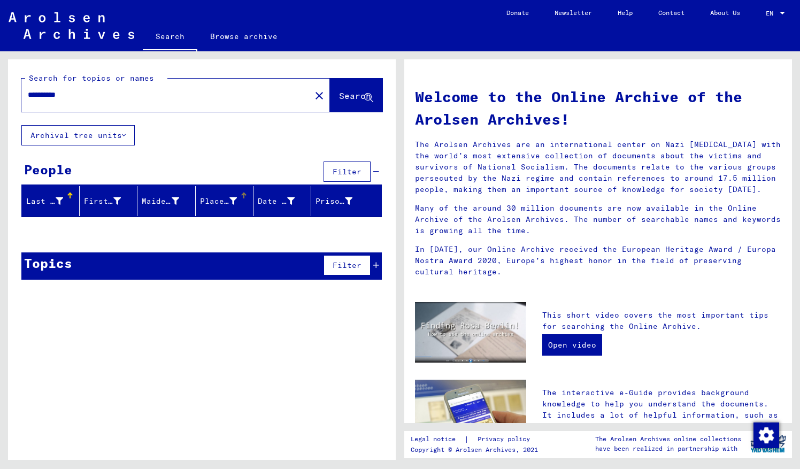
click at [218, 196] on div "Place of Birth" at bounding box center [218, 201] width 37 height 11
drag, startPoint x: 109, startPoint y: 98, endPoint x: 0, endPoint y: 80, distance: 110.2
click at [0, 80] on html "**********" at bounding box center [400, 234] width 800 height 469
type input "**********"
click at [351, 95] on span "Search" at bounding box center [355, 95] width 32 height 11
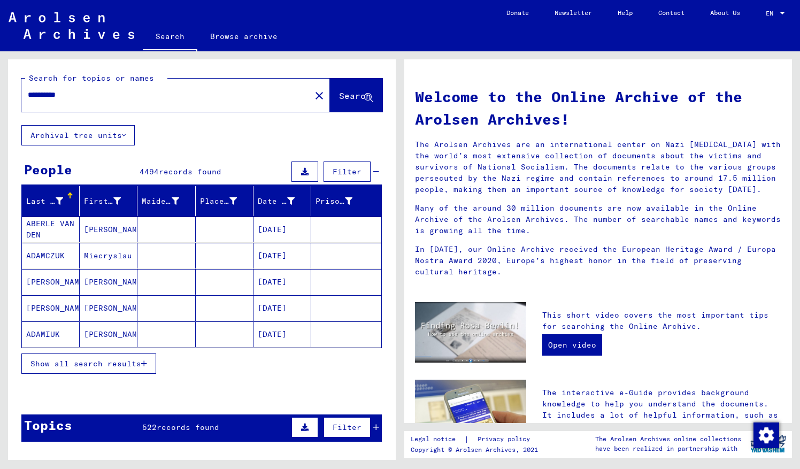
click at [107, 364] on span "Show all search results" at bounding box center [85, 364] width 111 height 10
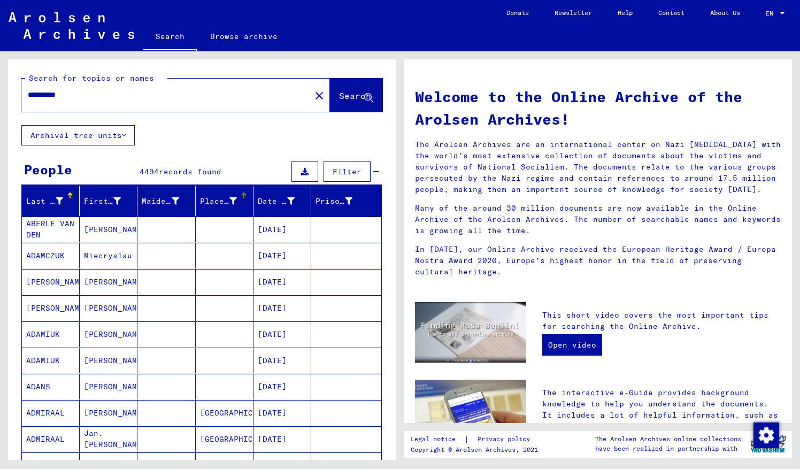
click at [229, 197] on icon at bounding box center [232, 200] width 7 height 7
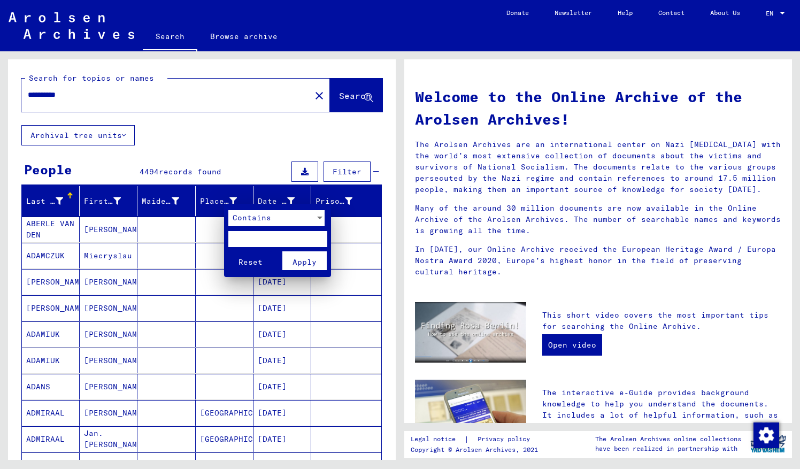
click at [249, 238] on input "text" at bounding box center [277, 239] width 99 height 16
click at [251, 242] on input "text" at bounding box center [277, 239] width 99 height 16
type input "*******"
click at [306, 260] on span "Apply" at bounding box center [305, 262] width 24 height 10
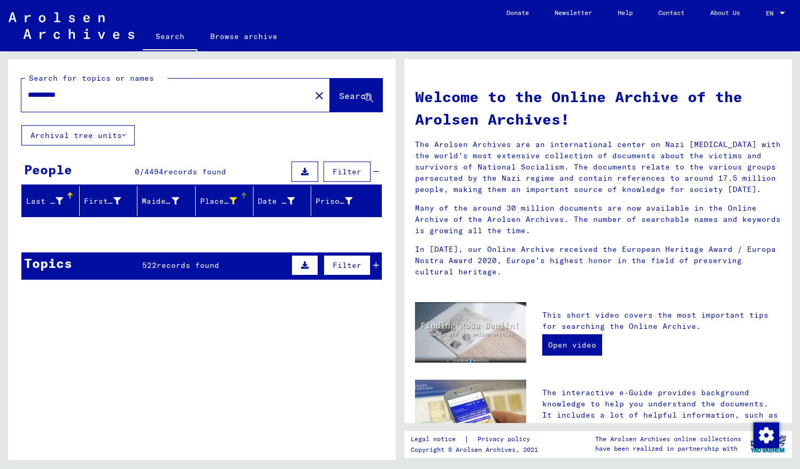
click at [229, 197] on icon at bounding box center [232, 200] width 7 height 7
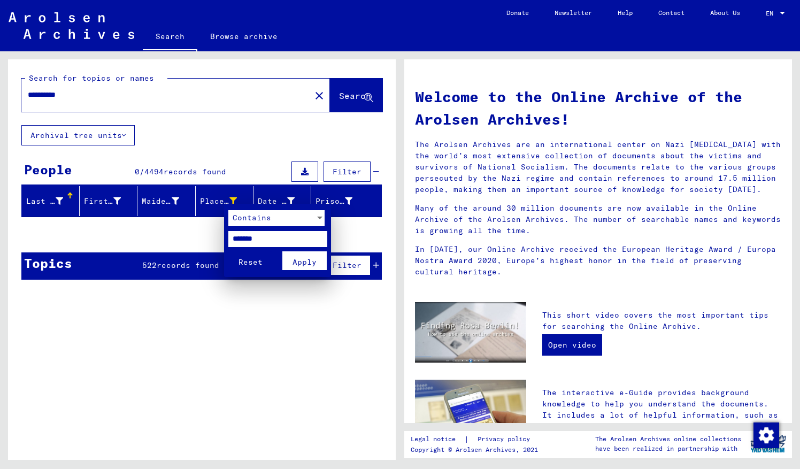
drag, startPoint x: 237, startPoint y: 239, endPoint x: 216, endPoint y: 237, distance: 21.4
click at [216, 237] on div "Contains ******* Reset Apply" at bounding box center [400, 234] width 800 height 469
type input "*******"
click at [309, 263] on span "Apply" at bounding box center [305, 262] width 24 height 10
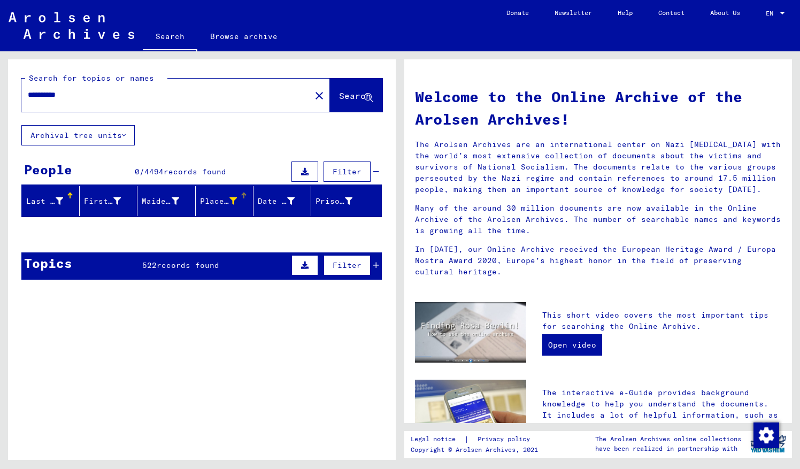
click at [229, 197] on icon at bounding box center [232, 200] width 7 height 7
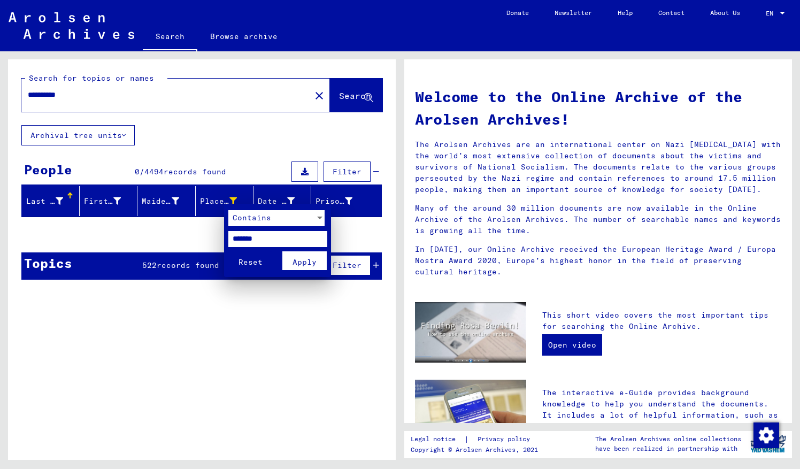
drag, startPoint x: 267, startPoint y: 241, endPoint x: 170, endPoint y: 230, distance: 97.9
click at [170, 230] on div "Contains ******* Reset Apply" at bounding box center [400, 234] width 800 height 469
type input "**********"
click at [298, 260] on span "Apply" at bounding box center [305, 262] width 24 height 10
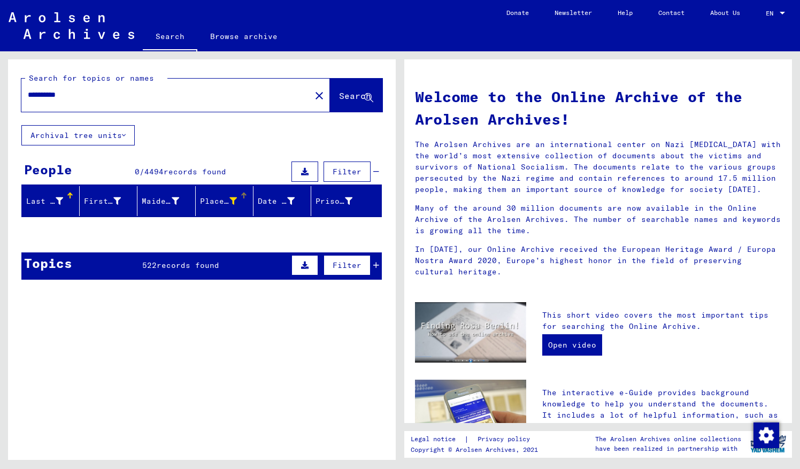
click at [229, 197] on icon at bounding box center [232, 200] width 7 height 7
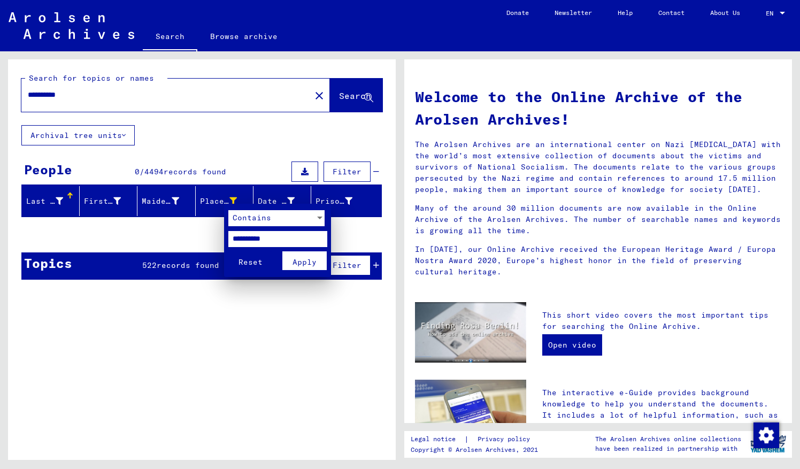
drag, startPoint x: 239, startPoint y: 238, endPoint x: 218, endPoint y: 237, distance: 20.9
click at [218, 237] on div "**********" at bounding box center [400, 234] width 800 height 469
type input "**********"
click at [310, 261] on span "Apply" at bounding box center [305, 262] width 24 height 10
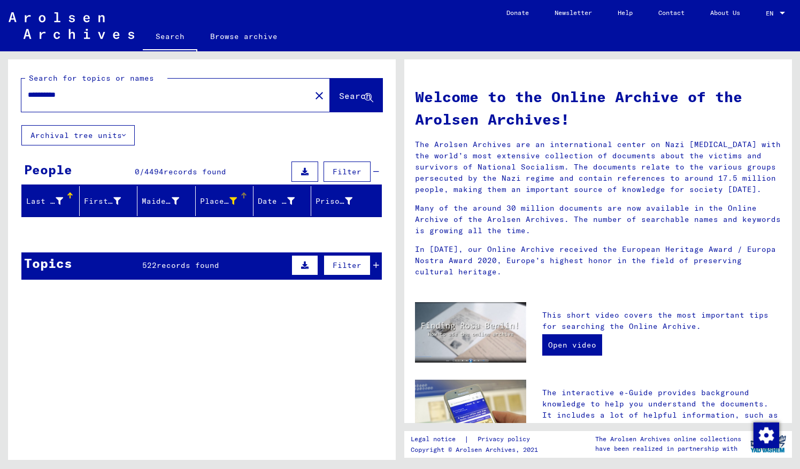
click at [229, 197] on icon at bounding box center [232, 200] width 7 height 7
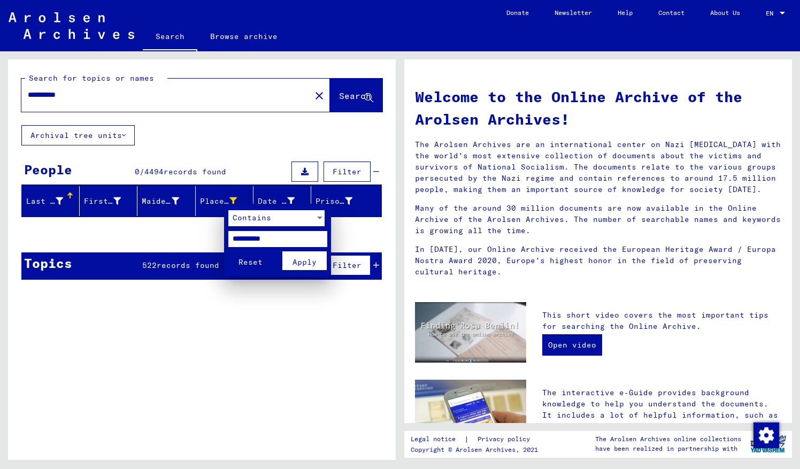
drag, startPoint x: 289, startPoint y: 237, endPoint x: 181, endPoint y: 240, distance: 107.5
click at [181, 240] on div "**********" at bounding box center [400, 234] width 800 height 469
type input "******"
click at [309, 262] on span "Apply" at bounding box center [305, 262] width 24 height 10
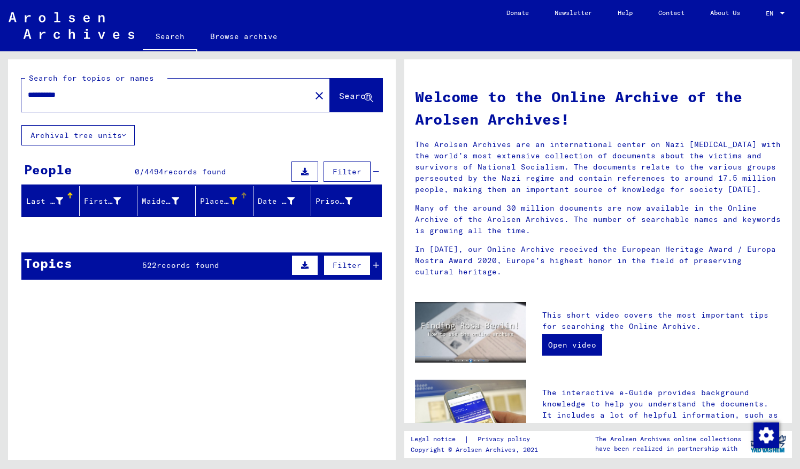
click at [229, 198] on icon at bounding box center [232, 200] width 7 height 7
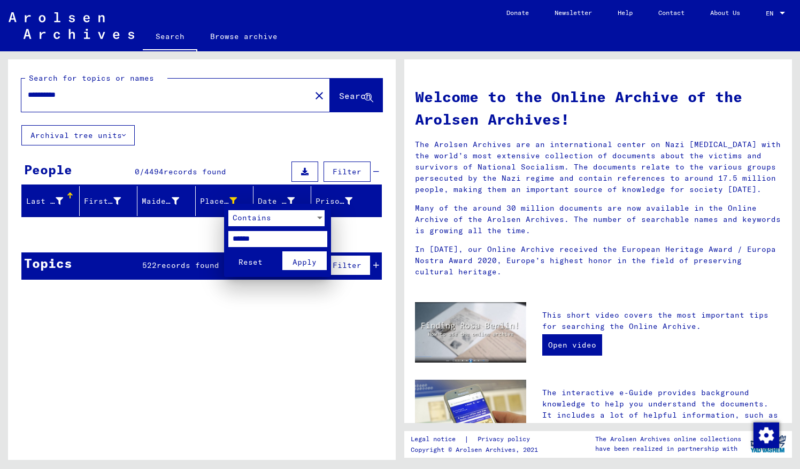
drag, startPoint x: 273, startPoint y: 237, endPoint x: 222, endPoint y: 239, distance: 50.3
click at [222, 239] on div "Contains ****** Reset Apply" at bounding box center [400, 234] width 800 height 469
click at [301, 262] on span "Apply" at bounding box center [305, 262] width 24 height 10
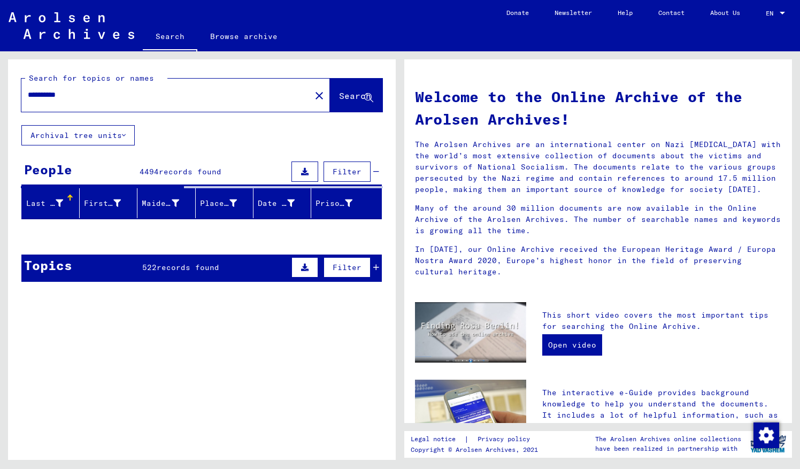
click at [48, 202] on div "Last Name" at bounding box center [44, 203] width 37 height 11
click at [58, 200] on icon at bounding box center [59, 202] width 7 height 7
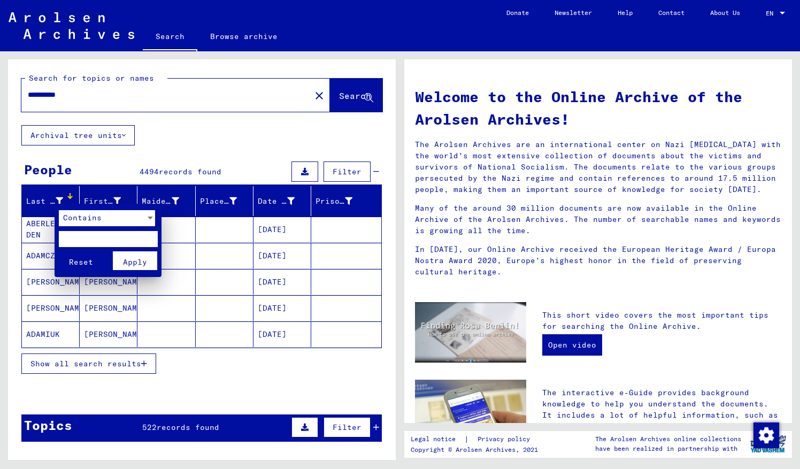
click at [84, 236] on input "text" at bounding box center [108, 239] width 99 height 16
type input "*****"
click at [137, 259] on span "Apply" at bounding box center [135, 262] width 24 height 10
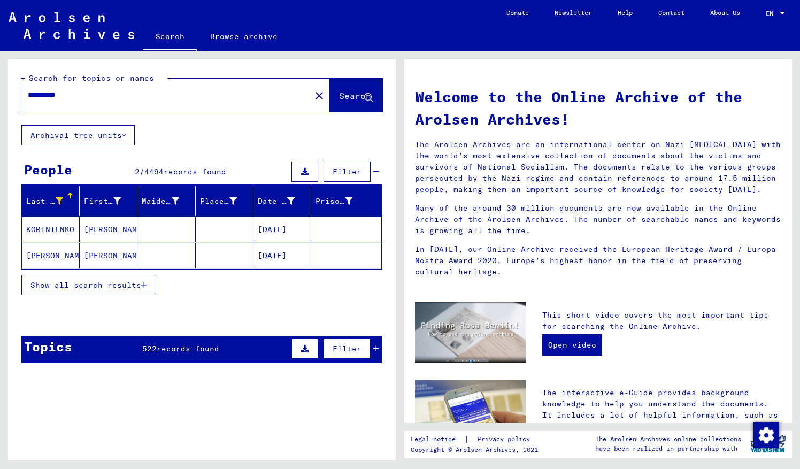
click at [91, 224] on mat-cell "[PERSON_NAME]" at bounding box center [109, 230] width 58 height 26
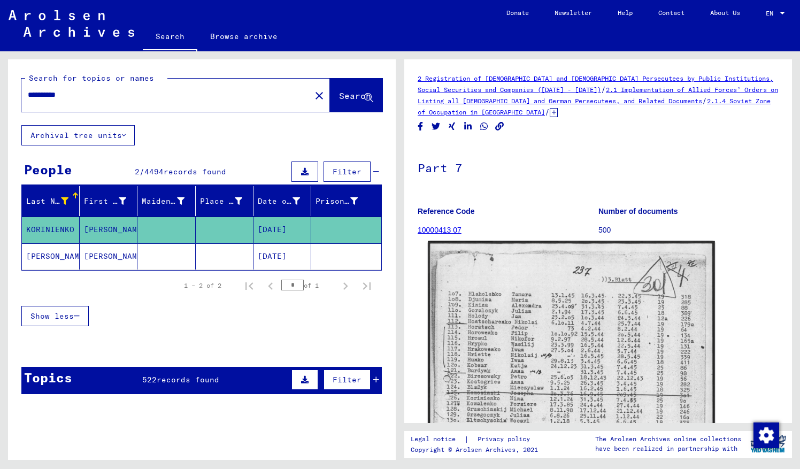
click at [556, 349] on img at bounding box center [571, 444] width 287 height 406
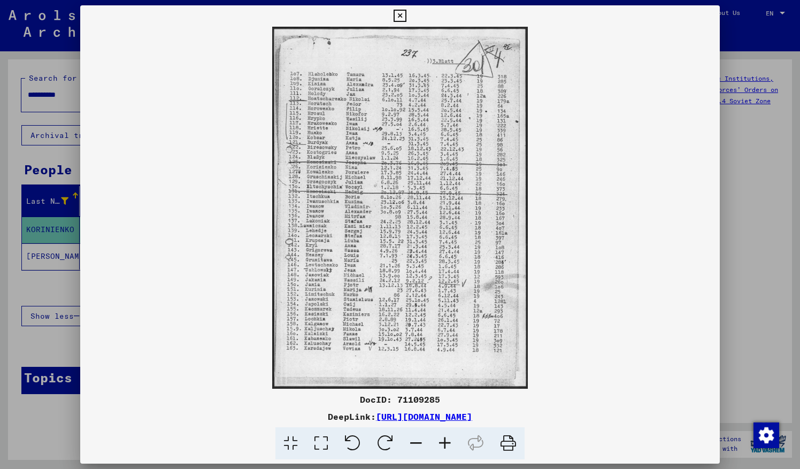
click at [444, 439] on icon at bounding box center [445, 443] width 29 height 33
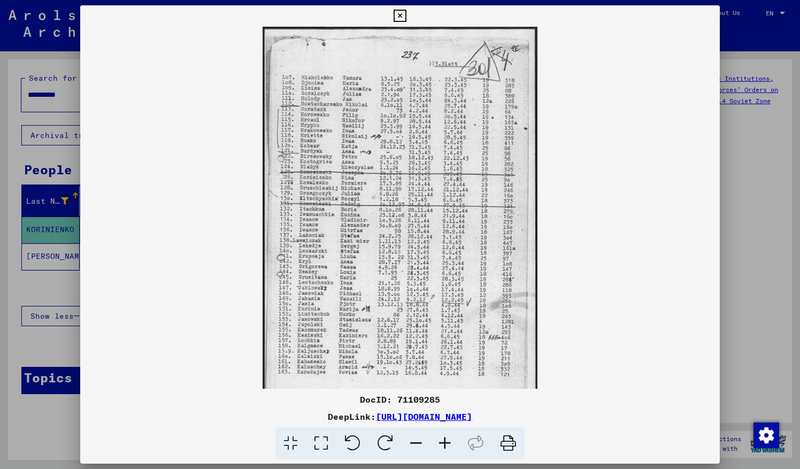
click at [444, 441] on icon at bounding box center [445, 443] width 29 height 33
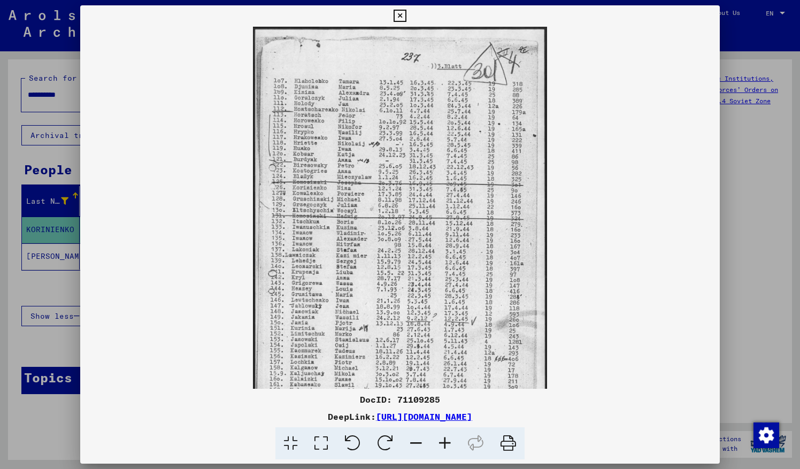
click at [444, 441] on icon at bounding box center [445, 443] width 29 height 33
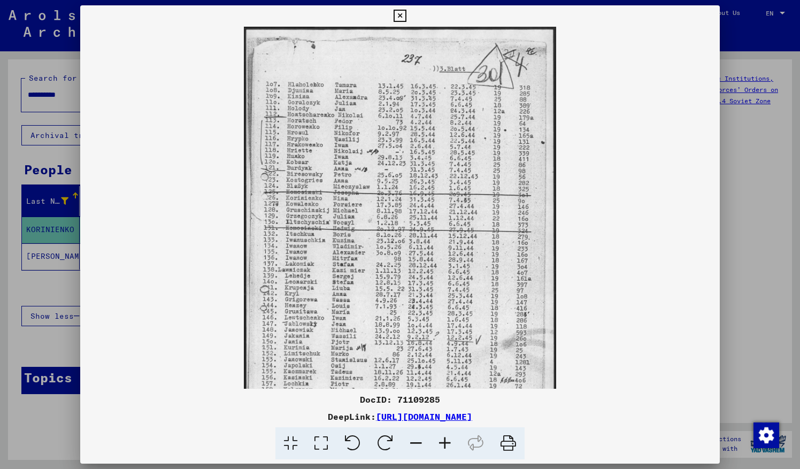
click at [444, 441] on icon at bounding box center [445, 443] width 29 height 33
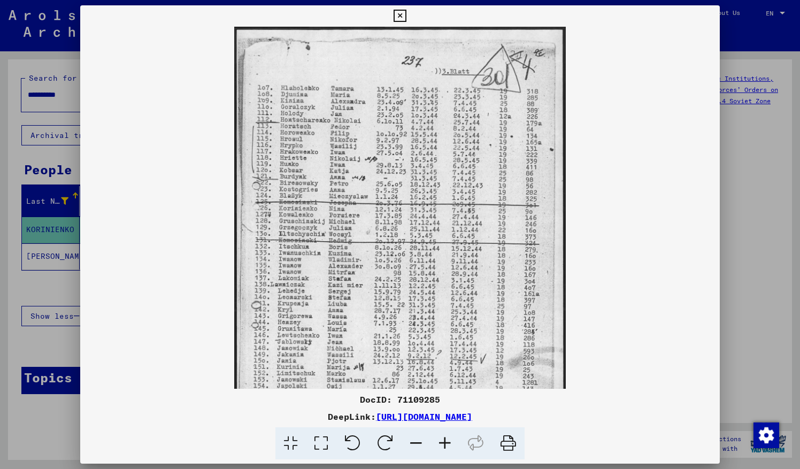
click at [444, 441] on icon at bounding box center [445, 443] width 29 height 33
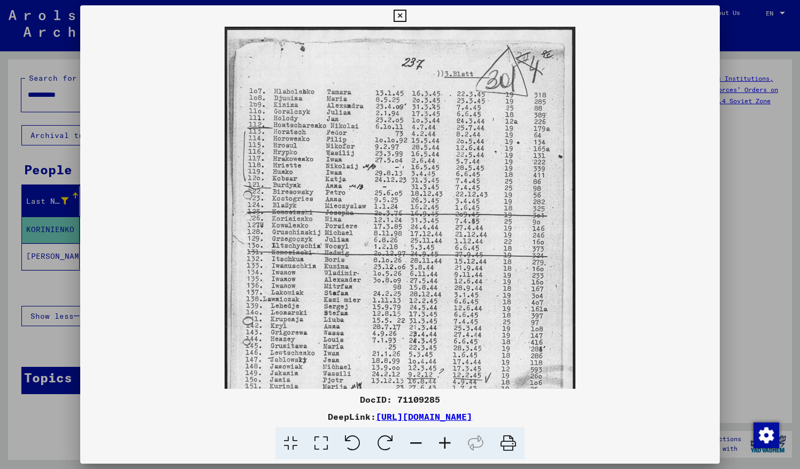
click at [444, 441] on icon at bounding box center [445, 443] width 29 height 33
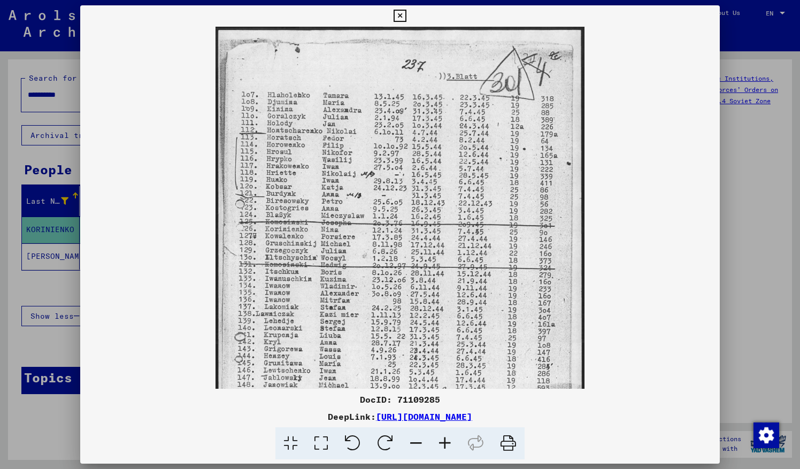
click at [444, 441] on icon at bounding box center [445, 443] width 29 height 33
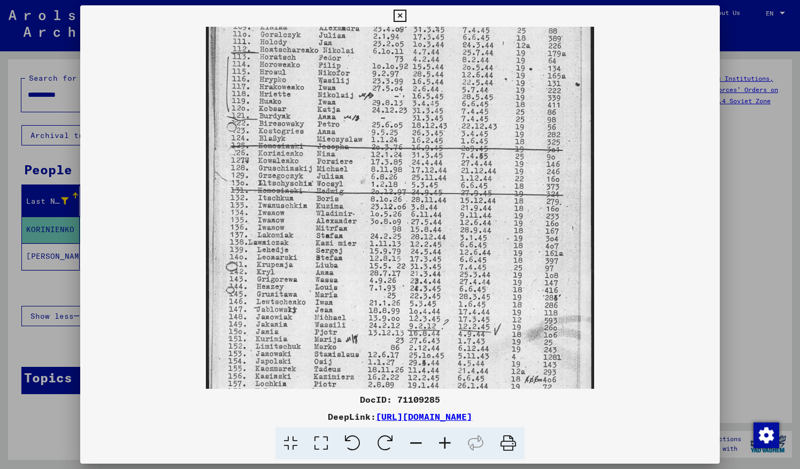
drag, startPoint x: 331, startPoint y: 297, endPoint x: 317, endPoint y: 222, distance: 76.6
click at [317, 222] on img at bounding box center [400, 215] width 388 height 549
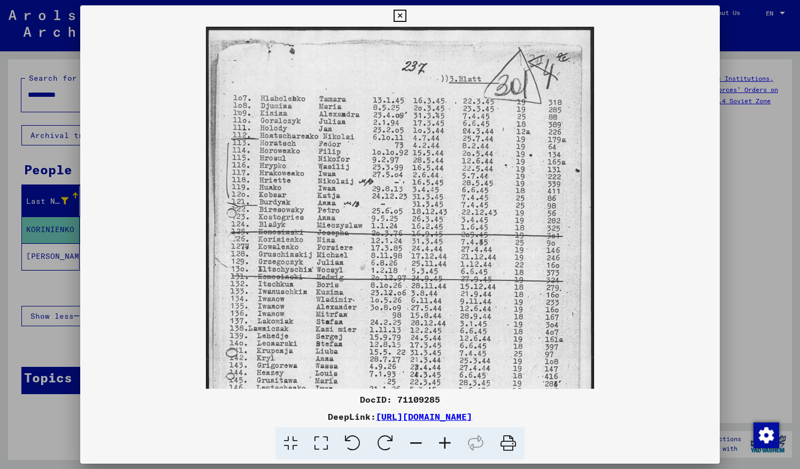
drag, startPoint x: 323, startPoint y: 299, endPoint x: 335, endPoint y: 428, distance: 128.9
click at [335, 428] on div "DocID: 71109285 DeepLink: [URL][DOMAIN_NAME]" at bounding box center [400, 232] width 640 height 455
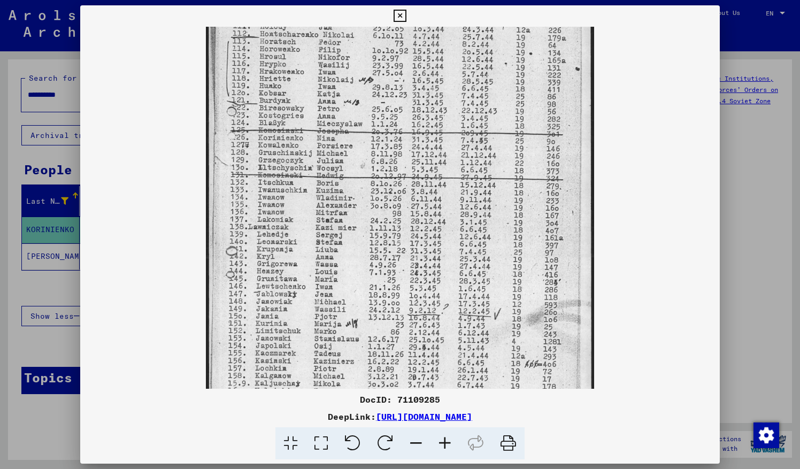
scroll to position [101, 0]
drag, startPoint x: 361, startPoint y: 348, endPoint x: 392, endPoint y: 249, distance: 103.7
click at [392, 249] on img at bounding box center [400, 200] width 388 height 549
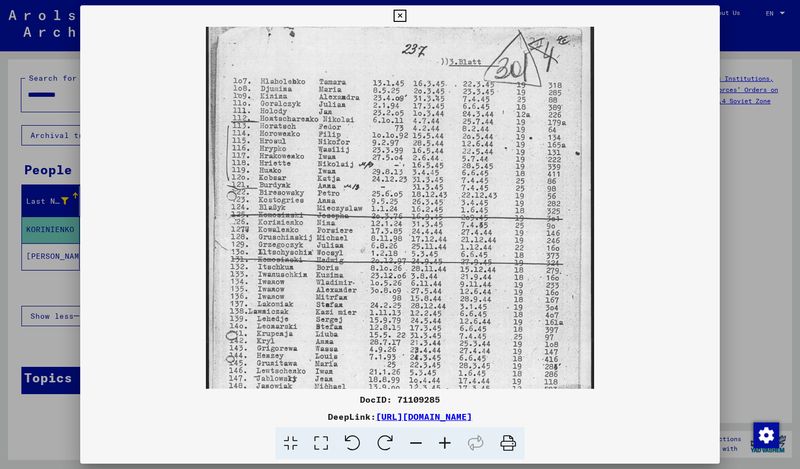
scroll to position [0, 0]
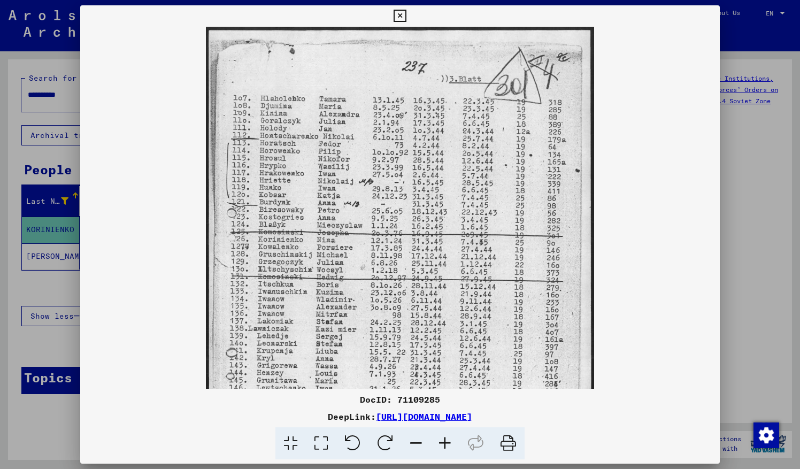
drag, startPoint x: 387, startPoint y: 144, endPoint x: 341, endPoint y: 269, distance: 133.3
click at [341, 269] on img at bounding box center [400, 301] width 388 height 549
click at [481, 245] on img at bounding box center [400, 301] width 388 height 549
click at [399, 14] on icon at bounding box center [400, 16] width 12 height 13
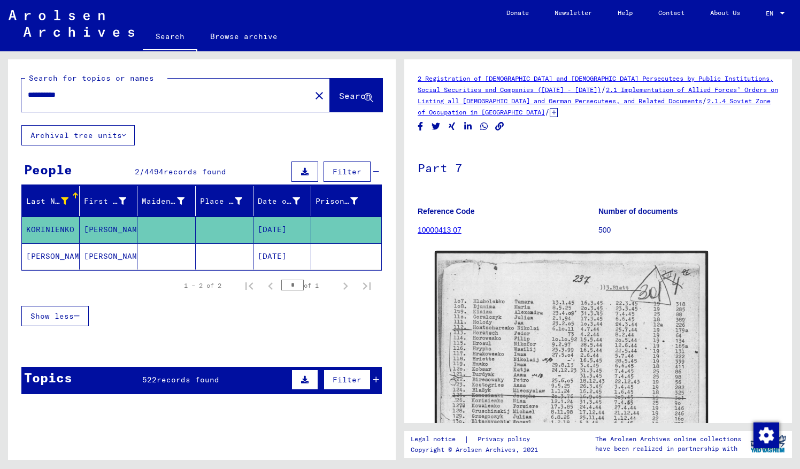
click at [198, 249] on mat-cell at bounding box center [225, 256] width 58 height 26
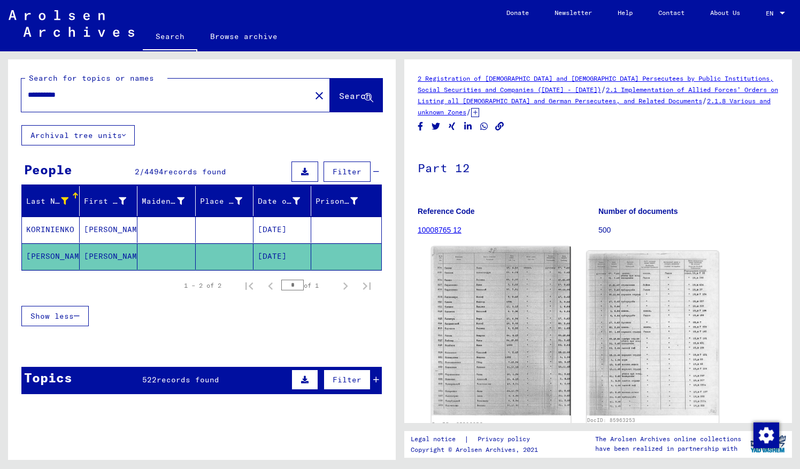
click at [496, 326] on img at bounding box center [501, 331] width 139 height 169
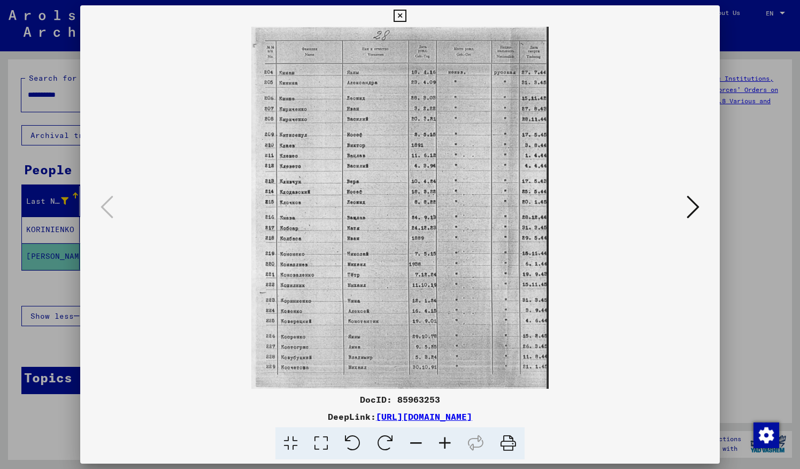
click at [447, 440] on icon at bounding box center [445, 443] width 29 height 33
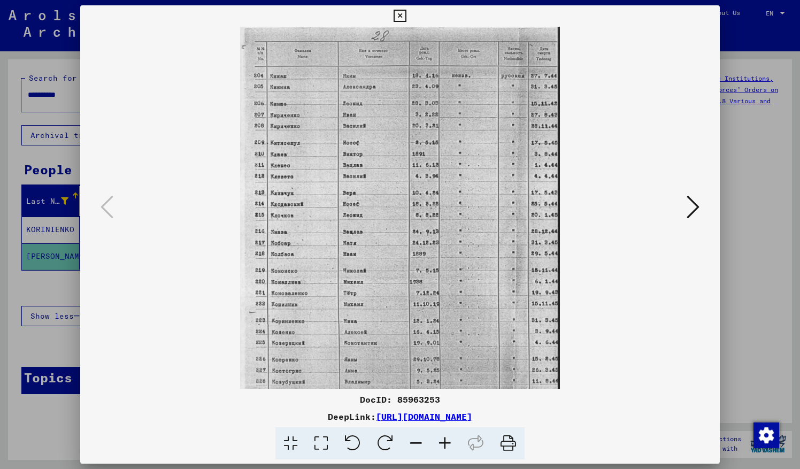
click at [447, 440] on icon at bounding box center [445, 443] width 29 height 33
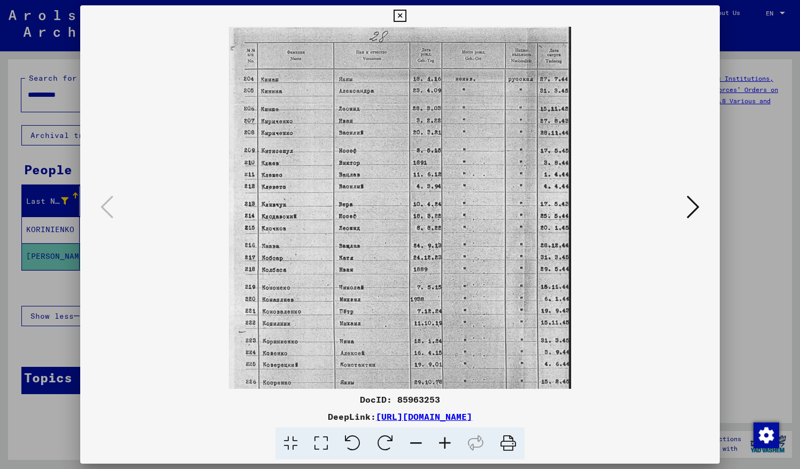
click at [447, 440] on icon at bounding box center [445, 443] width 29 height 33
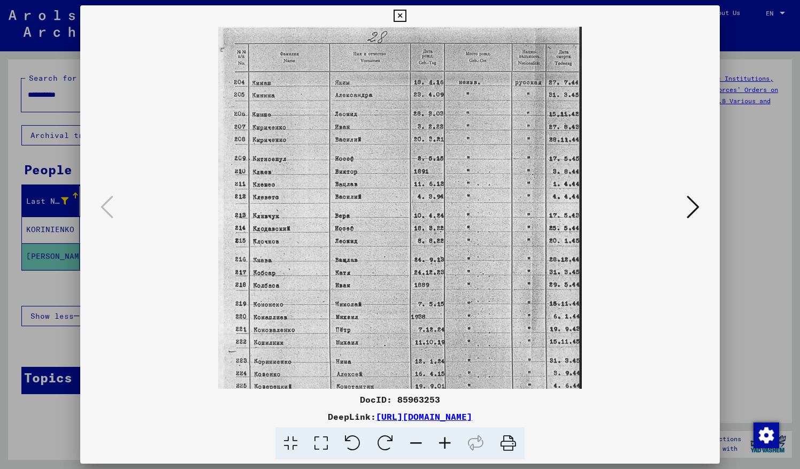
click at [447, 440] on icon at bounding box center [445, 443] width 29 height 33
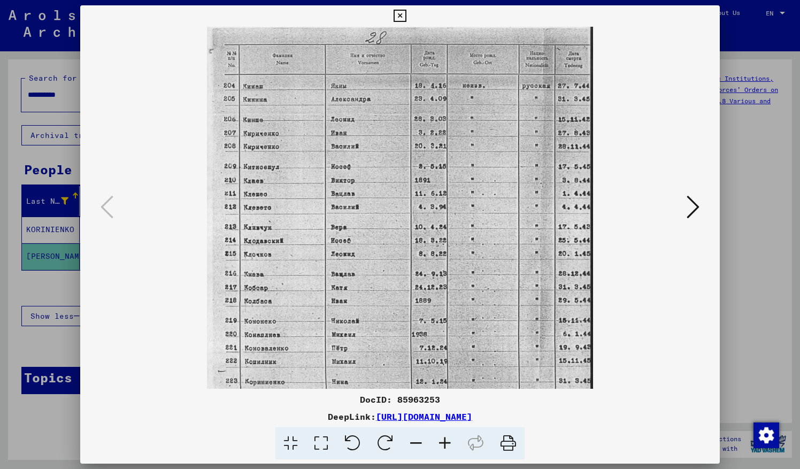
click at [447, 440] on icon at bounding box center [445, 443] width 29 height 33
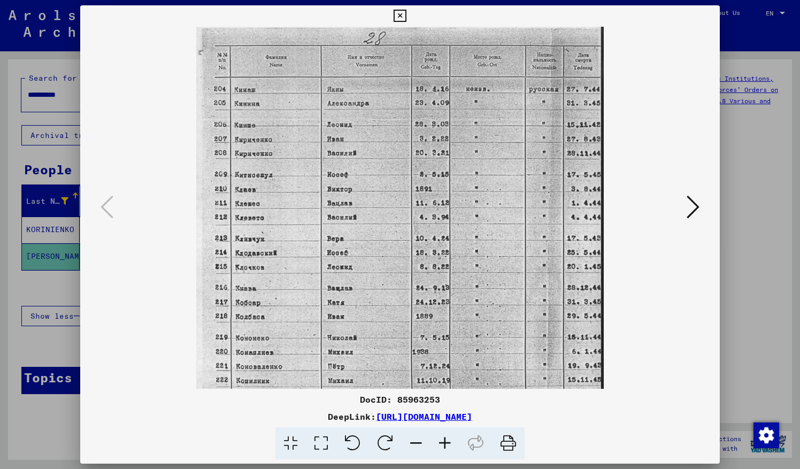
click at [447, 440] on icon at bounding box center [445, 443] width 29 height 33
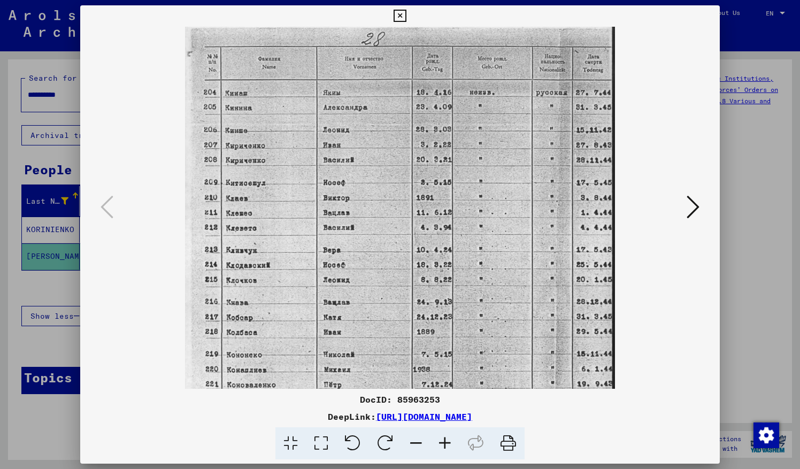
click at [447, 440] on icon at bounding box center [445, 443] width 29 height 33
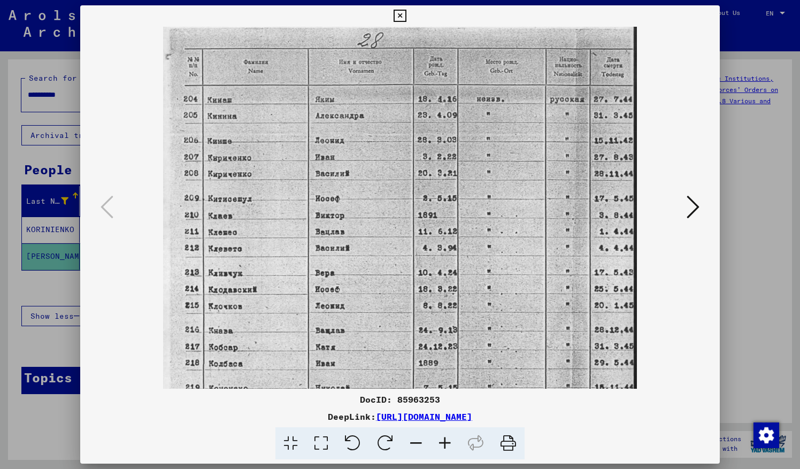
click at [447, 440] on icon at bounding box center [445, 443] width 29 height 33
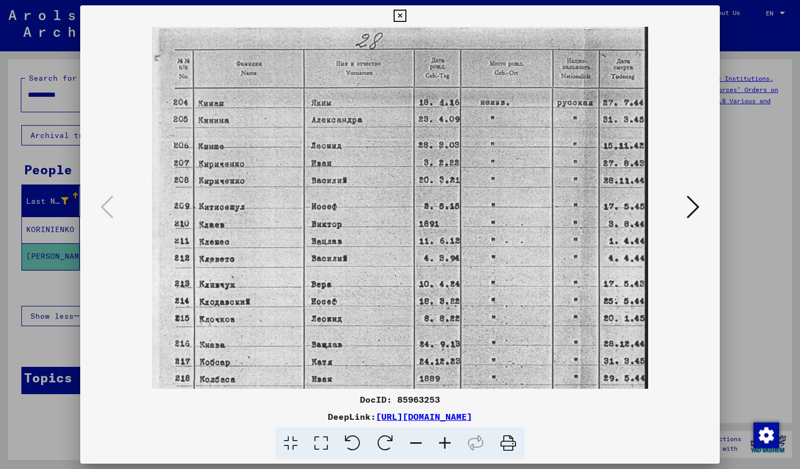
click at [447, 440] on icon at bounding box center [445, 443] width 29 height 33
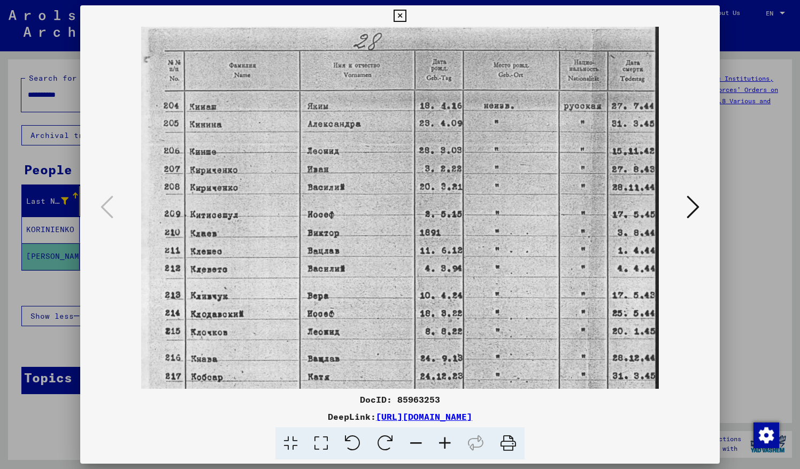
click at [447, 440] on icon at bounding box center [445, 443] width 29 height 33
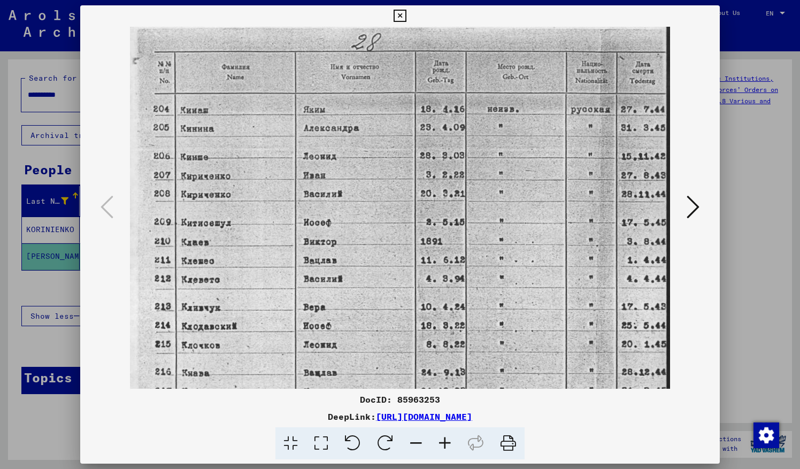
click at [447, 440] on icon at bounding box center [445, 443] width 29 height 33
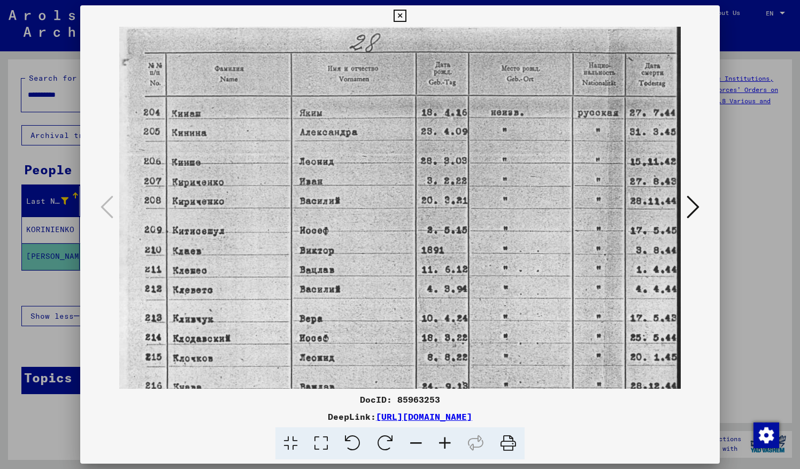
click at [447, 440] on icon at bounding box center [445, 443] width 29 height 33
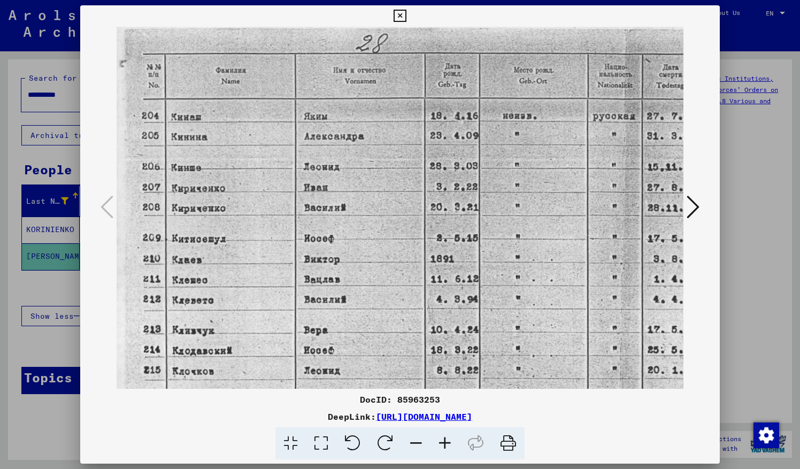
click at [447, 440] on icon at bounding box center [445, 443] width 29 height 33
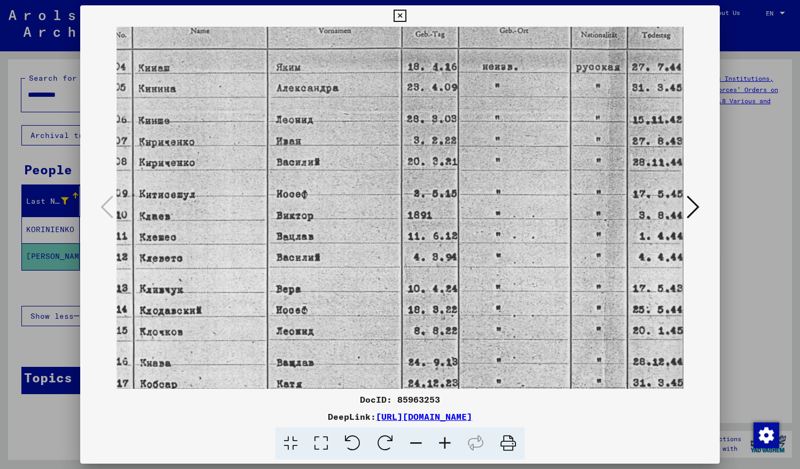
scroll to position [55, 34]
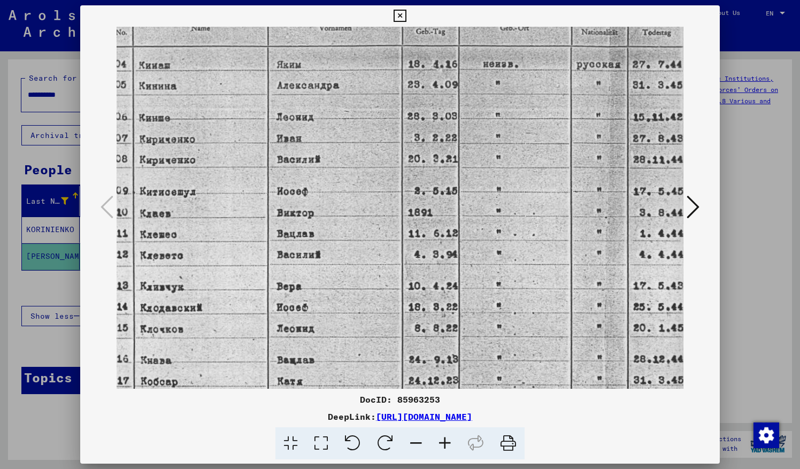
drag, startPoint x: 514, startPoint y: 299, endPoint x: 478, endPoint y: 256, distance: 57.3
click at [478, 256] on img at bounding box center [385, 340] width 606 height 736
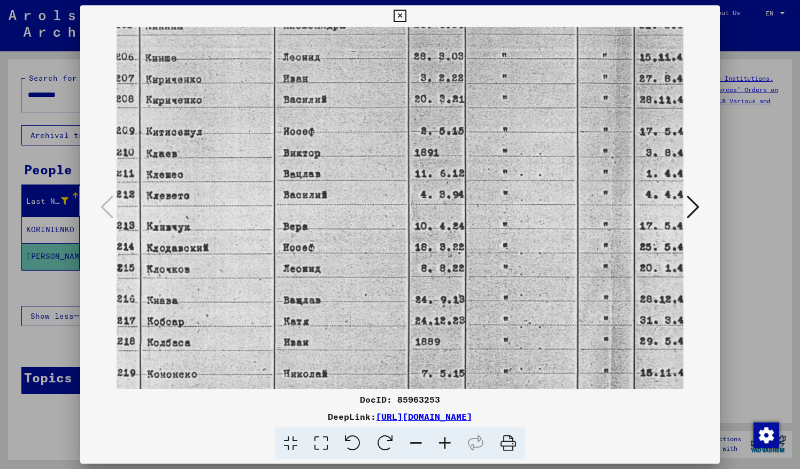
drag, startPoint x: 391, startPoint y: 324, endPoint x: 401, endPoint y: 273, distance: 52.2
click at [401, 273] on img at bounding box center [392, 280] width 606 height 736
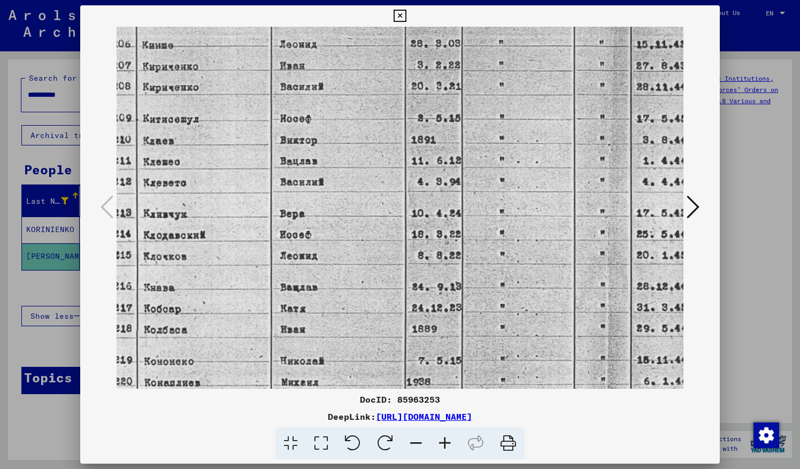
scroll to position [130, 31]
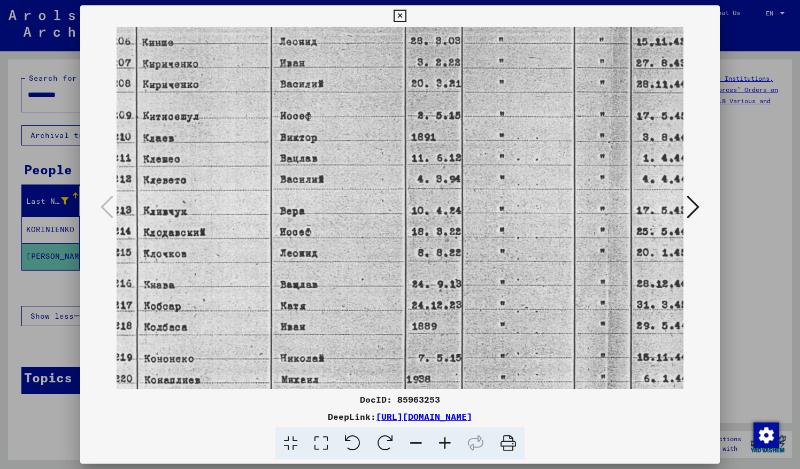
drag, startPoint x: 387, startPoint y: 309, endPoint x: 384, endPoint y: 294, distance: 15.2
click at [384, 294] on img at bounding box center [389, 264] width 606 height 736
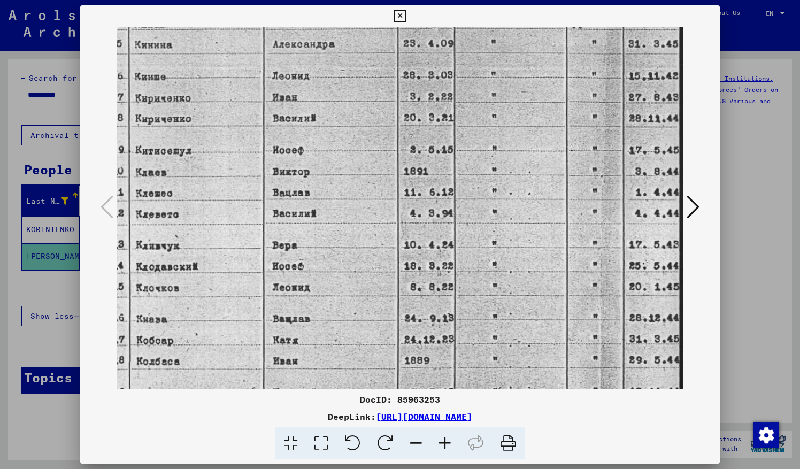
drag, startPoint x: 366, startPoint y: 185, endPoint x: 360, endPoint y: 230, distance: 46.4
click at [360, 230] on img at bounding box center [381, 298] width 606 height 736
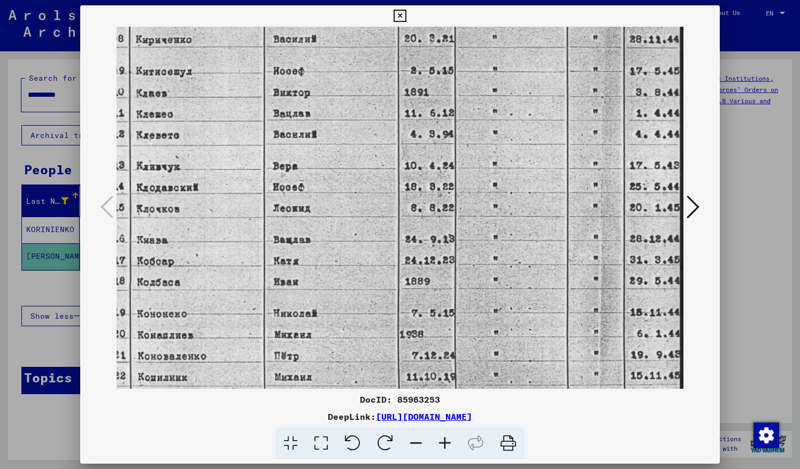
drag, startPoint x: 395, startPoint y: 306, endPoint x: 390, endPoint y: 228, distance: 78.2
click at [390, 228] on img at bounding box center [382, 219] width 606 height 736
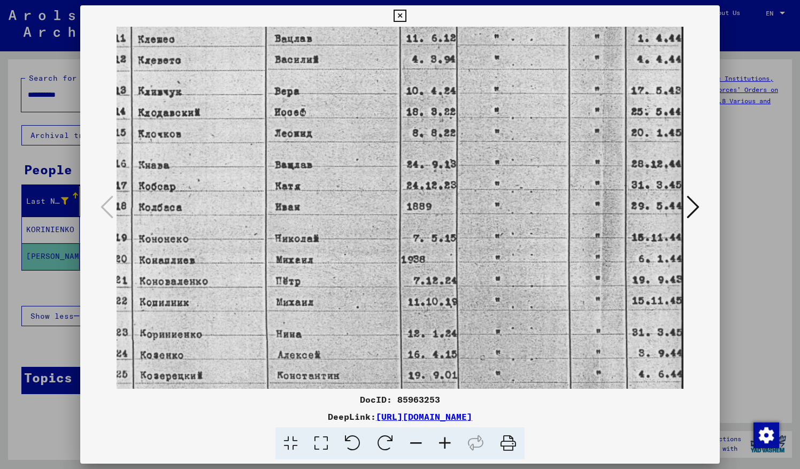
drag, startPoint x: 406, startPoint y: 309, endPoint x: 404, endPoint y: 236, distance: 72.8
click at [404, 236] on img at bounding box center [383, 144] width 606 height 736
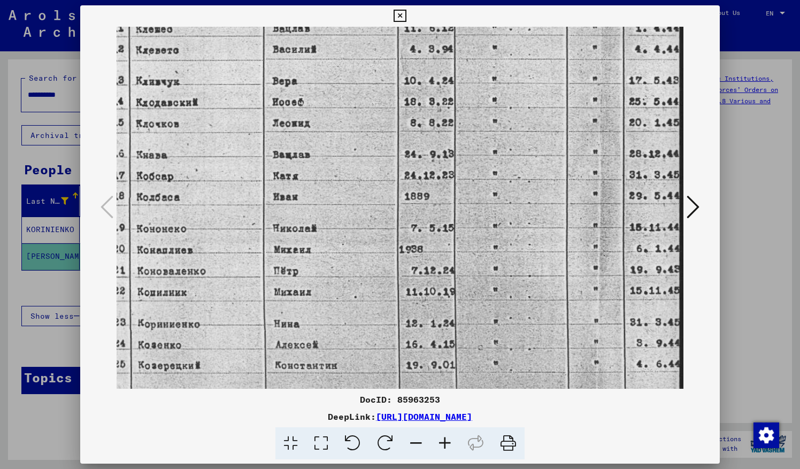
scroll to position [263, 39]
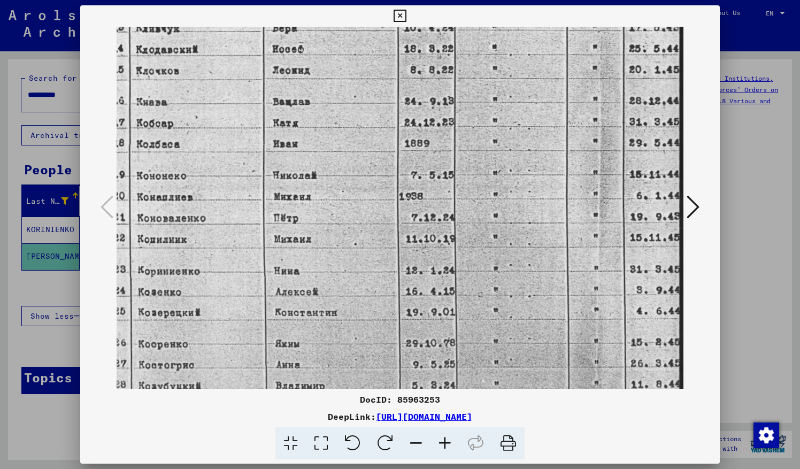
drag, startPoint x: 436, startPoint y: 302, endPoint x: 424, endPoint y: 259, distance: 44.0
click at [422, 245] on img at bounding box center [381, 81] width 606 height 736
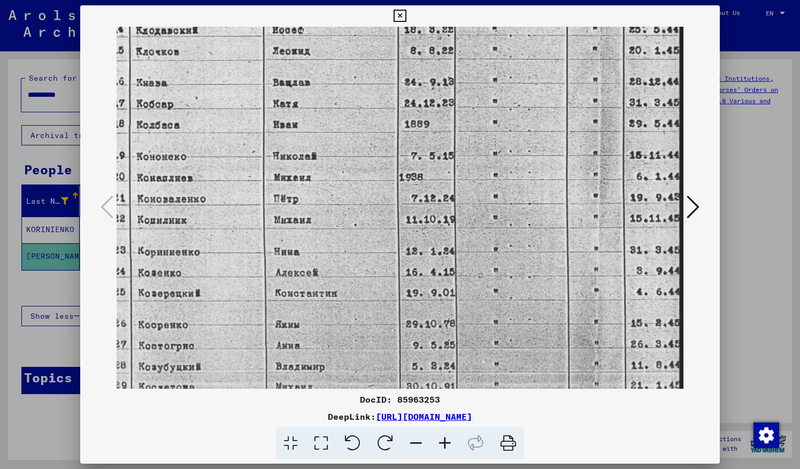
drag, startPoint x: 427, startPoint y: 286, endPoint x: 425, endPoint y: 267, distance: 18.3
click at [425, 267] on img at bounding box center [381, 62] width 606 height 736
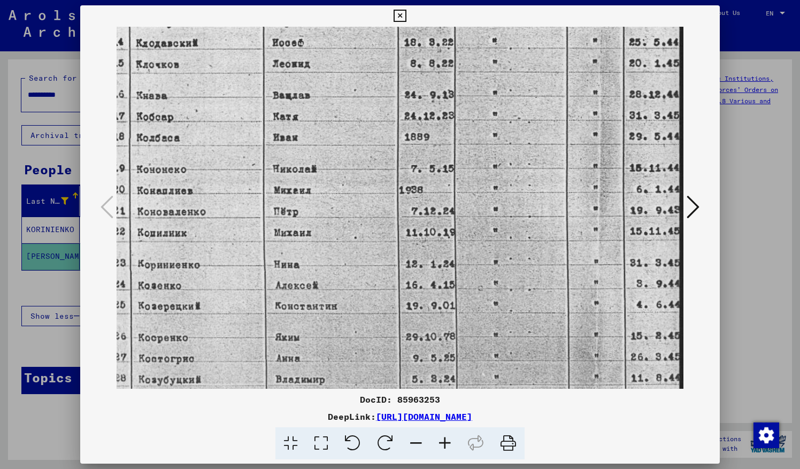
scroll to position [321, 39]
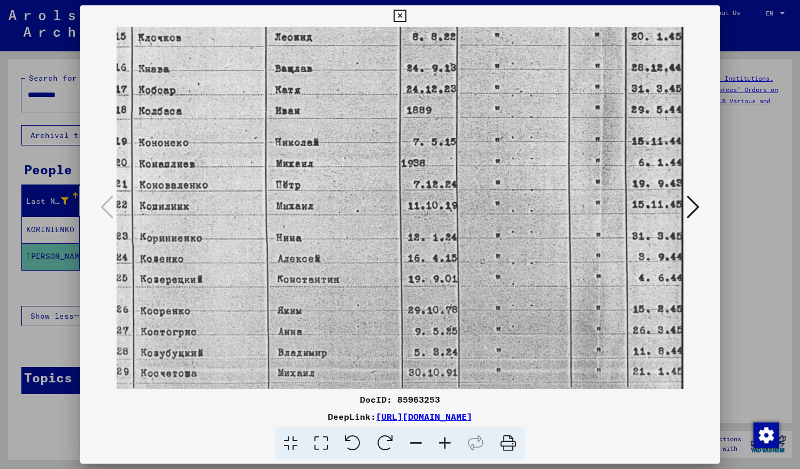
drag, startPoint x: 174, startPoint y: 256, endPoint x: 139, endPoint y: 226, distance: 46.3
click at [139, 226] on img at bounding box center [383, 48] width 606 height 736
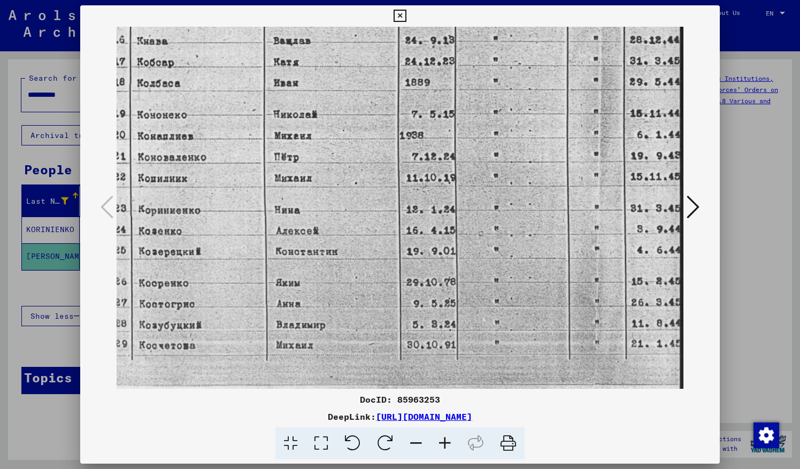
scroll to position [374, 39]
drag, startPoint x: 293, startPoint y: 328, endPoint x: 286, endPoint y: 317, distance: 13.7
click at [286, 317] on img at bounding box center [381, 20] width 606 height 736
click at [398, 13] on icon at bounding box center [400, 16] width 12 height 13
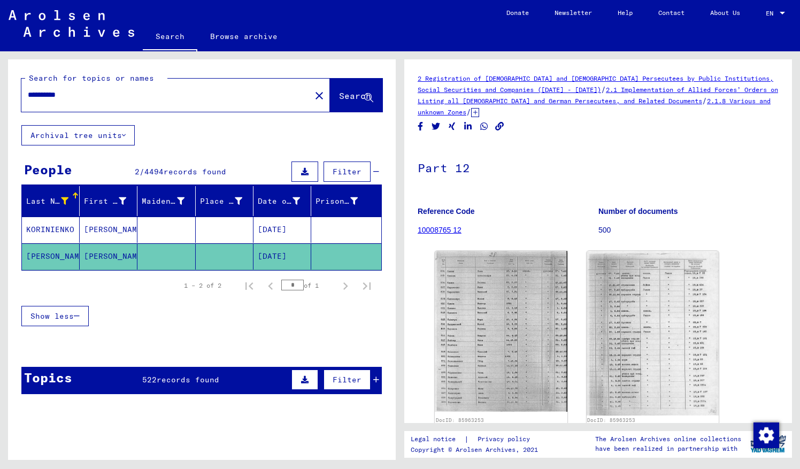
click at [72, 229] on mat-cell "KORINIENKO" at bounding box center [51, 230] width 58 height 26
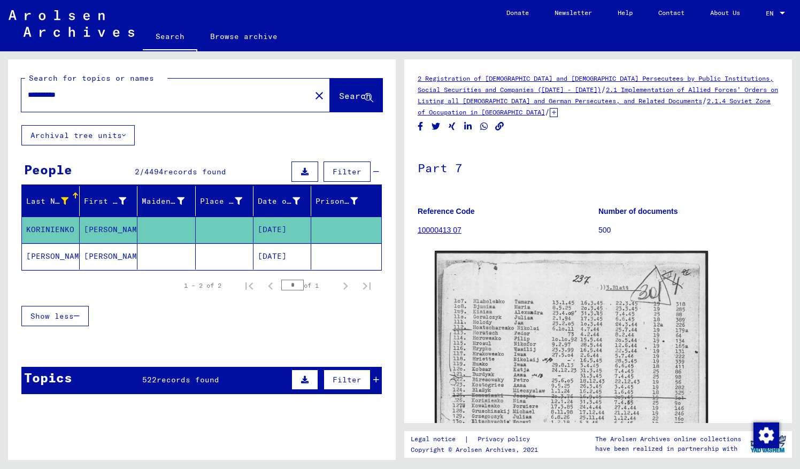
click at [63, 198] on icon at bounding box center [64, 200] width 7 height 7
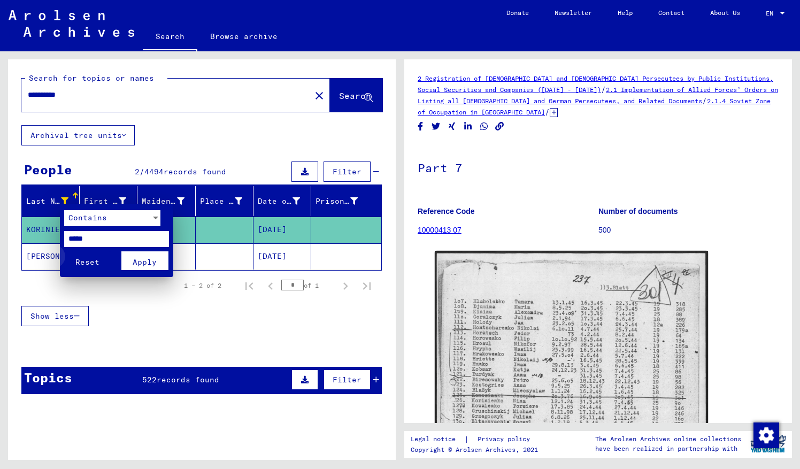
click at [89, 262] on span "Reset" at bounding box center [87, 262] width 24 height 10
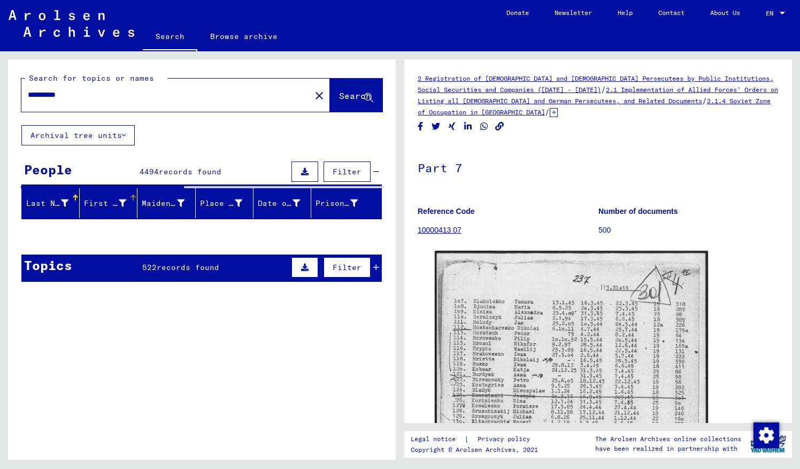
click at [98, 201] on div "First Name" at bounding box center [105, 203] width 42 height 11
click at [119, 199] on icon at bounding box center [122, 202] width 7 height 7
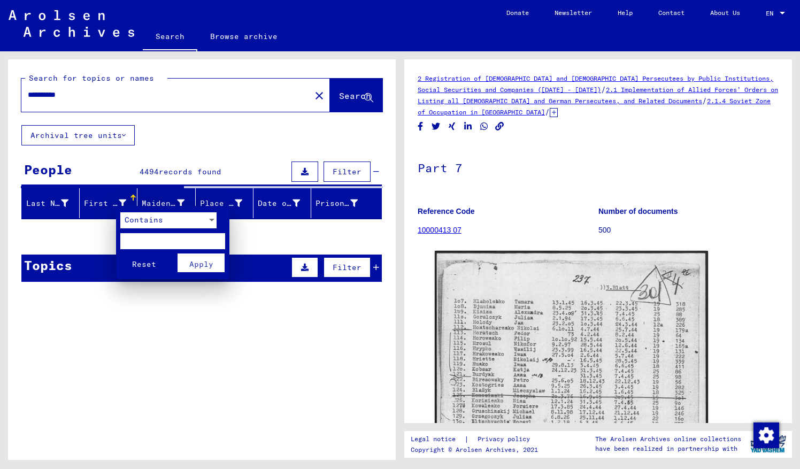
click at [140, 242] on input "text" at bounding box center [172, 241] width 105 height 16
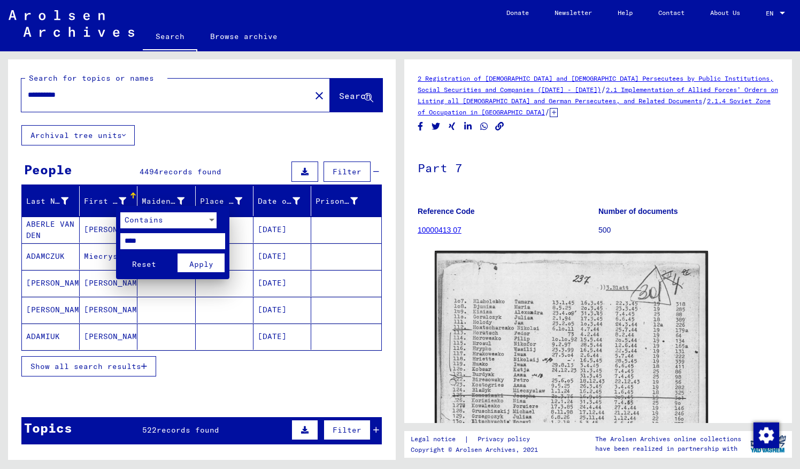
type input "****"
click at [196, 265] on span "Apply" at bounding box center [201, 264] width 24 height 10
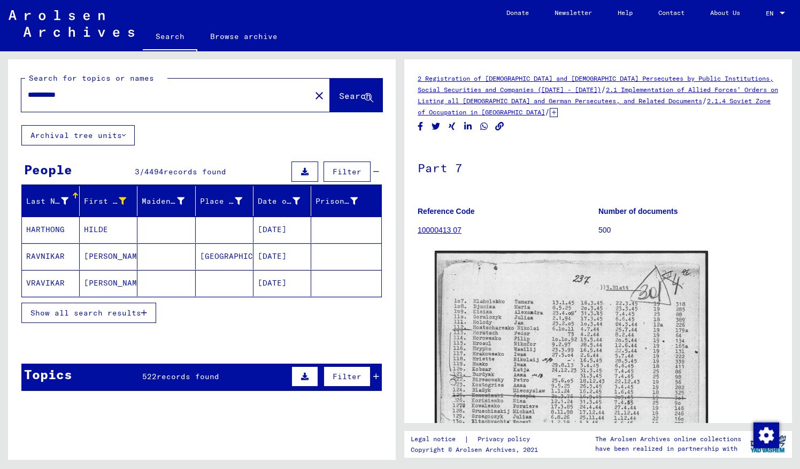
click at [102, 222] on mat-cell "HILDE" at bounding box center [109, 230] width 58 height 26
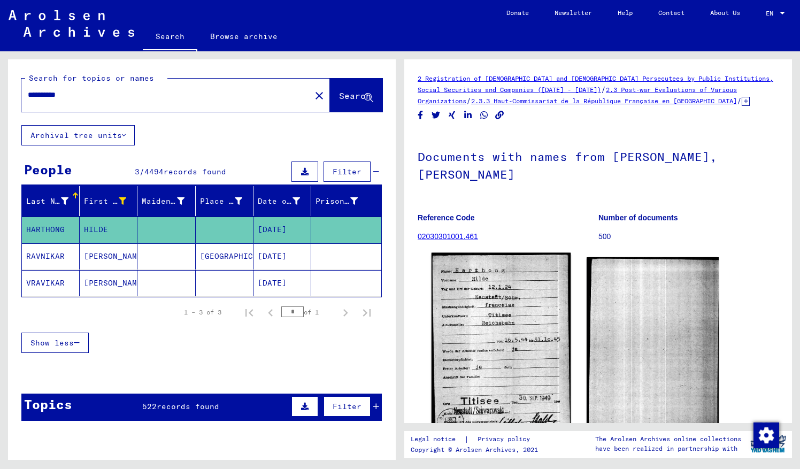
click at [497, 299] on img at bounding box center [501, 344] width 139 height 182
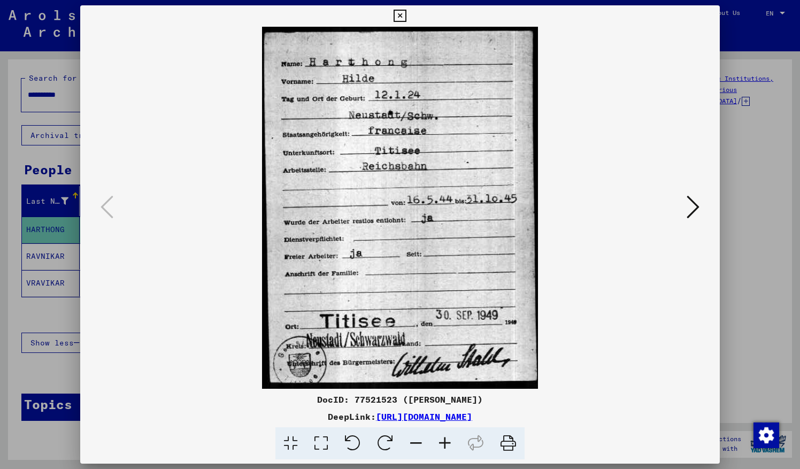
drag, startPoint x: 405, startPoint y: 130, endPoint x: 410, endPoint y: 185, distance: 54.8
click at [410, 185] on img at bounding box center [400, 208] width 567 height 362
click at [696, 205] on icon at bounding box center [693, 207] width 13 height 26
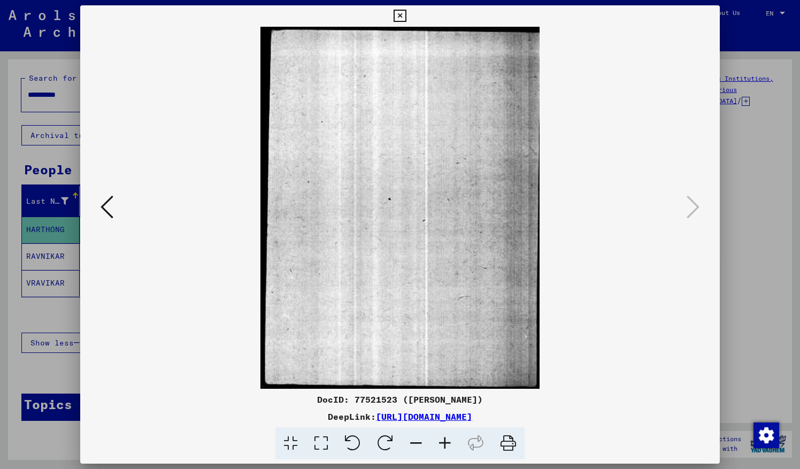
click at [400, 13] on icon at bounding box center [400, 16] width 12 height 13
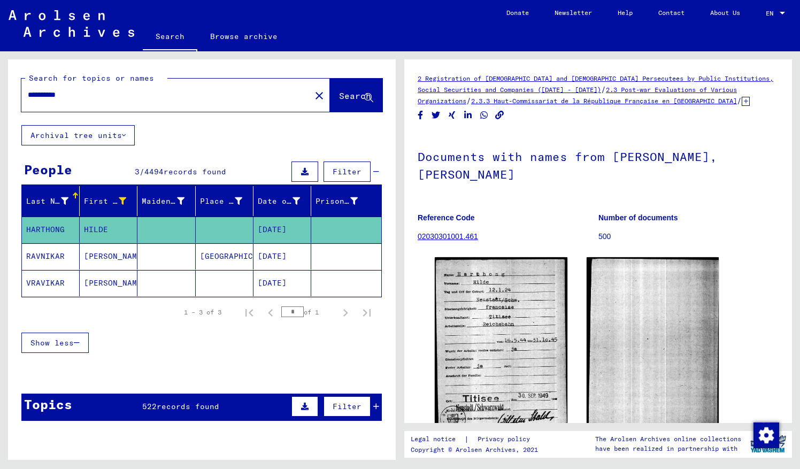
click at [102, 253] on mat-cell "[PERSON_NAME]" at bounding box center [109, 256] width 58 height 26
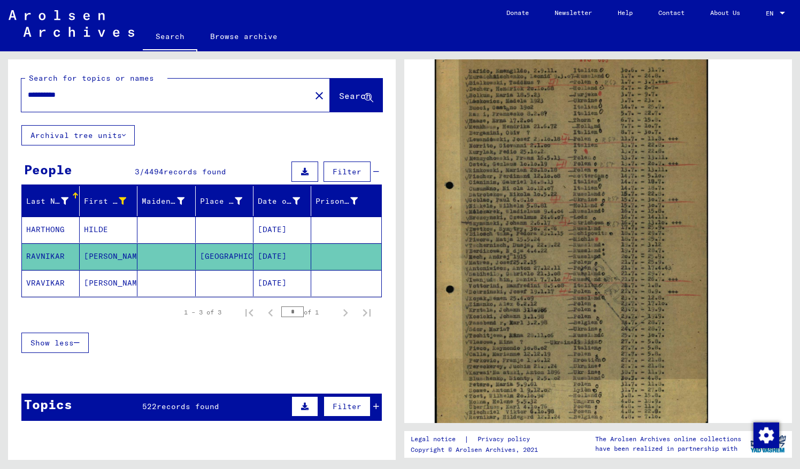
scroll to position [251, 0]
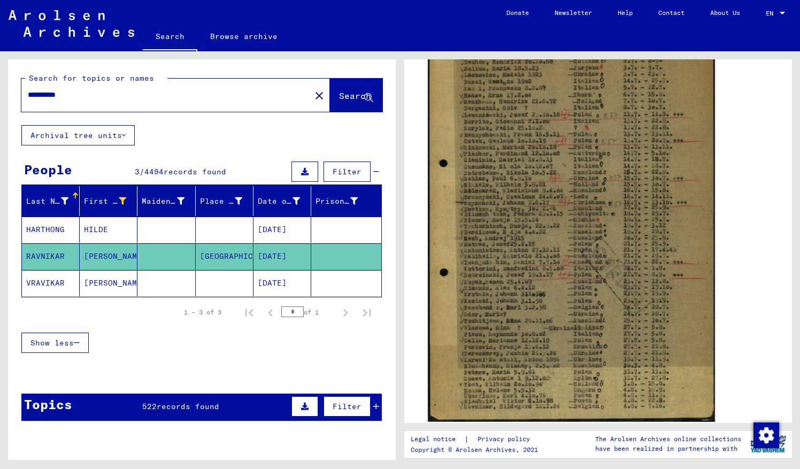
click at [589, 198] on img at bounding box center [571, 219] width 287 height 406
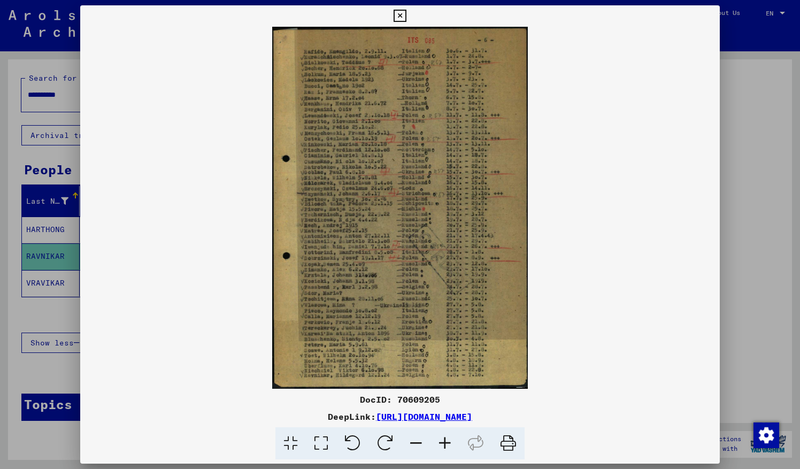
click at [589, 198] on img at bounding box center [400, 208] width 640 height 362
click at [445, 439] on icon at bounding box center [445, 443] width 29 height 33
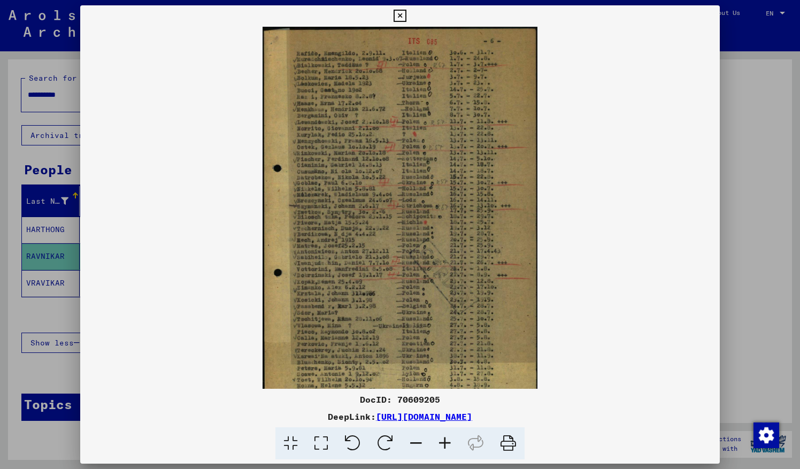
click at [445, 439] on icon at bounding box center [445, 443] width 29 height 33
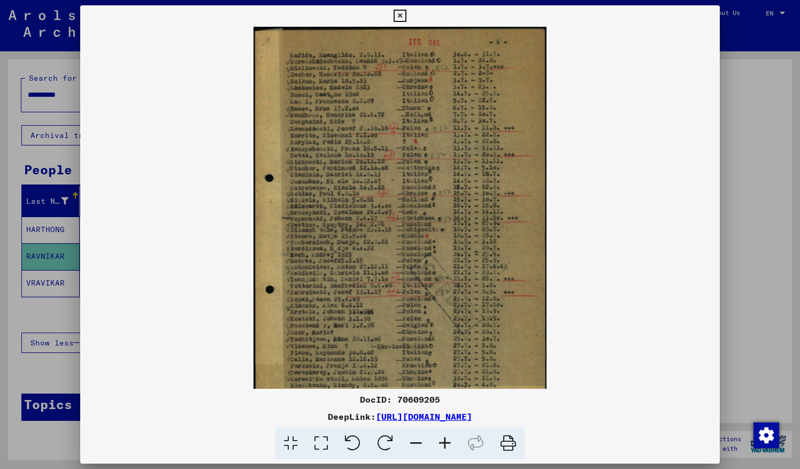
click at [445, 439] on icon at bounding box center [445, 443] width 29 height 33
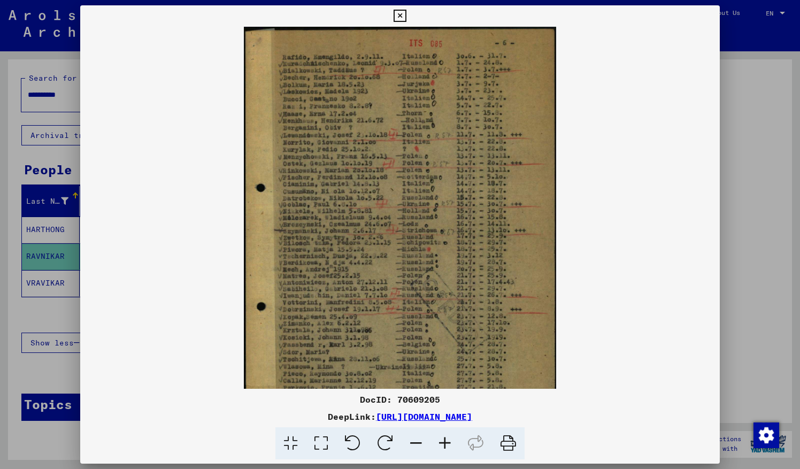
click at [445, 439] on icon at bounding box center [445, 443] width 29 height 33
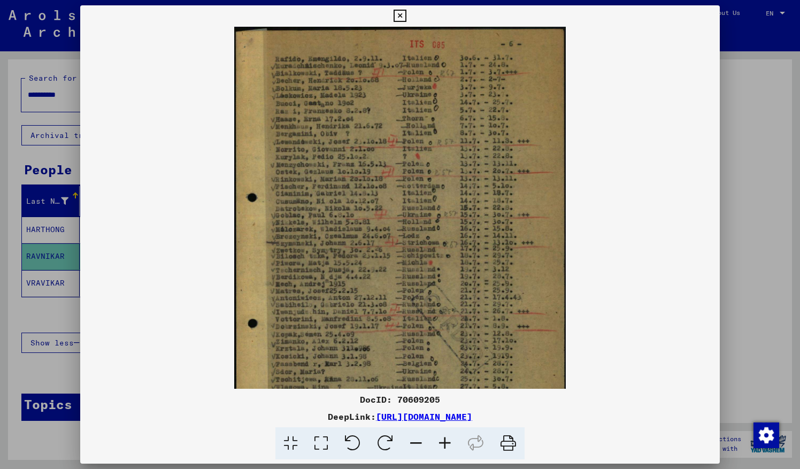
click at [445, 439] on icon at bounding box center [445, 443] width 29 height 33
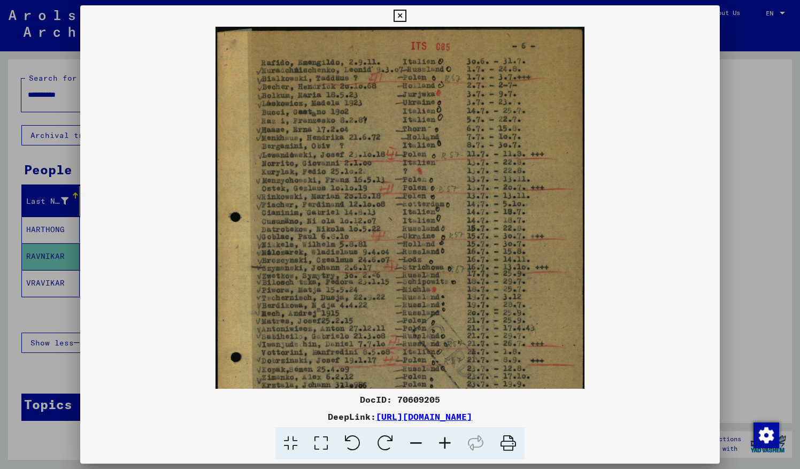
click at [445, 439] on icon at bounding box center [445, 443] width 29 height 33
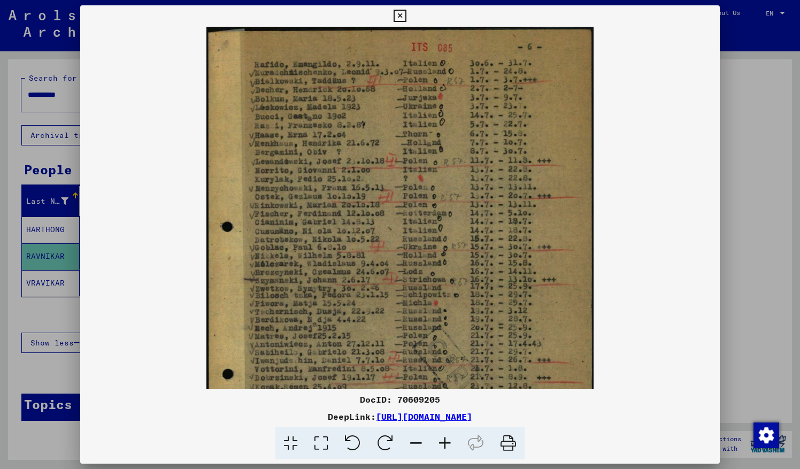
click at [445, 439] on icon at bounding box center [445, 443] width 29 height 33
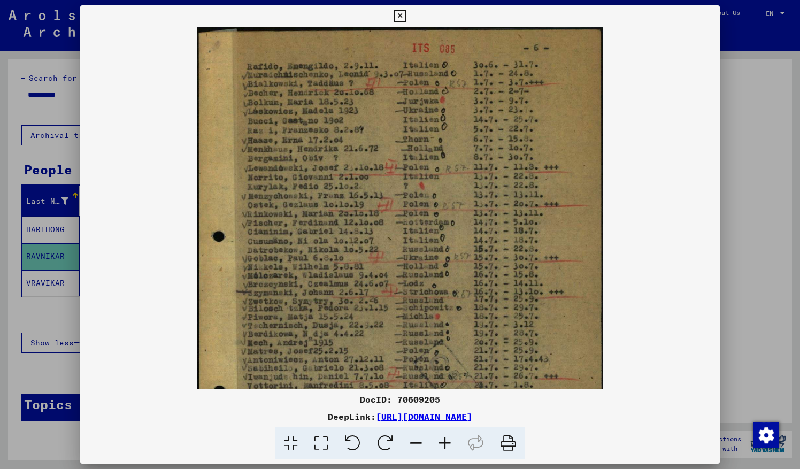
click at [445, 439] on icon at bounding box center [445, 443] width 29 height 33
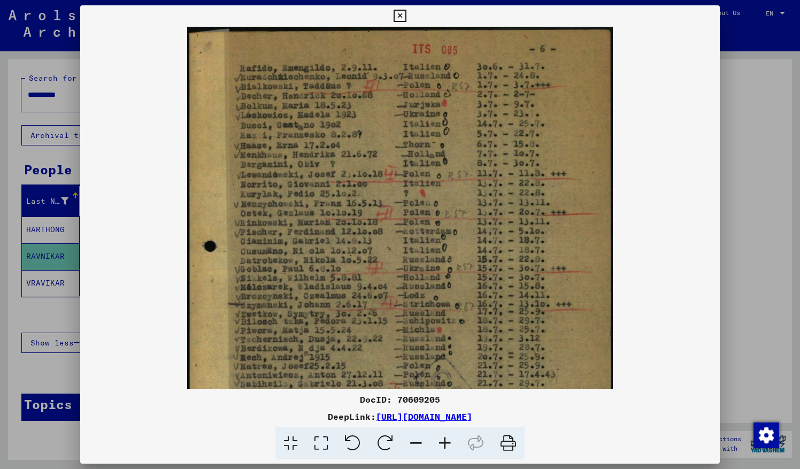
click at [445, 439] on icon at bounding box center [445, 443] width 29 height 33
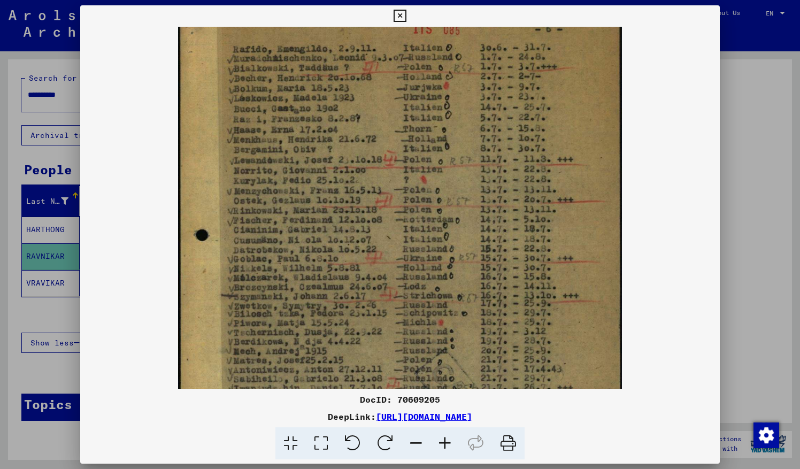
scroll to position [21, 0]
drag, startPoint x: 473, startPoint y: 250, endPoint x: 466, endPoint y: 235, distance: 16.8
click at [466, 235] on img at bounding box center [400, 319] width 444 height 629
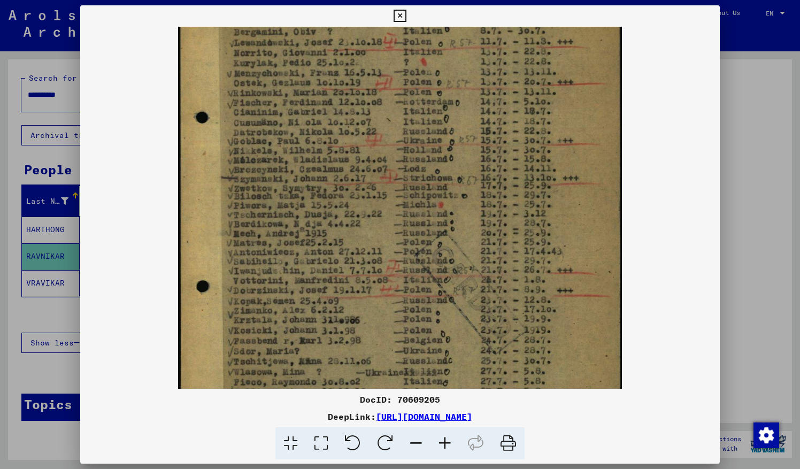
drag, startPoint x: 404, startPoint y: 281, endPoint x: 410, endPoint y: 163, distance: 118.3
click at [410, 163] on img at bounding box center [400, 202] width 444 height 629
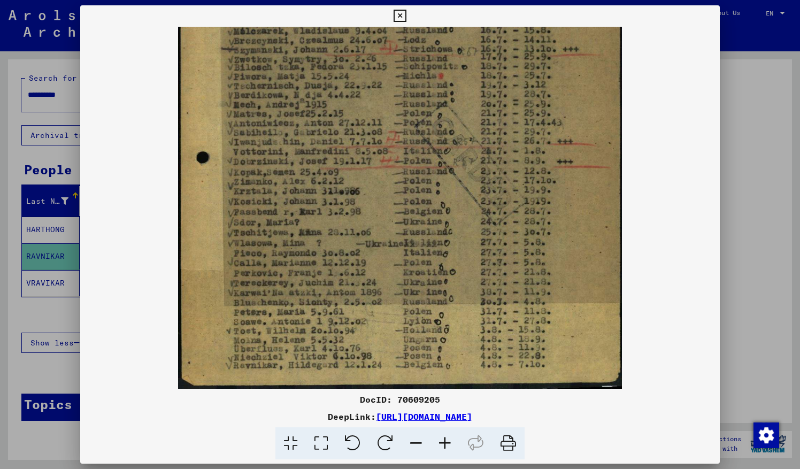
drag, startPoint x: 365, startPoint y: 310, endPoint x: 380, endPoint y: 188, distance: 122.3
click at [380, 188] on img at bounding box center [400, 73] width 444 height 629
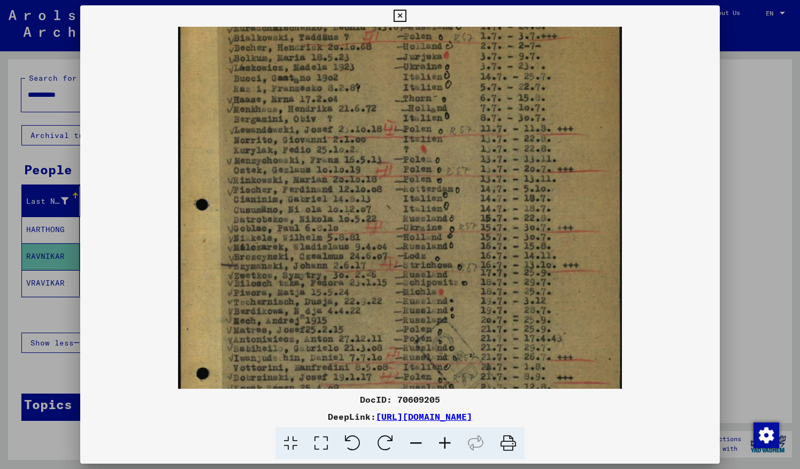
scroll to position [36, 0]
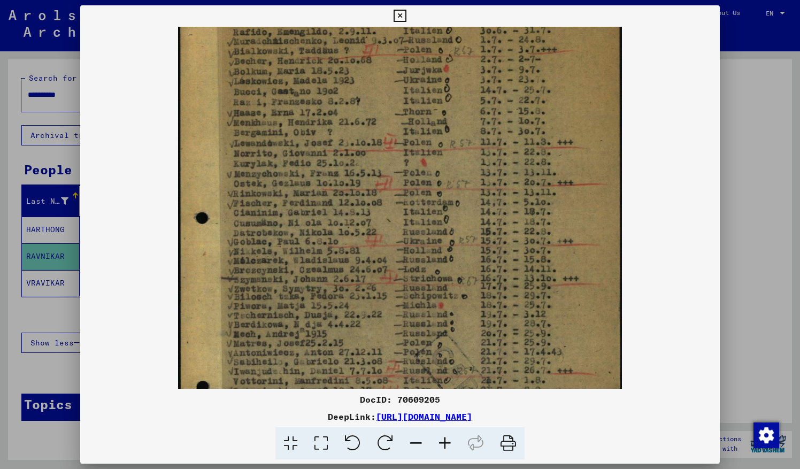
drag, startPoint x: 380, startPoint y: 188, endPoint x: 395, endPoint y: 427, distance: 239.6
click at [395, 427] on div "DocID: 70609205 DeepLink: [URL][DOMAIN_NAME]" at bounding box center [400, 232] width 640 height 455
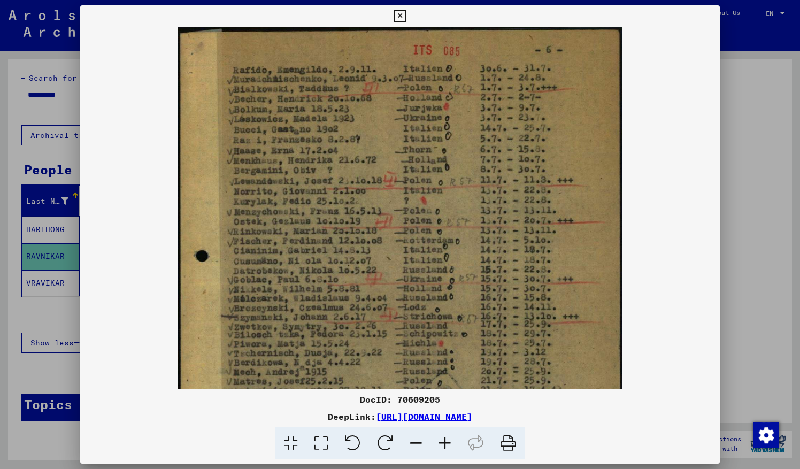
drag, startPoint x: 428, startPoint y: 251, endPoint x: 439, endPoint y: 410, distance: 159.7
click at [439, 410] on div "DocID: 70609205 DeepLink: [URL][DOMAIN_NAME]" at bounding box center [400, 232] width 640 height 455
click at [403, 17] on icon at bounding box center [400, 16] width 12 height 13
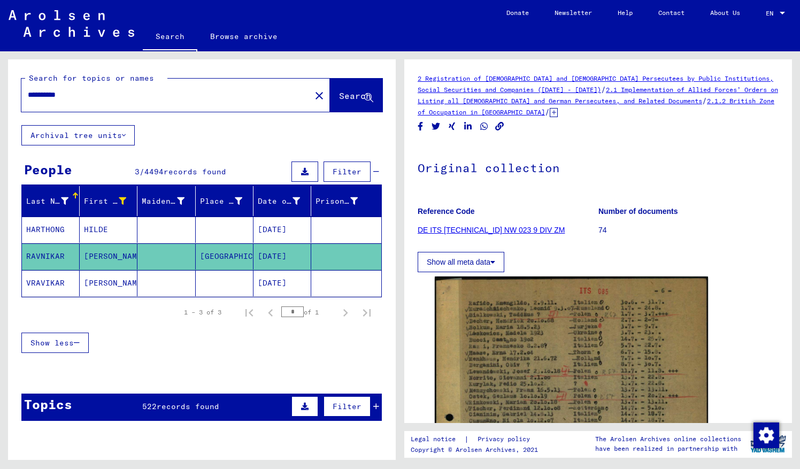
click at [268, 286] on mat-cell "[DATE]" at bounding box center [282, 283] width 58 height 26
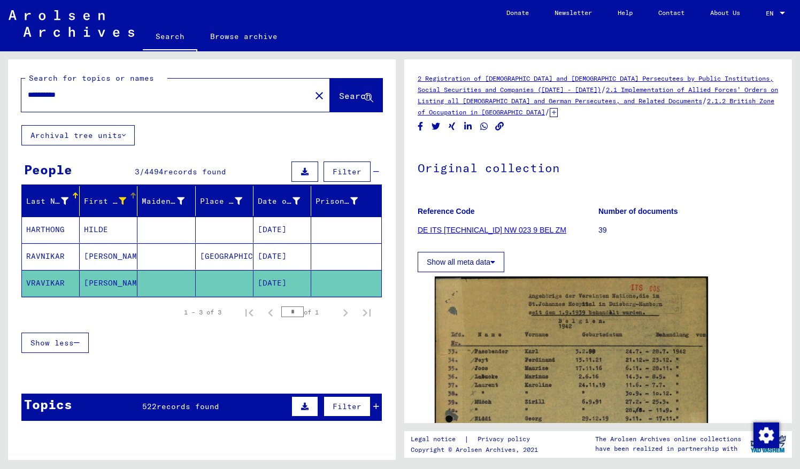
click at [119, 199] on icon at bounding box center [122, 200] width 7 height 7
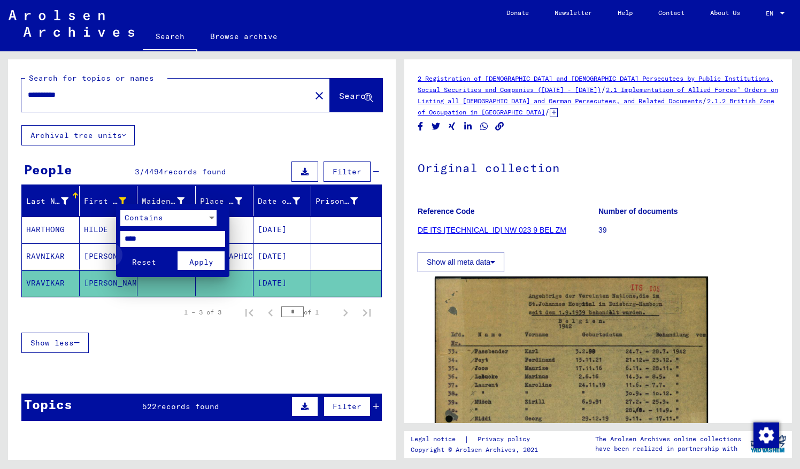
click at [146, 260] on span "Reset" at bounding box center [144, 262] width 24 height 10
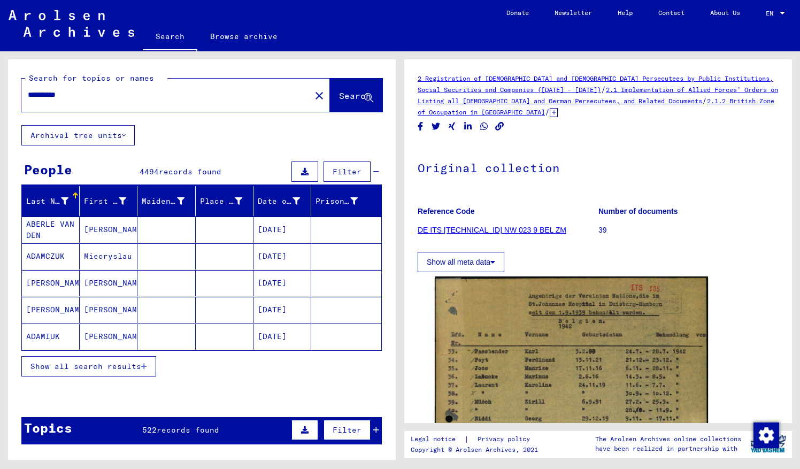
drag, startPoint x: 50, startPoint y: 93, endPoint x: 41, endPoint y: 91, distance: 8.8
click at [41, 91] on input "**********" at bounding box center [166, 94] width 276 height 11
type input "**********"
click at [339, 97] on span "Search" at bounding box center [355, 95] width 32 height 11
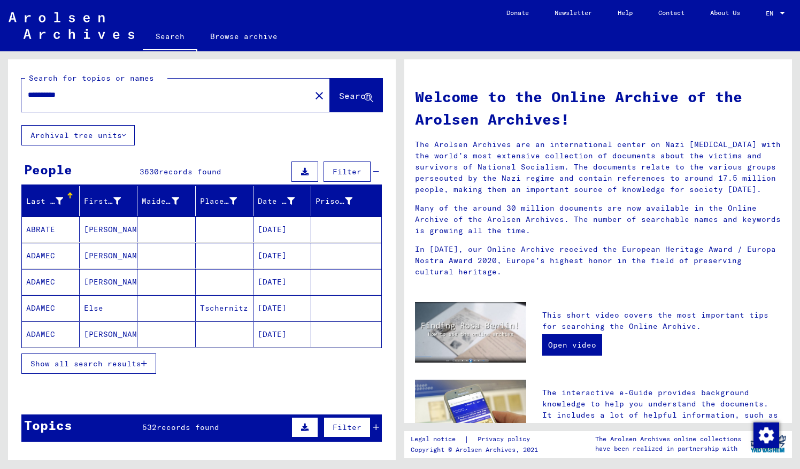
click at [124, 359] on span "Show all search results" at bounding box center [85, 364] width 111 height 10
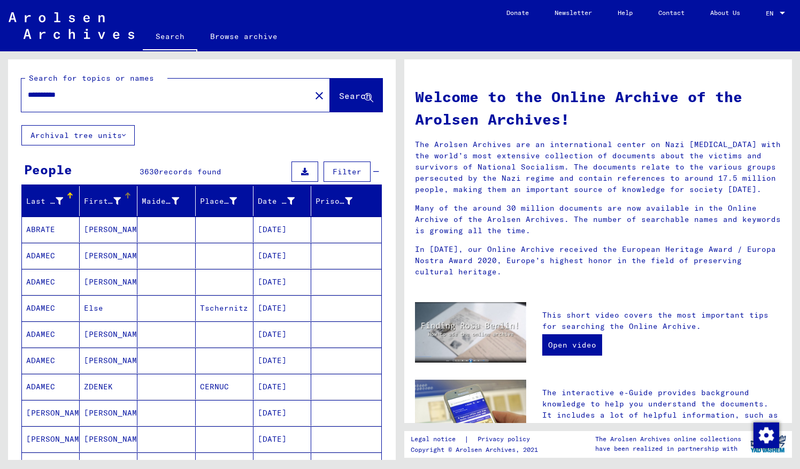
click at [113, 197] on icon at bounding box center [116, 200] width 7 height 7
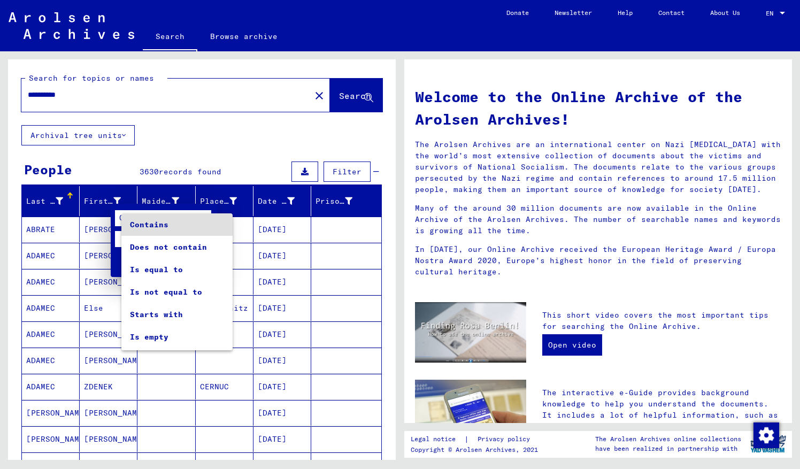
click at [130, 234] on span "Contains" at bounding box center [177, 224] width 94 height 22
click at [149, 174] on div at bounding box center [400, 234] width 800 height 469
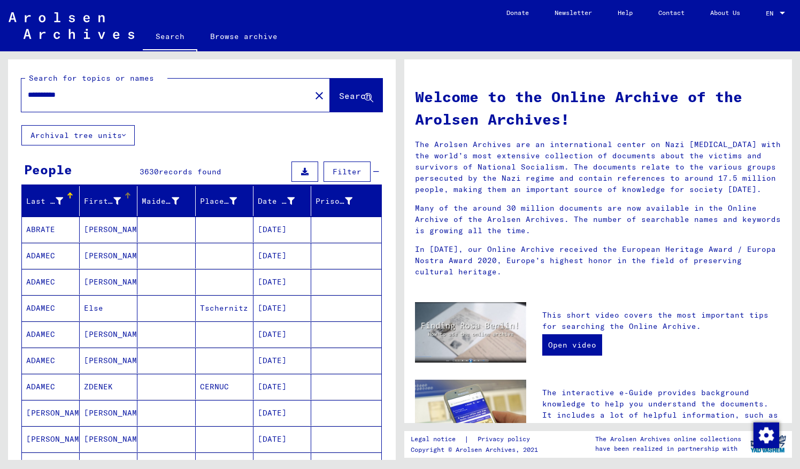
click at [113, 199] on icon at bounding box center [116, 200] width 7 height 7
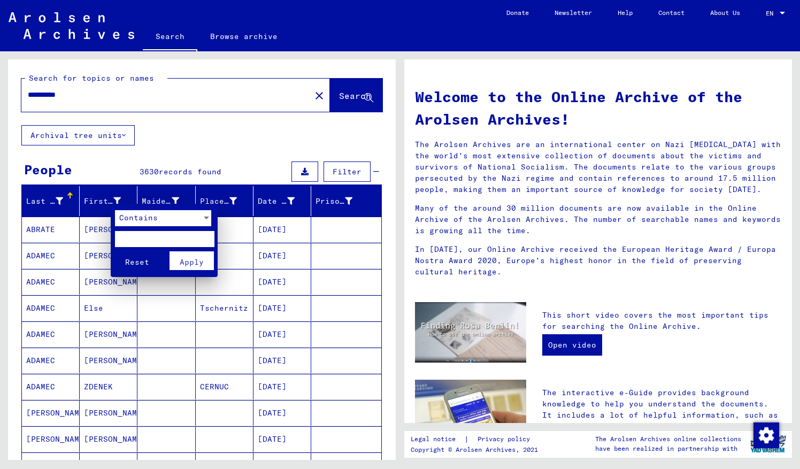
click at [124, 240] on input "text" at bounding box center [164, 239] width 99 height 16
click at [124, 241] on input "text" at bounding box center [164, 239] width 99 height 16
type input "****"
click at [178, 259] on button "Apply" at bounding box center [192, 260] width 44 height 19
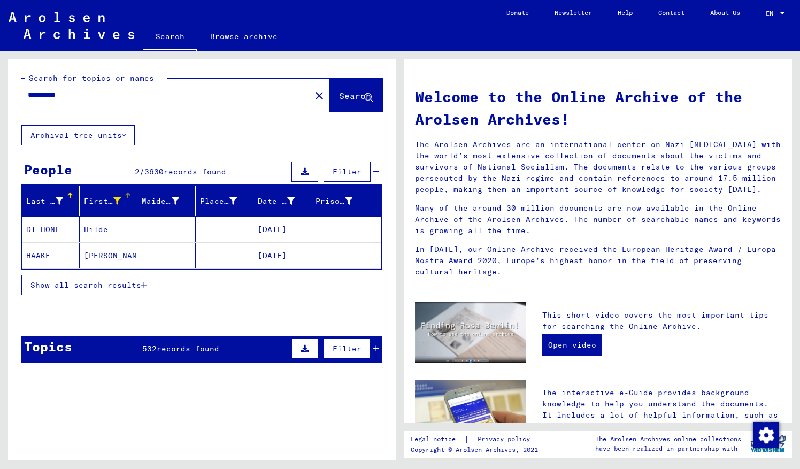
click at [113, 197] on icon at bounding box center [116, 200] width 7 height 7
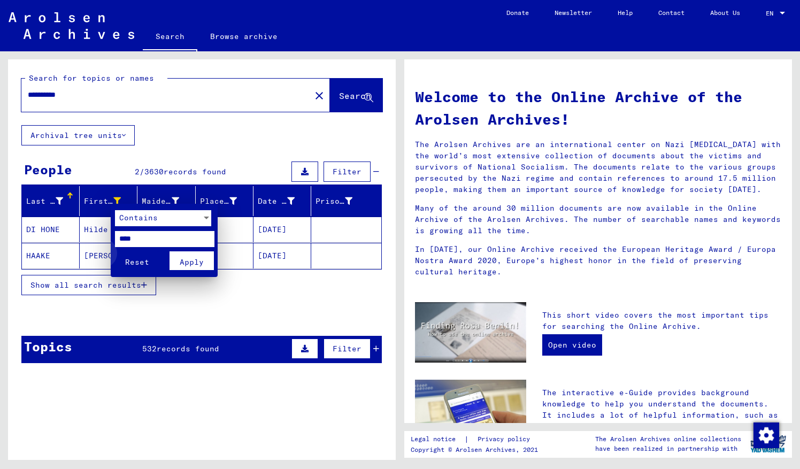
click at [136, 259] on span "Reset" at bounding box center [137, 262] width 24 height 10
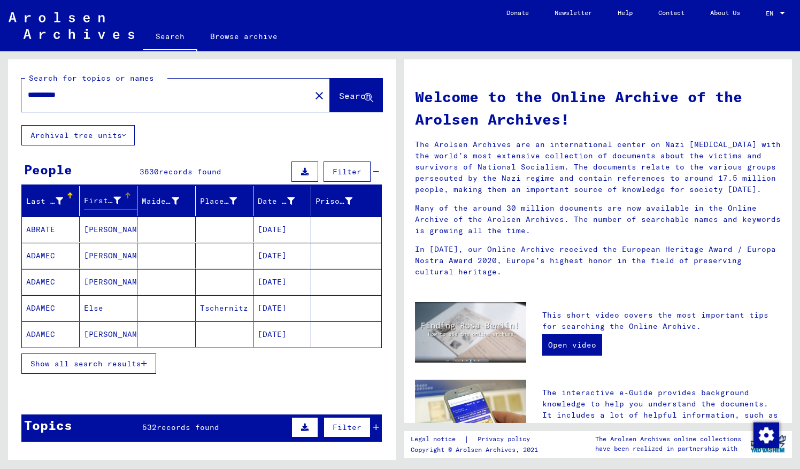
click at [57, 201] on icon at bounding box center [59, 200] width 7 height 7
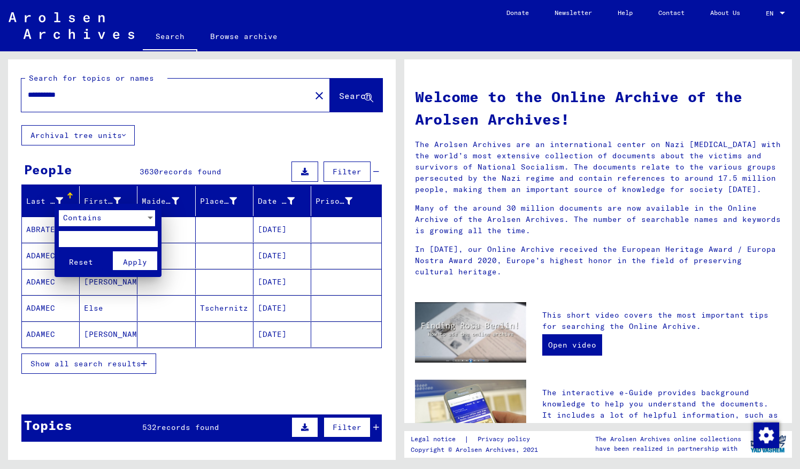
click at [73, 236] on input "text" at bounding box center [108, 239] width 99 height 16
click at [82, 234] on input "text" at bounding box center [108, 239] width 99 height 16
click at [72, 237] on input "text" at bounding box center [108, 239] width 99 height 16
type input "***"
click at [139, 262] on span "Apply" at bounding box center [135, 262] width 24 height 10
